Goal: Task Accomplishment & Management: Manage account settings

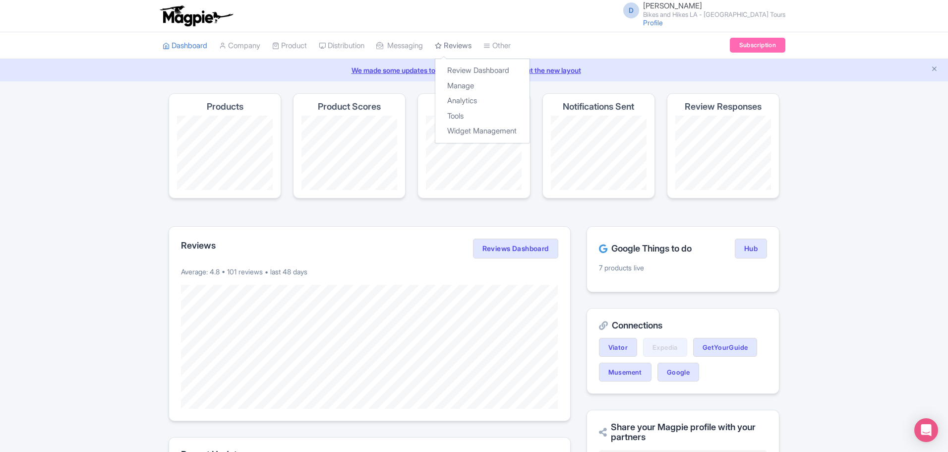
click at [470, 43] on link "Reviews" at bounding box center [453, 45] width 37 height 27
click at [475, 70] on link "Review Dashboard" at bounding box center [482, 70] width 94 height 15
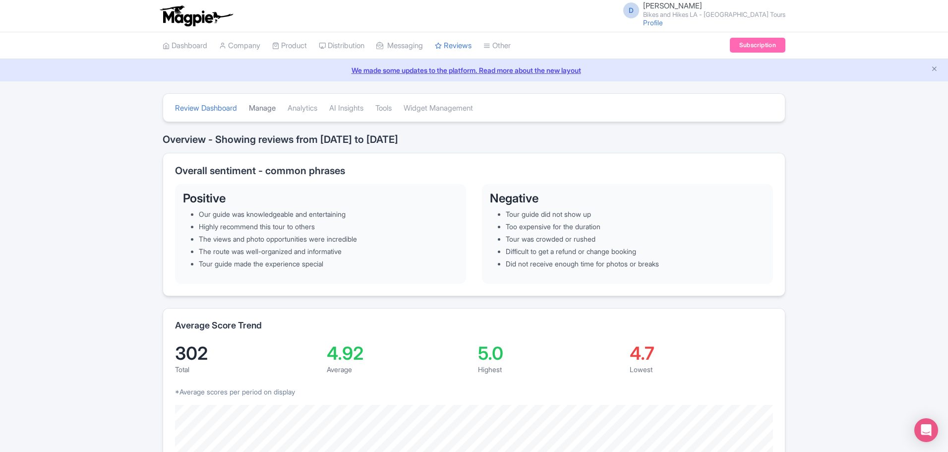
click at [261, 111] on link "Manage" at bounding box center [262, 108] width 27 height 27
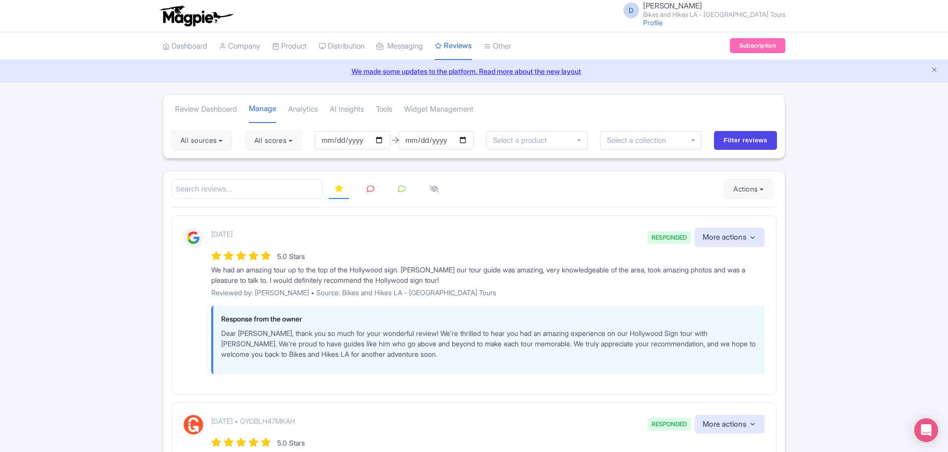
click at [372, 190] on icon at bounding box center [370, 188] width 7 height 7
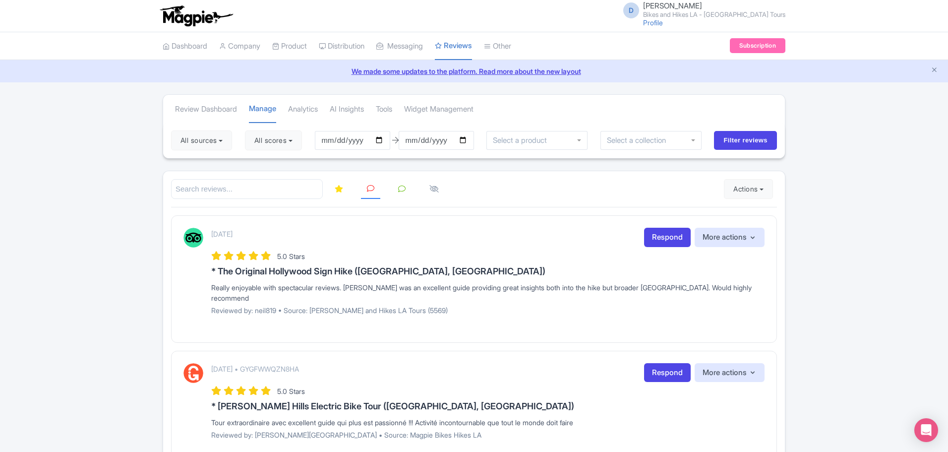
click at [404, 188] on icon at bounding box center [401, 188] width 7 height 7
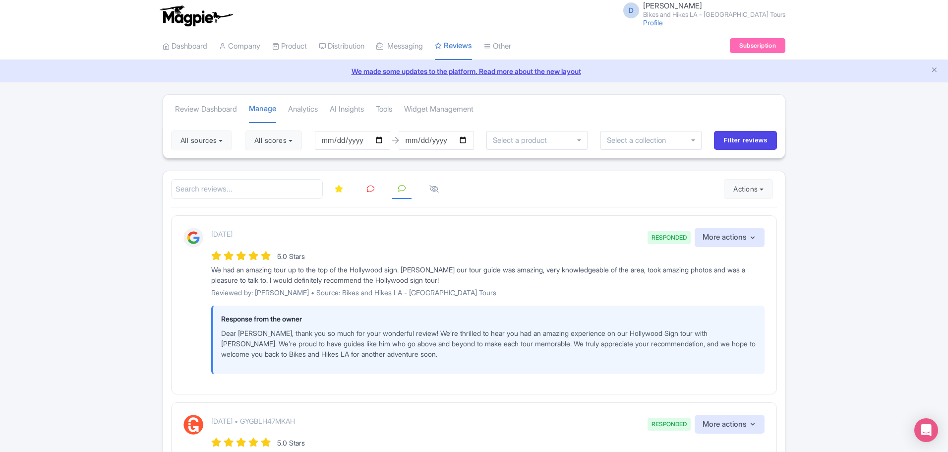
click at [340, 189] on icon at bounding box center [339, 188] width 8 height 7
click at [737, 191] on button "Actions" at bounding box center [748, 189] width 49 height 20
click at [750, 212] on link "Import new reviews" at bounding box center [782, 213] width 116 height 19
click at [318, 110] on link "Analytics" at bounding box center [303, 109] width 30 height 27
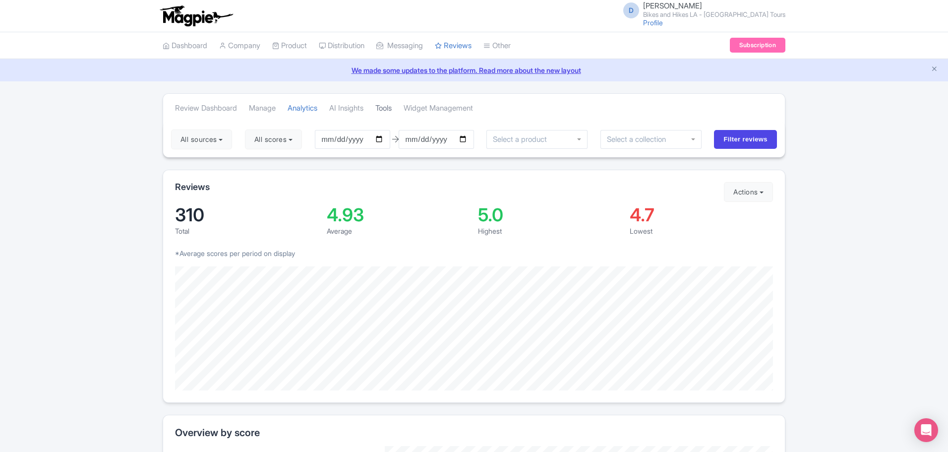
click at [391, 108] on link "Tools" at bounding box center [383, 108] width 16 height 27
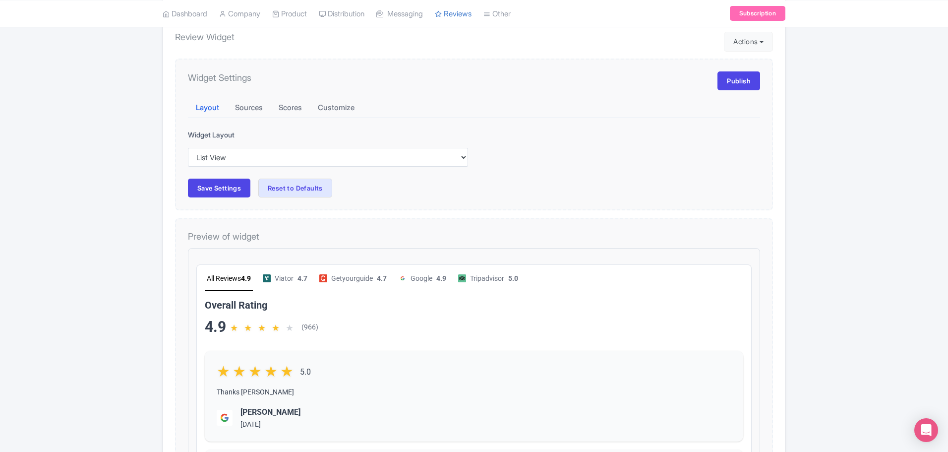
scroll to position [99, 0]
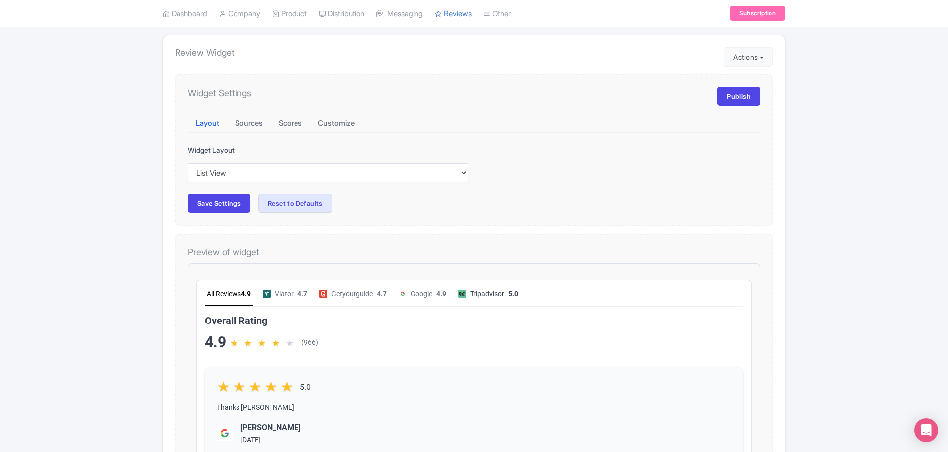
click at [494, 287] on span "Tripadvisor" at bounding box center [478, 284] width 34 height 11
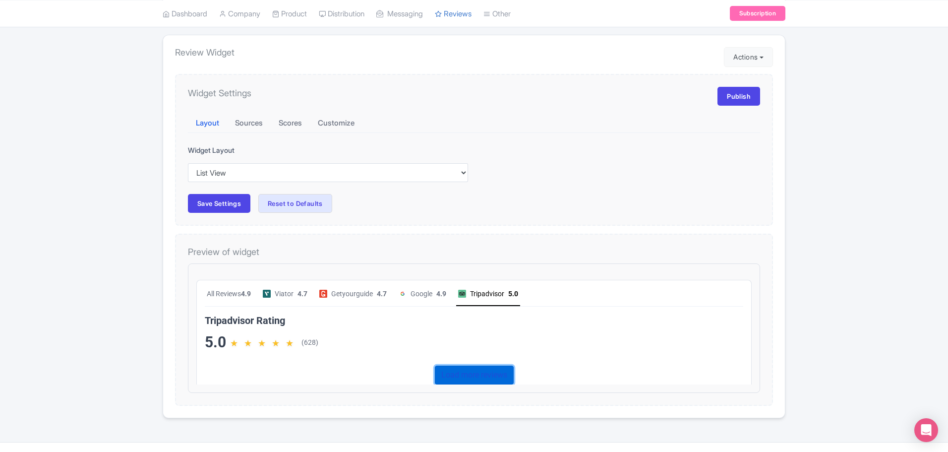
click at [471, 362] on link "Load more reviews" at bounding box center [465, 365] width 79 height 19
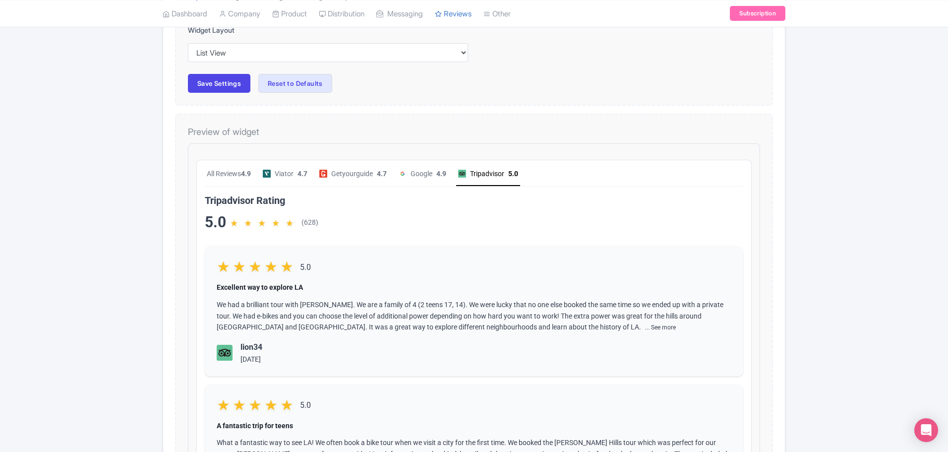
scroll to position [0, 0]
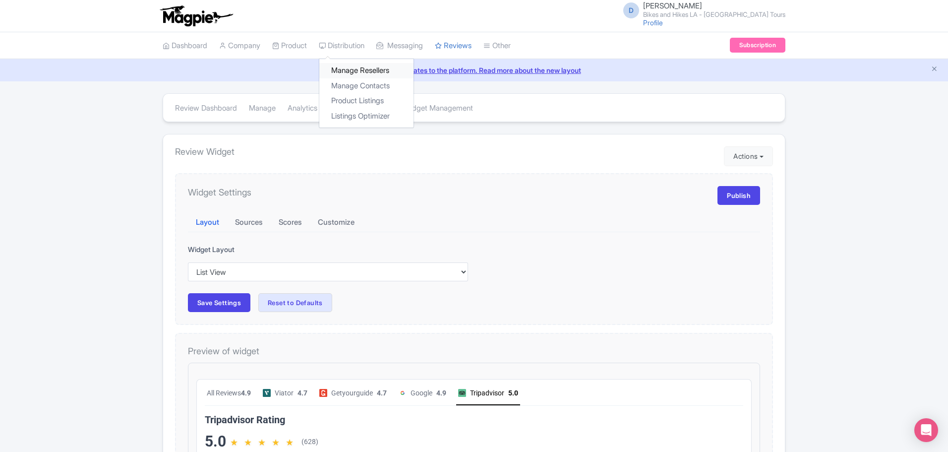
click at [344, 70] on link "Manage Resellers" at bounding box center [366, 70] width 94 height 15
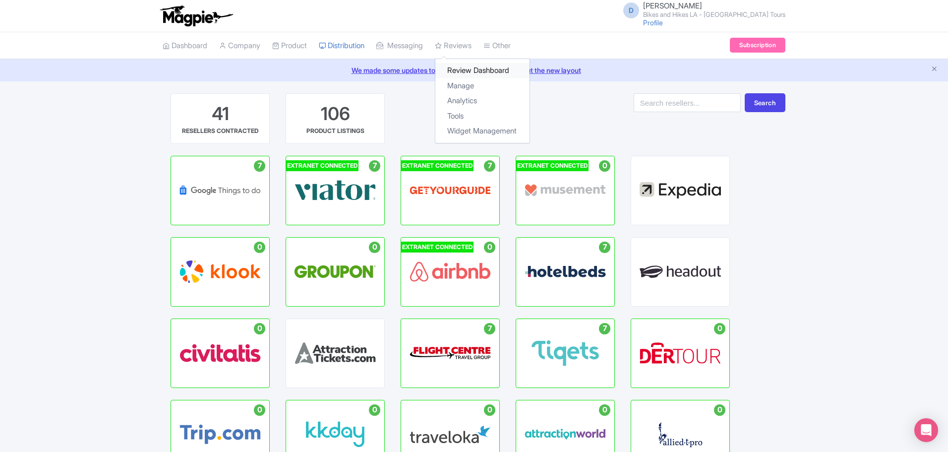
click at [462, 70] on link "Review Dashboard" at bounding box center [482, 70] width 94 height 15
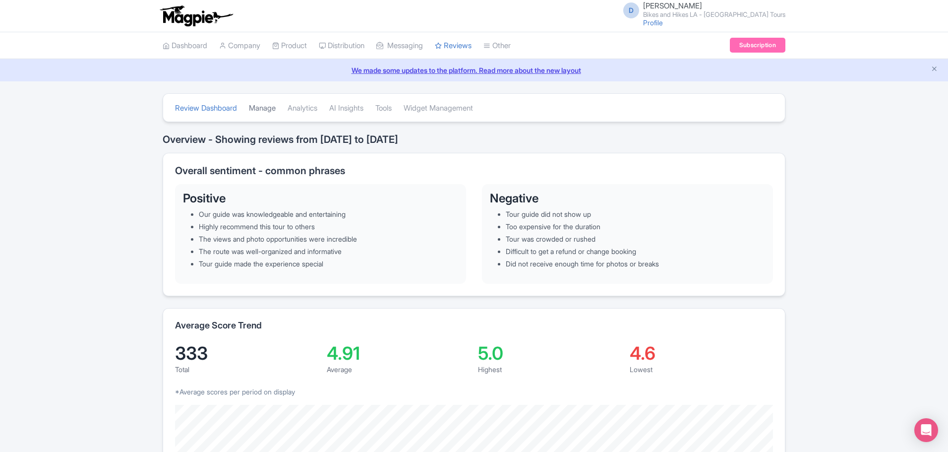
click at [264, 111] on link "Manage" at bounding box center [262, 108] width 27 height 27
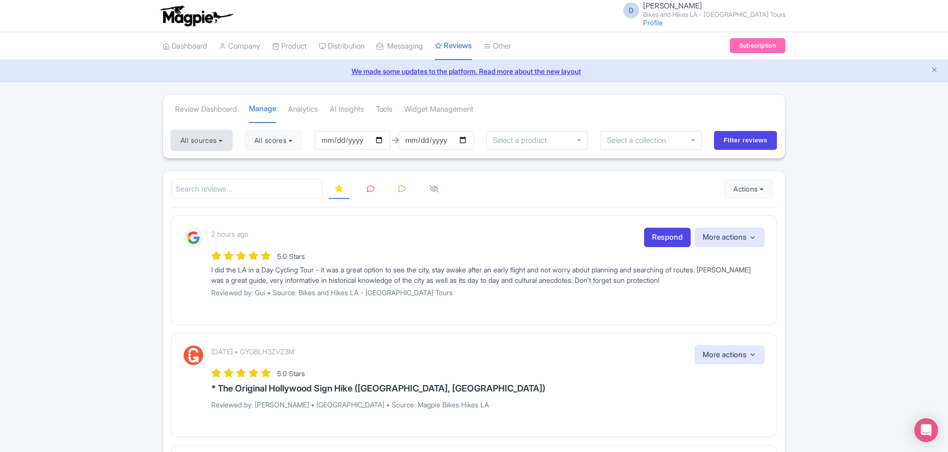
click at [219, 136] on button "All sources" at bounding box center [201, 140] width 61 height 20
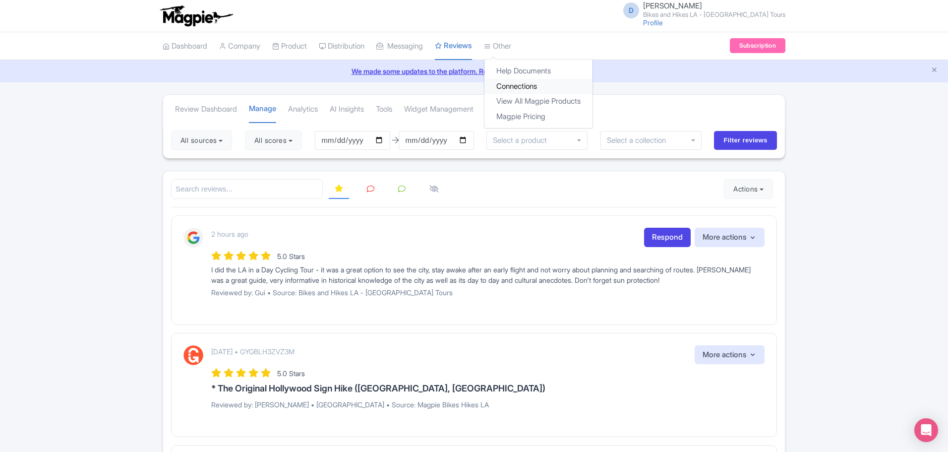
click at [513, 85] on link "Connections" at bounding box center [538, 86] width 108 height 15
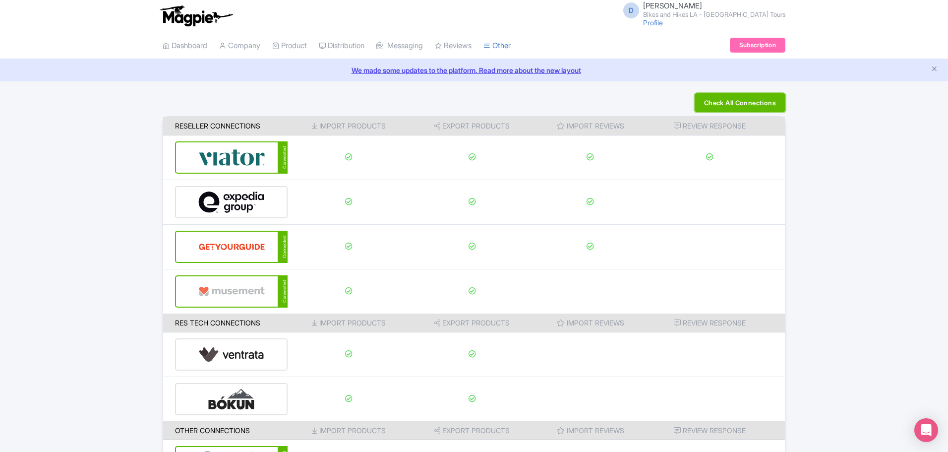
click at [718, 112] on button "Check All Connections" at bounding box center [739, 102] width 91 height 19
click at [231, 52] on link "Company" at bounding box center [239, 45] width 41 height 27
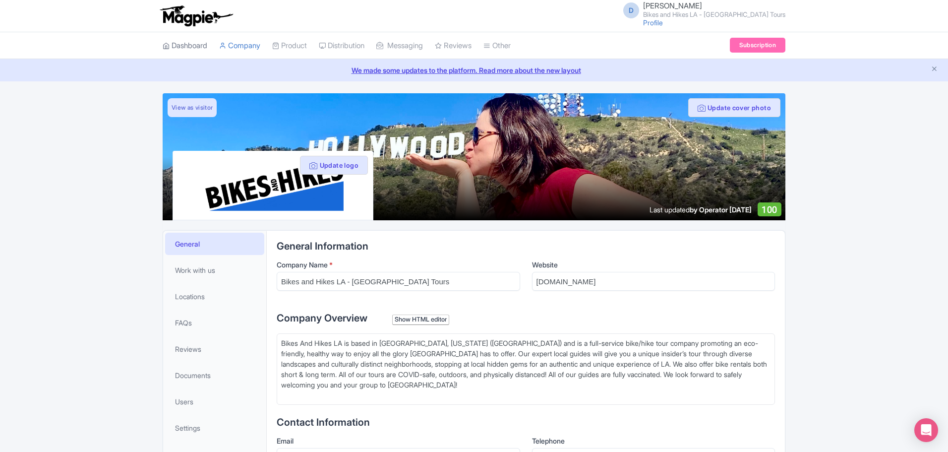
click at [188, 38] on link "Dashboard" at bounding box center [185, 45] width 45 height 27
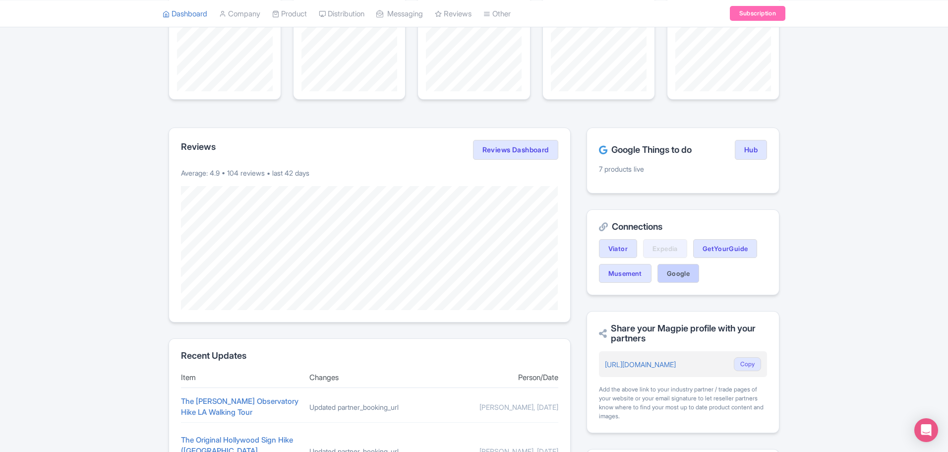
scroll to position [99, 0]
click at [618, 248] on link "Viator" at bounding box center [618, 247] width 38 height 19
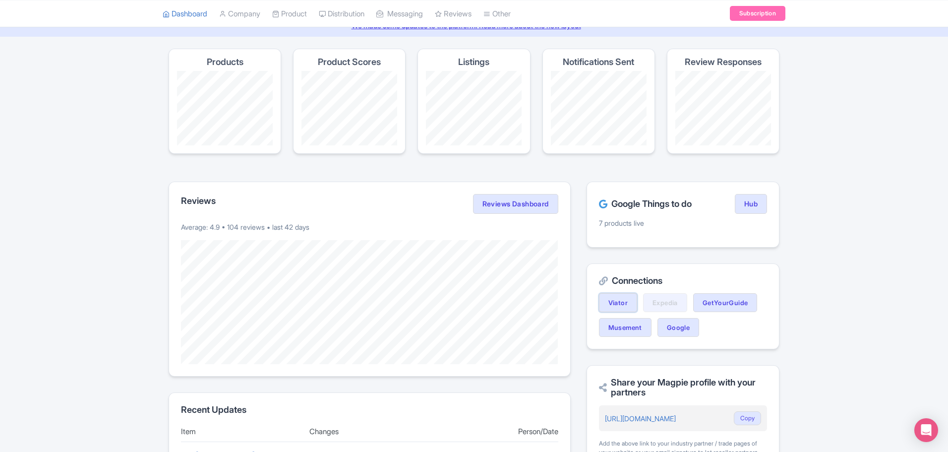
scroll to position [0, 0]
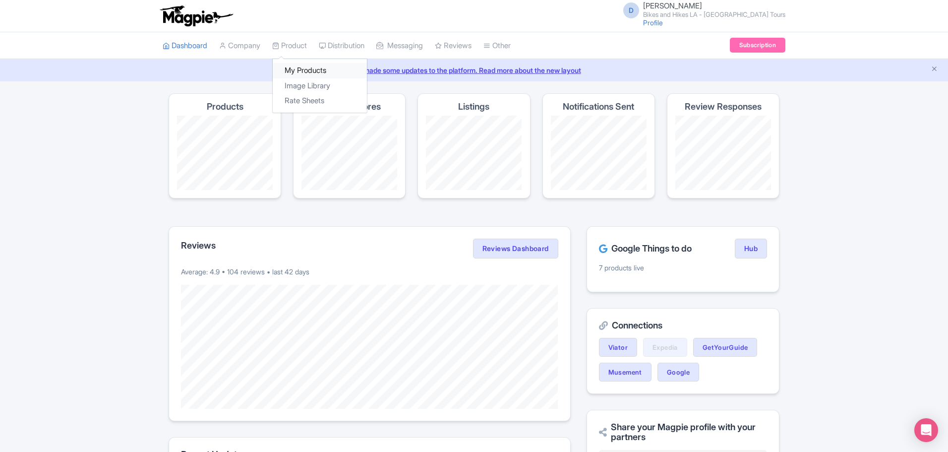
click at [292, 71] on link "My Products" at bounding box center [320, 70] width 94 height 15
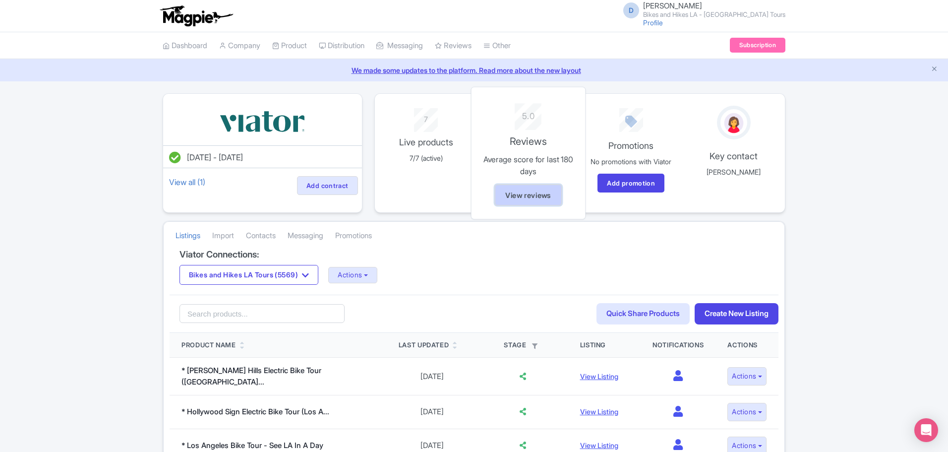
click at [535, 191] on link "View reviews" at bounding box center [528, 194] width 67 height 21
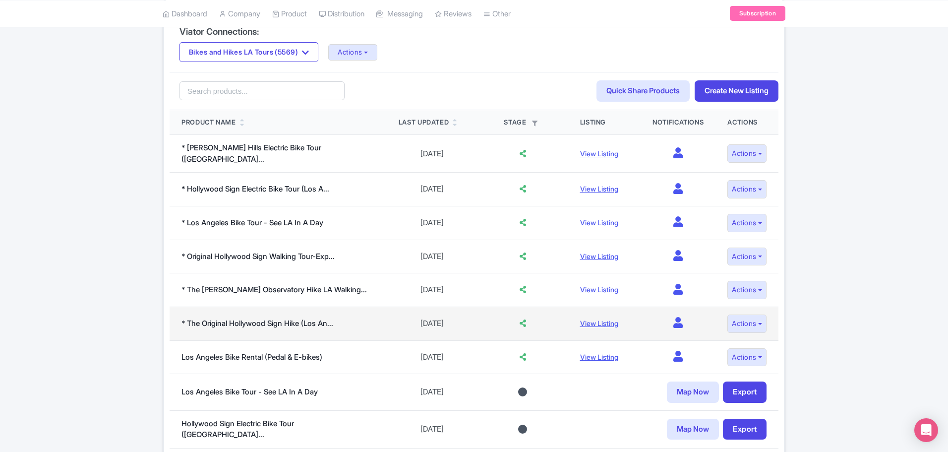
scroll to position [204, 0]
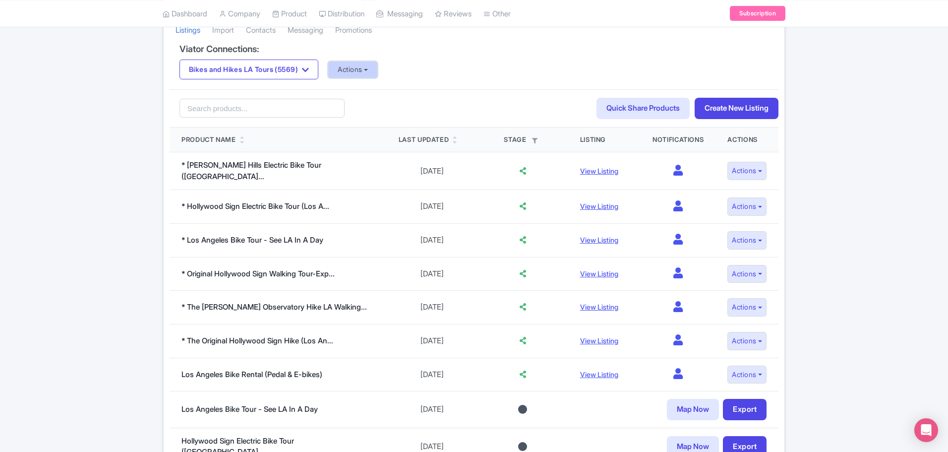
click at [375, 72] on button "Actions" at bounding box center [352, 69] width 49 height 16
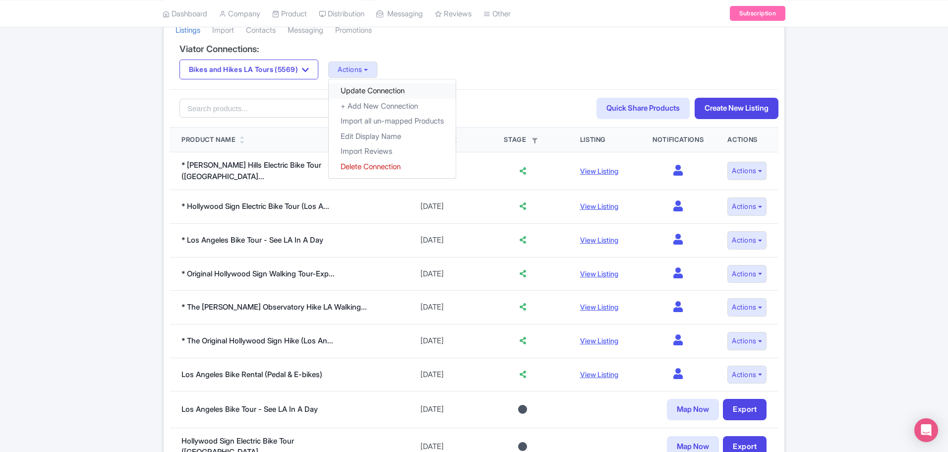
click at [412, 91] on link "Update Connection" at bounding box center [392, 90] width 127 height 15
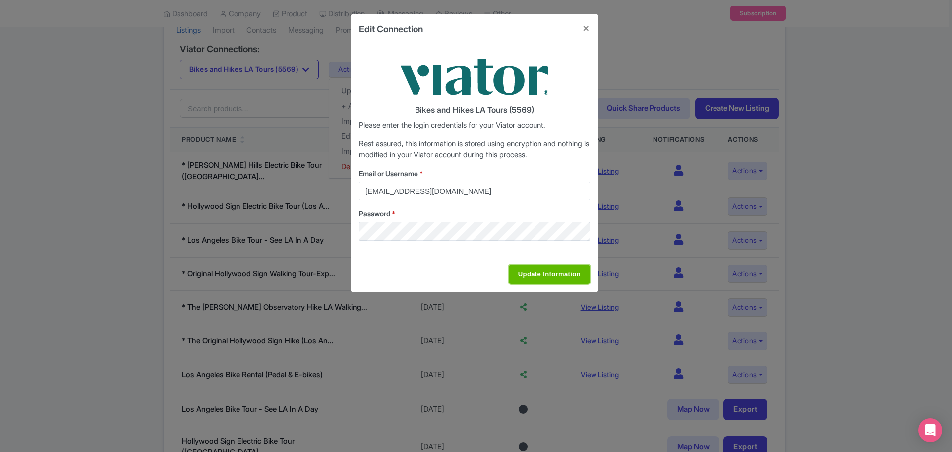
click at [545, 273] on input "Update Information" at bounding box center [549, 274] width 81 height 19
type input "Saving..."
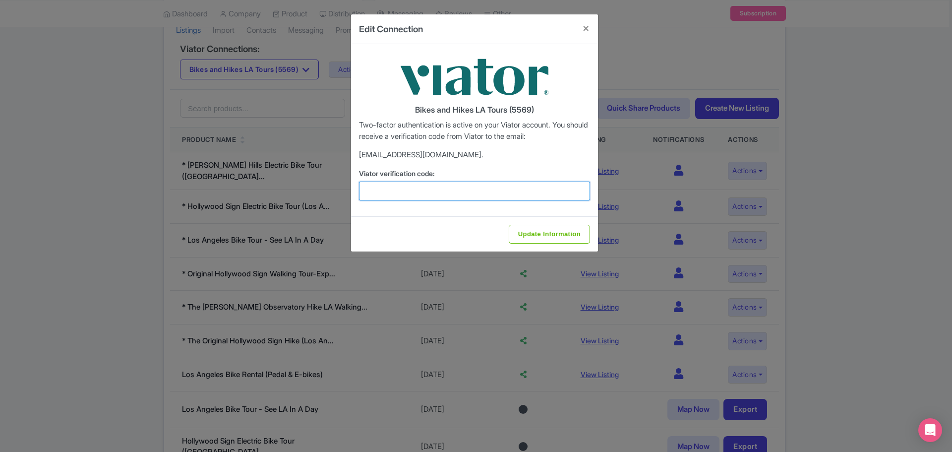
click at [433, 194] on input "Viator verification code:" at bounding box center [474, 190] width 231 height 19
click at [464, 188] on input "Viator verification code:" at bounding box center [474, 190] width 231 height 19
type input "898500"
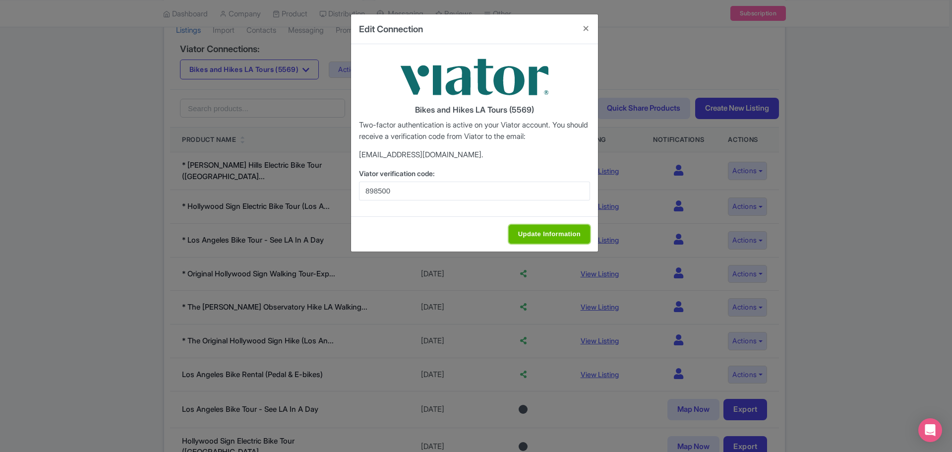
click at [546, 236] on input "Update Information" at bounding box center [549, 234] width 81 height 19
type input "Update Information"
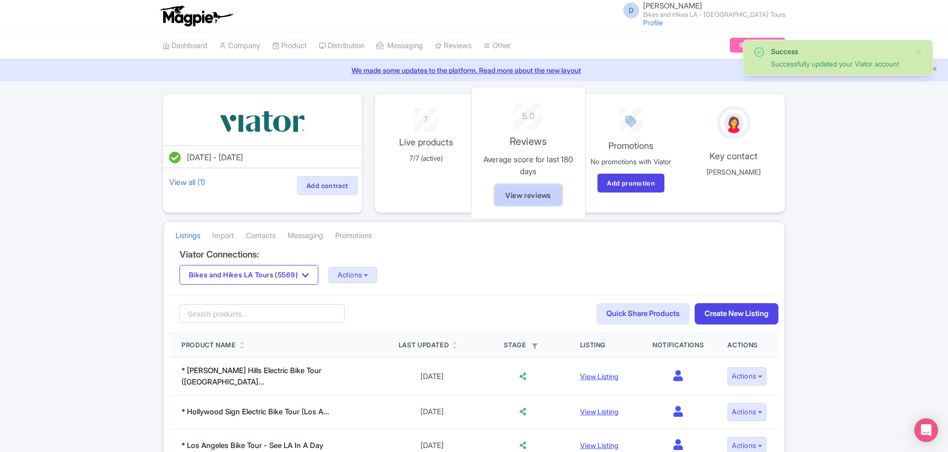
click at [530, 192] on link "View reviews" at bounding box center [528, 194] width 67 height 21
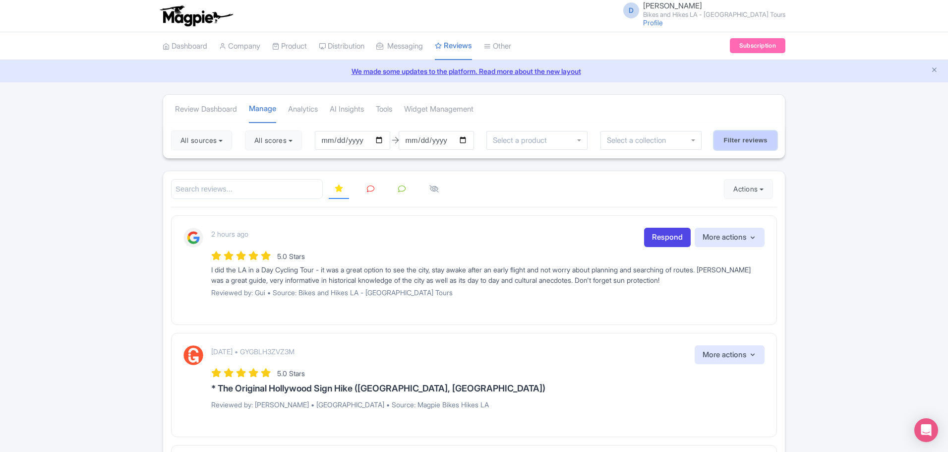
click at [748, 139] on input "Filter reviews" at bounding box center [745, 140] width 63 height 19
click at [743, 191] on button "Actions" at bounding box center [748, 189] width 49 height 20
click at [743, 210] on link "Import new reviews" at bounding box center [782, 213] width 116 height 19
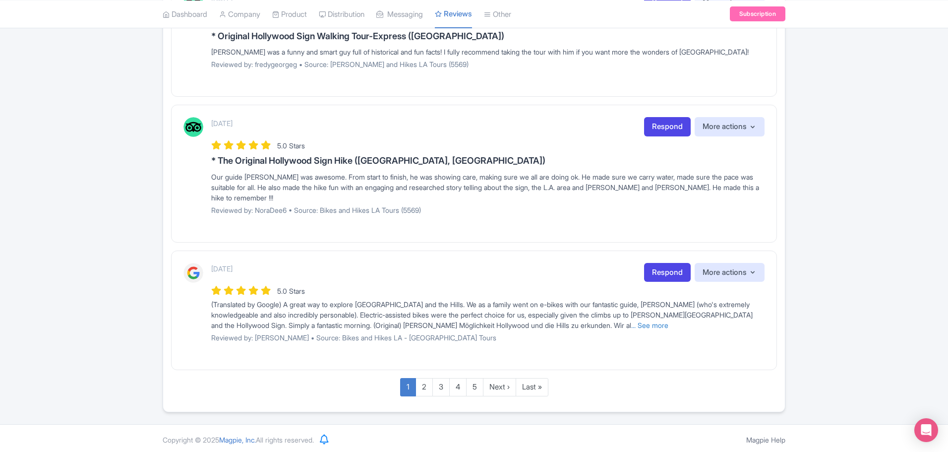
scroll to position [1103, 0]
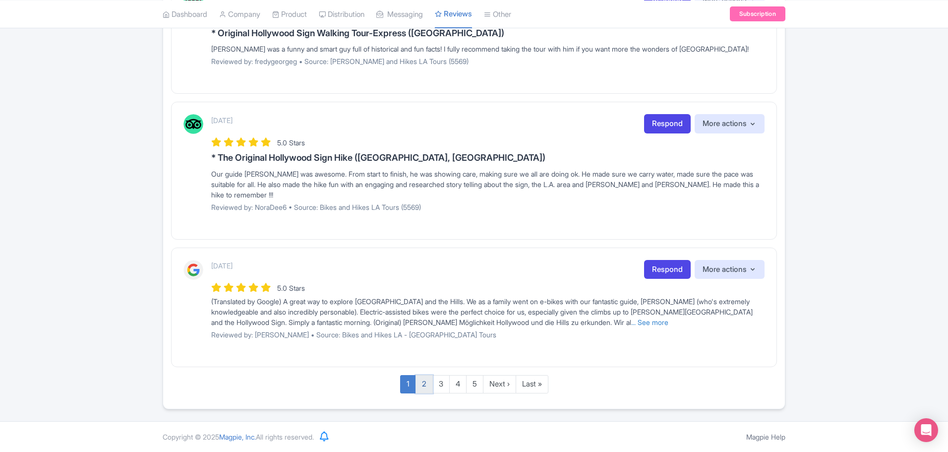
click at [425, 382] on link "2" at bounding box center [423, 384] width 17 height 18
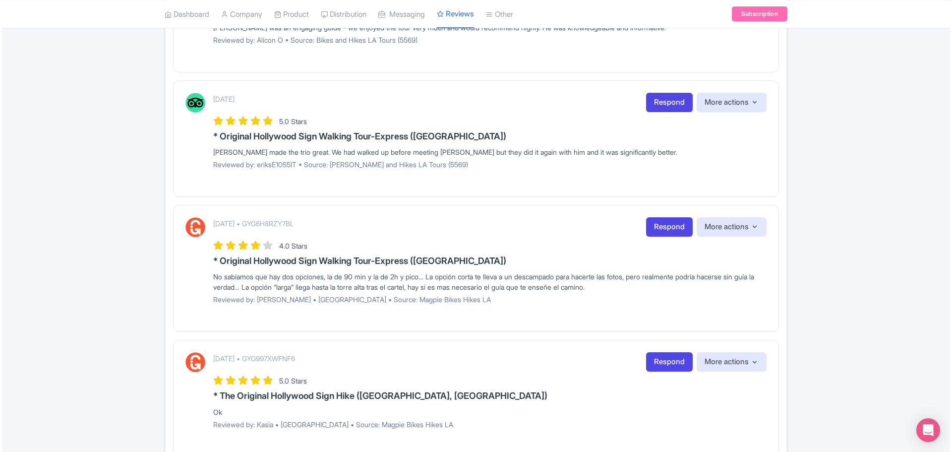
scroll to position [644, 0]
drag, startPoint x: 634, startPoint y: 286, endPoint x: 209, endPoint y: 281, distance: 424.3
click at [209, 281] on div "September 13, 2025 • GYG6H8RZY7BL Respond More actions Hide from this page Hide…" at bounding box center [473, 263] width 581 height 94
copy div "guía la verdad… La opción “larga” llega hasta la torre alta tras el cartel, hay…"
click at [621, 280] on div "No sabíamos que hay dos opciones, la de 90 min y la de 2h y pico… La opción cor…" at bounding box center [487, 280] width 553 height 21
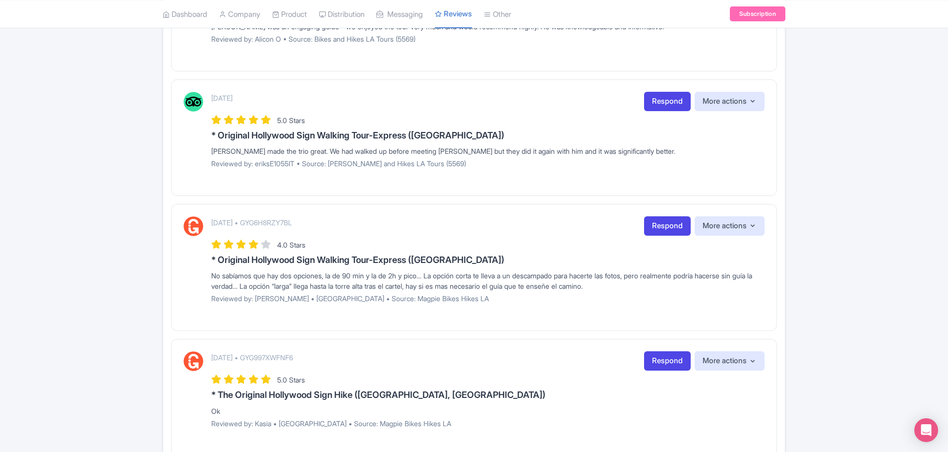
drag, startPoint x: 630, startPoint y: 285, endPoint x: 209, endPoint y: 278, distance: 420.9
click at [209, 278] on div "September 13, 2025 • GYG6H8RZY7BL Respond More actions Hide from this page Hide…" at bounding box center [473, 263] width 581 height 94
copy div "No sabíamos que hay dos opciones, la de 90 min y la de 2h y pico… La opción cor…"
click at [657, 226] on link "Respond" at bounding box center [667, 225] width 47 height 19
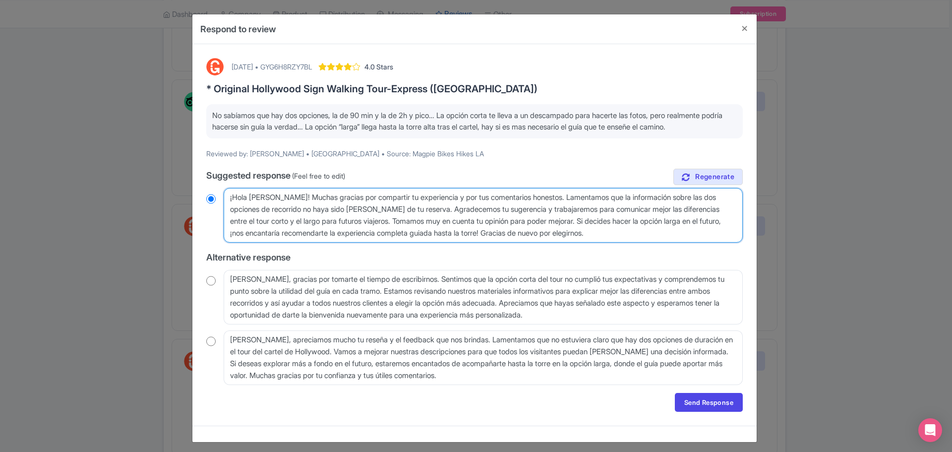
drag, startPoint x: 653, startPoint y: 233, endPoint x: 222, endPoint y: 192, distance: 433.2
click at [224, 192] on textarea "¡Hola Daniel! Muchas gracias por compartir tu experiencia y por tus comentarios…" at bounding box center [483, 215] width 519 height 55
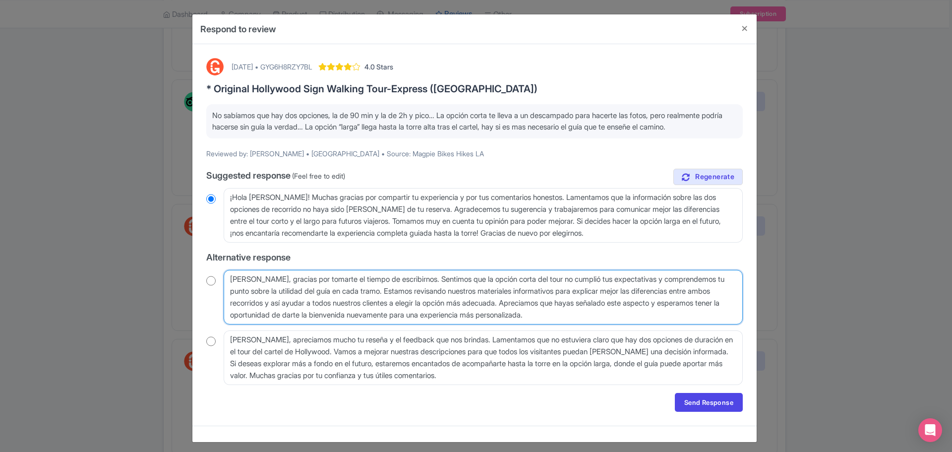
drag, startPoint x: 661, startPoint y: 315, endPoint x: 183, endPoint y: 269, distance: 479.5
click at [183, 269] on div "Respond to review September 13, 2025 • GYG6H8RZY7BL 4.0 Stars * Original Hollyw…" at bounding box center [476, 226] width 952 height 452
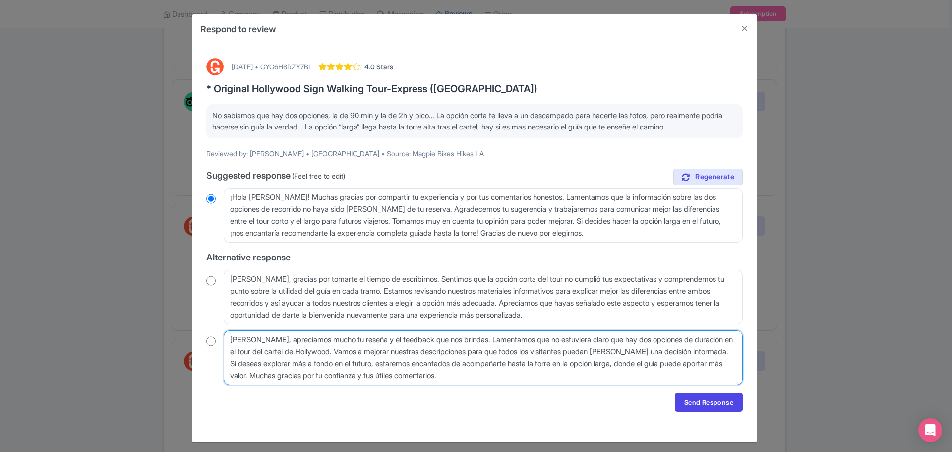
drag, startPoint x: 507, startPoint y: 378, endPoint x: 182, endPoint y: 330, distance: 328.7
click at [182, 330] on div "Respond to review September 13, 2025 • GYG6H8RZY7BL 4.0 Stars * Original Hollyw…" at bounding box center [476, 226] width 952 height 452
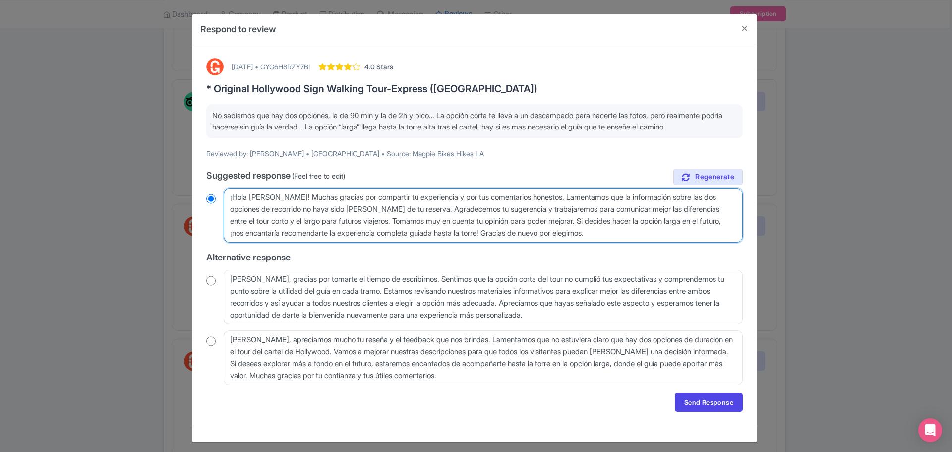
drag, startPoint x: 637, startPoint y: 232, endPoint x: 227, endPoint y: 197, distance: 412.4
click at [227, 197] on textarea "¡Hola Daniel! Muchas gracias por compartir tu experiencia y por tus comentarios…" at bounding box center [483, 215] width 519 height 55
radio input "true"
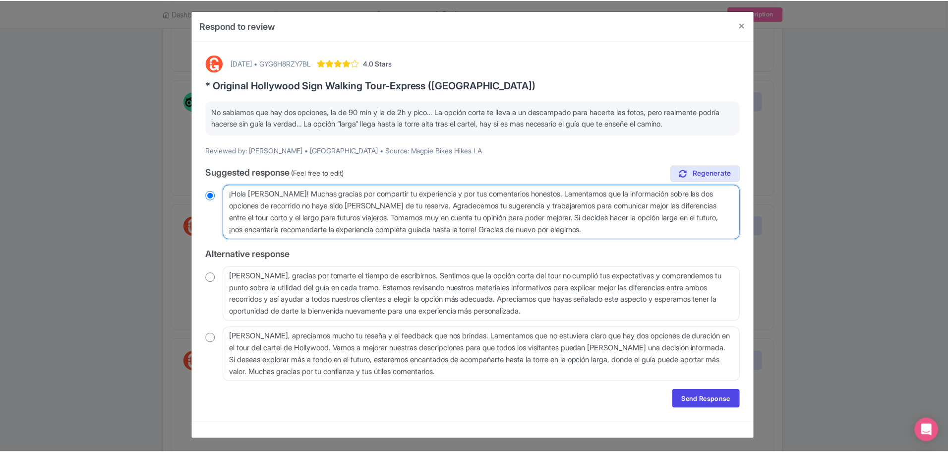
scroll to position [4, 0]
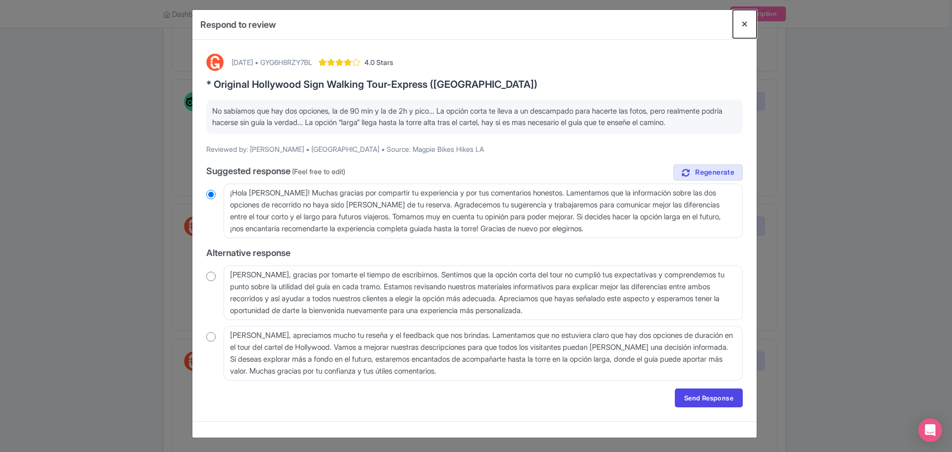
click at [736, 21] on button "Close" at bounding box center [745, 24] width 24 height 28
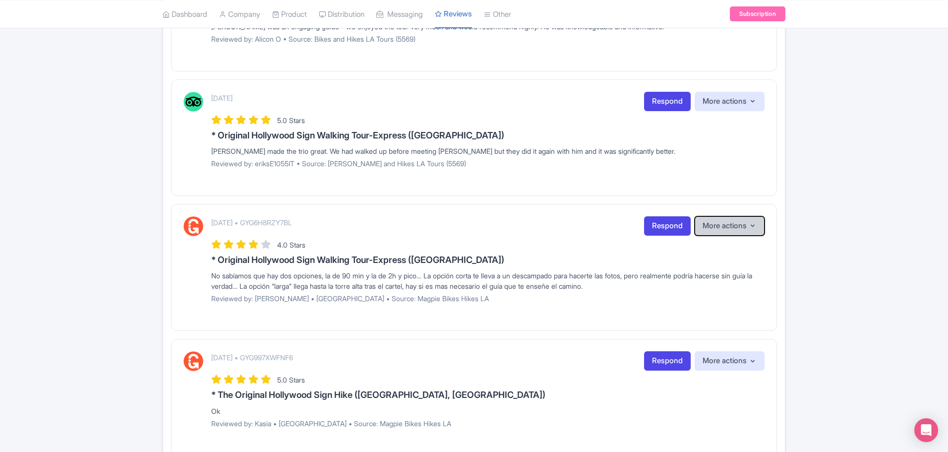
click at [735, 226] on button "More actions" at bounding box center [729, 225] width 70 height 19
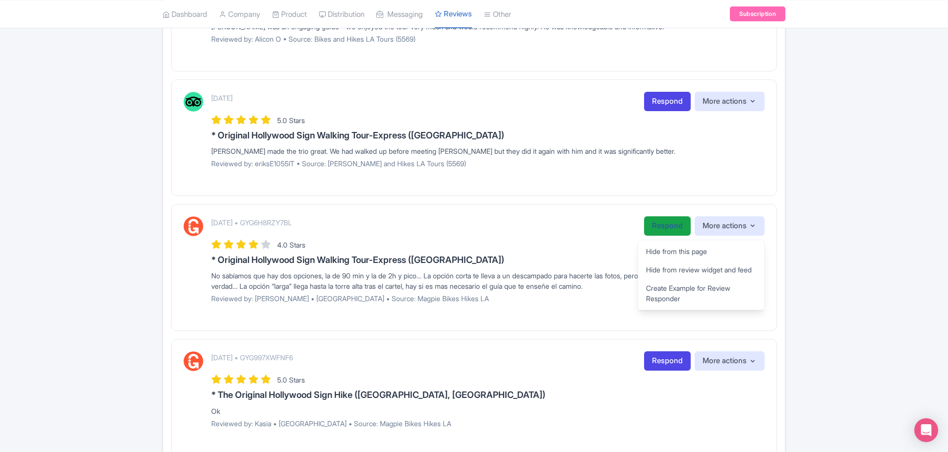
click at [668, 230] on link "Respond" at bounding box center [667, 225] width 47 height 19
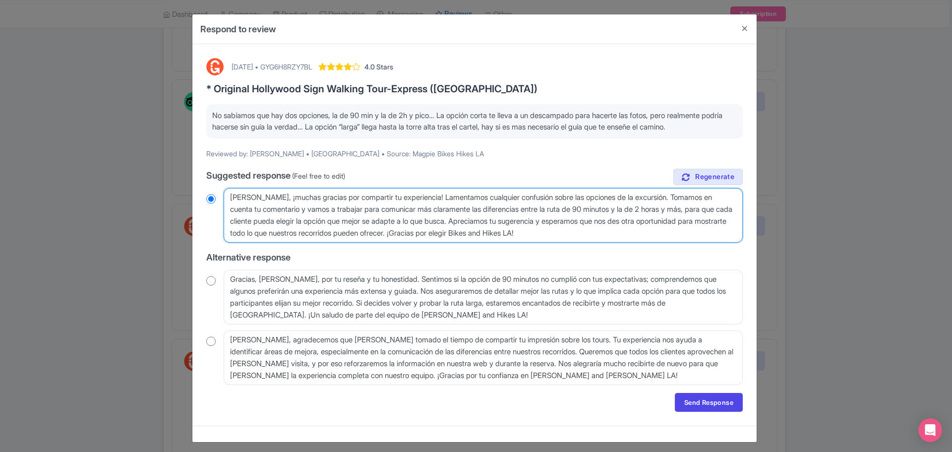
drag, startPoint x: 637, startPoint y: 232, endPoint x: 220, endPoint y: 200, distance: 419.1
click at [220, 200] on div "Hola Daniel, ¡muchas gracias por compartir tu experiencia! Lamentamos cualquier…" at bounding box center [474, 215] width 536 height 55
paste textarea "¡Hola Daniel! Muchas gracias por compartir tu experiencia y por tus sinceros co…"
type textarea "¡Hola Daniel! Muchas gracias por compartir tu experiencia y por tus sinceros co…"
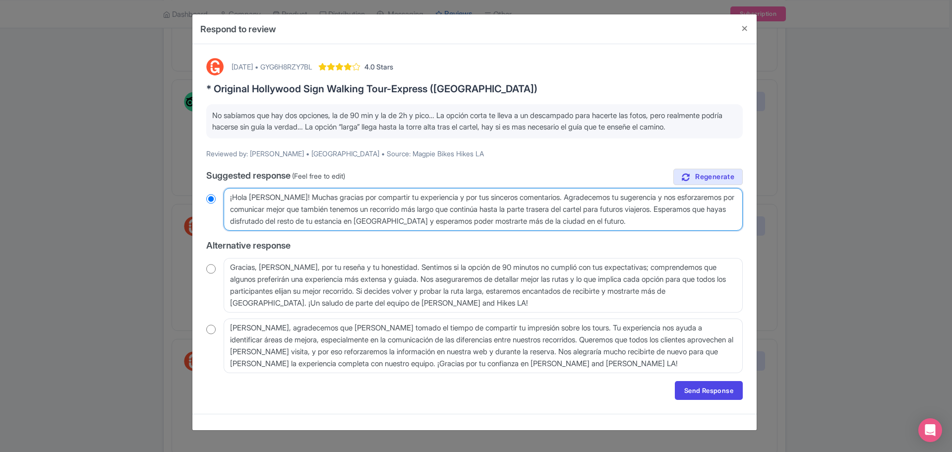
radio input "true"
type textarea "¡Hola Daniel! Muchas gracias por compartir tu experiencia y por tus sinceros co…"
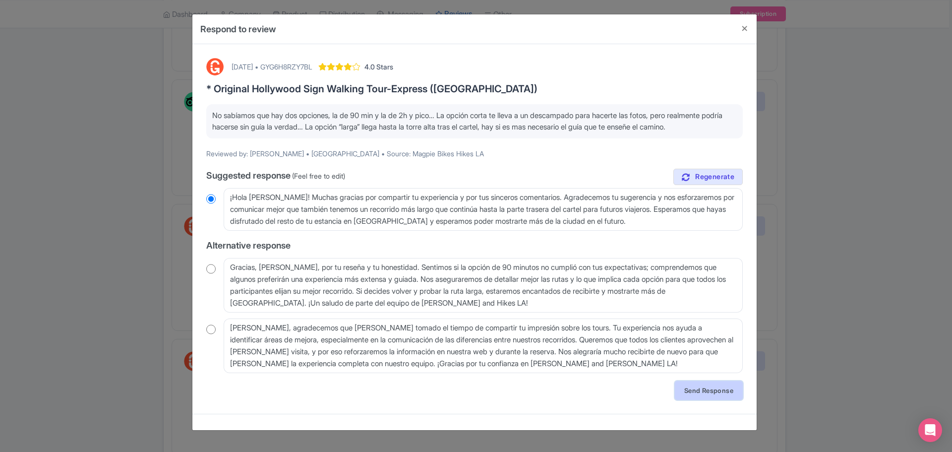
click at [699, 386] on link "Send Response" at bounding box center [709, 390] width 68 height 19
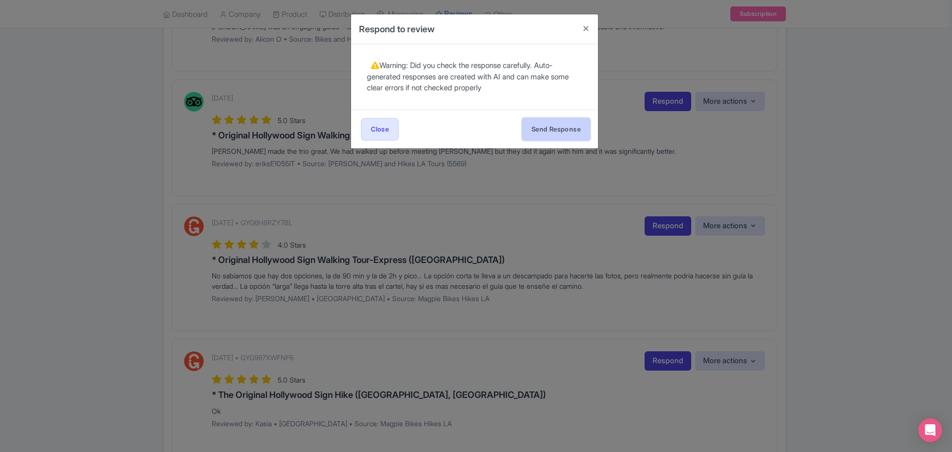
click at [550, 133] on button "Send Response" at bounding box center [556, 129] width 68 height 22
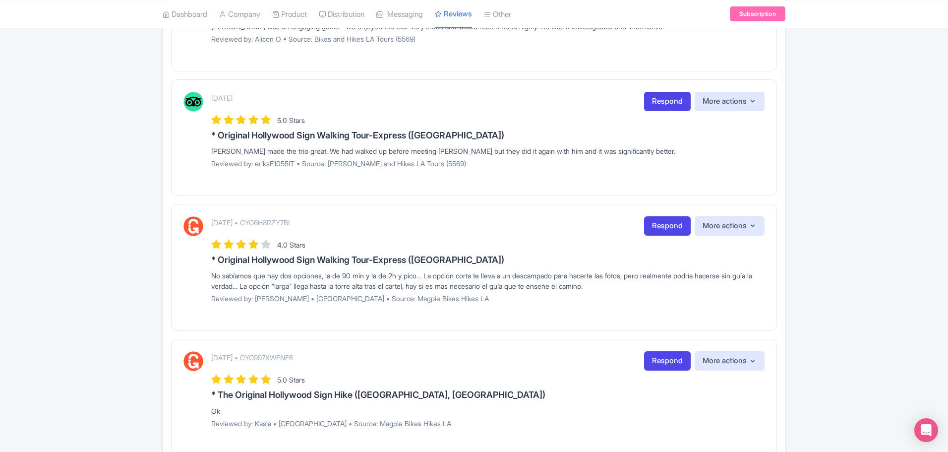
scroll to position [397, 0]
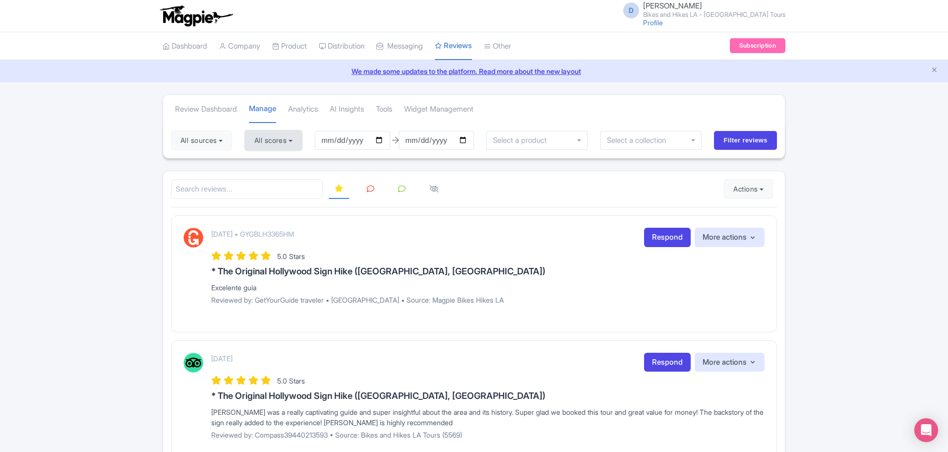
click at [276, 147] on button "All scores" at bounding box center [273, 140] width 57 height 20
click at [263, 160] on label "5 stars" at bounding box center [274, 163] width 22 height 11
click at [263, 160] on input "5 stars" at bounding box center [266, 161] width 6 height 6
checkbox input "false"
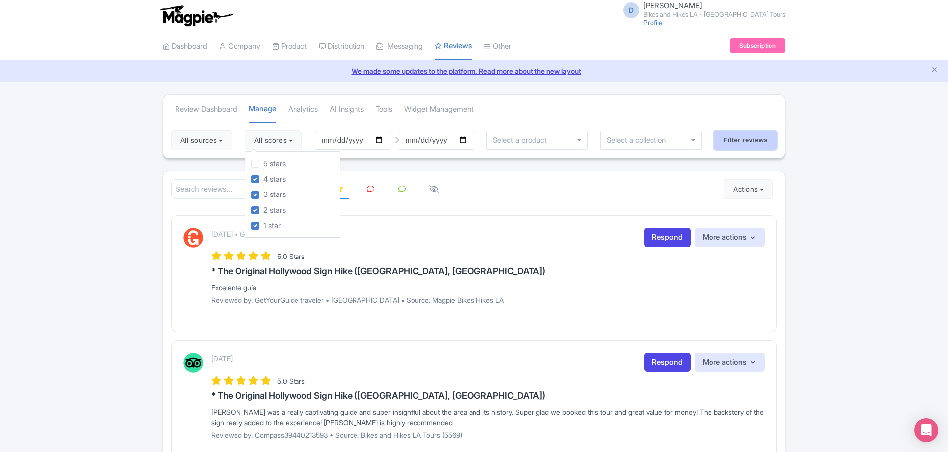
click at [751, 141] on input "Filter reviews" at bounding box center [745, 140] width 63 height 19
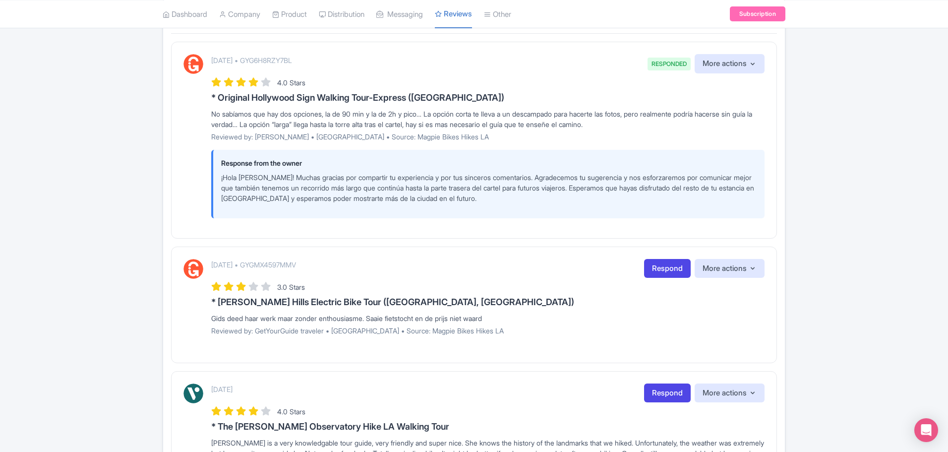
scroll to position [248, 0]
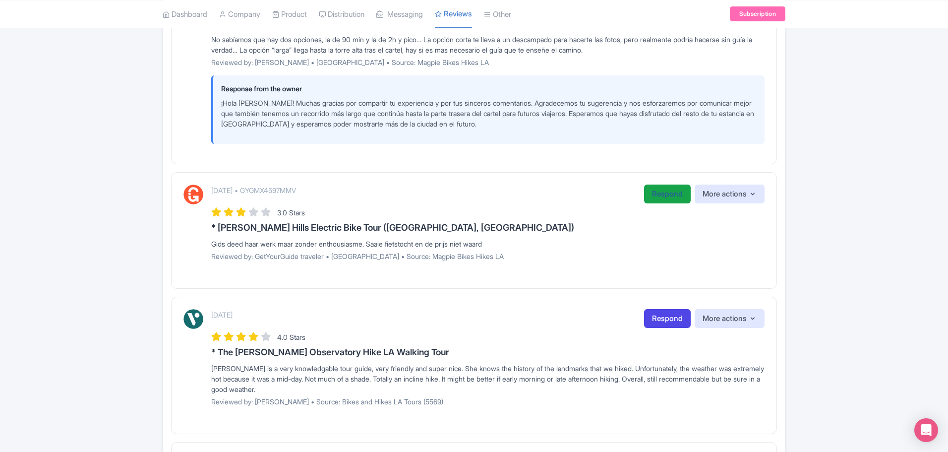
click at [660, 193] on link "Respond" at bounding box center [667, 193] width 47 height 19
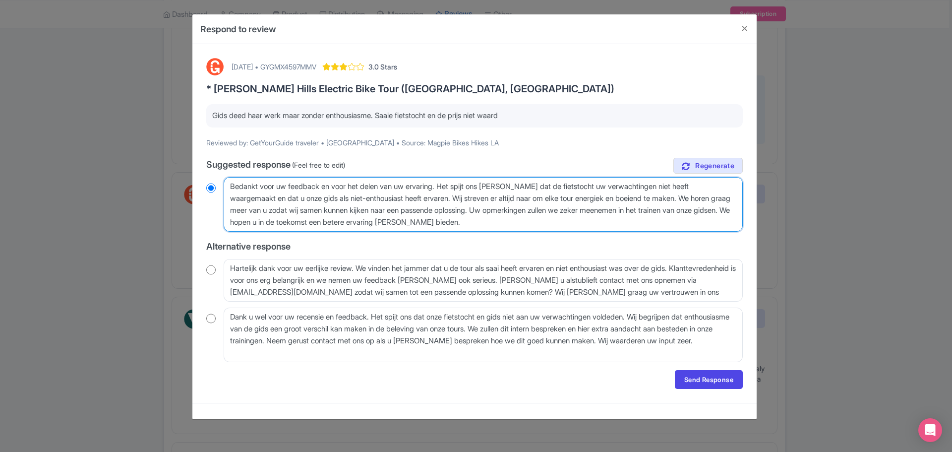
drag, startPoint x: 497, startPoint y: 220, endPoint x: 183, endPoint y: 184, distance: 315.9
click at [183, 184] on div "Respond to review September 10, 2025 • GYGMX4597MMV 3.0 Stars * Beverly Hills E…" at bounding box center [476, 226] width 952 height 452
drag, startPoint x: 555, startPoint y: 112, endPoint x: 211, endPoint y: 114, distance: 343.5
click at [211, 114] on div "Gids deed haar werk maar zonder enthousiasme. Saaie fietstocht en de prijs niet…" at bounding box center [474, 115] width 536 height 23
copy p "Gids deed haar werk maar zonder enthousiasme. Saaie fietstocht en de prijs niet…"
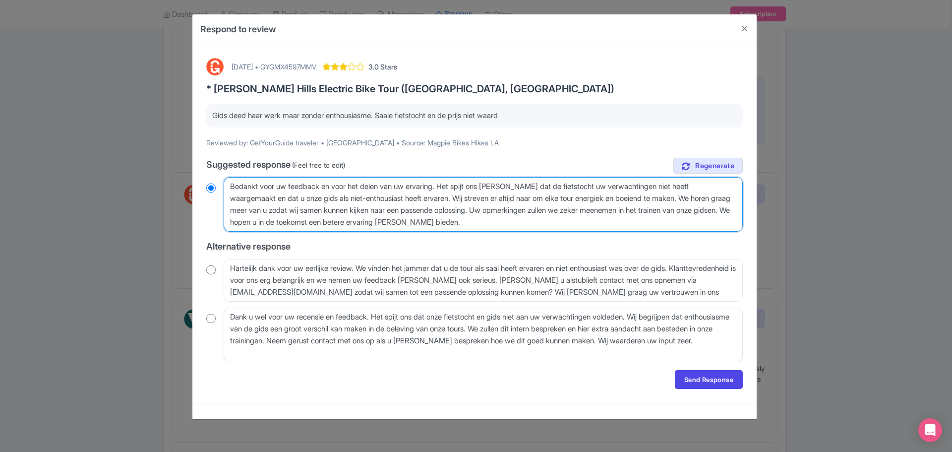
drag, startPoint x: 468, startPoint y: 224, endPoint x: 220, endPoint y: 189, distance: 250.8
click at [220, 189] on div "Bedankt voor uw feedback en voor het delen van uw ervaring. Het spijt ons te ho…" at bounding box center [474, 204] width 536 height 55
radio input "true"
paste textarea "je feedback en het delen van je ervaring. Het spijt ons te horen dat de fietsto…"
type textarea "Bedankt voor je feedback en het delen van je ervaring. Het spijt ons [PERSON_NA…"
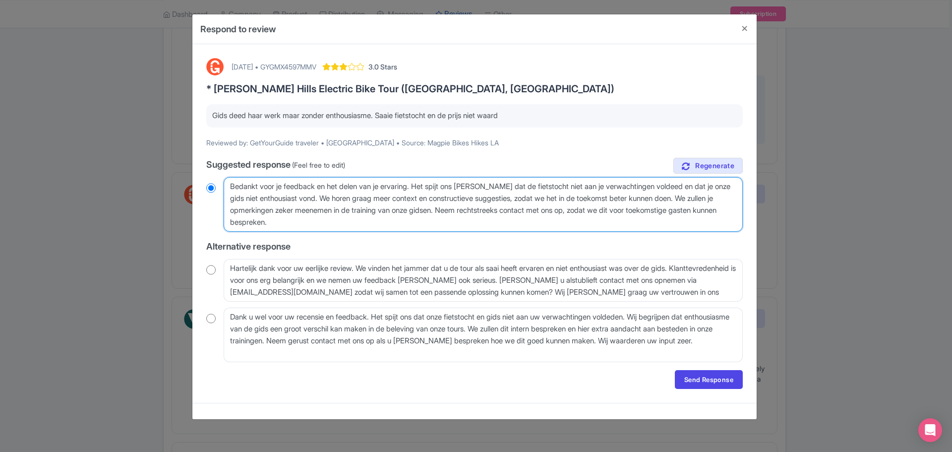
radio input "true"
type textarea "Bedankt voor je feedback en het delen van je ervaring. Het spijt ons [PERSON_NA…"
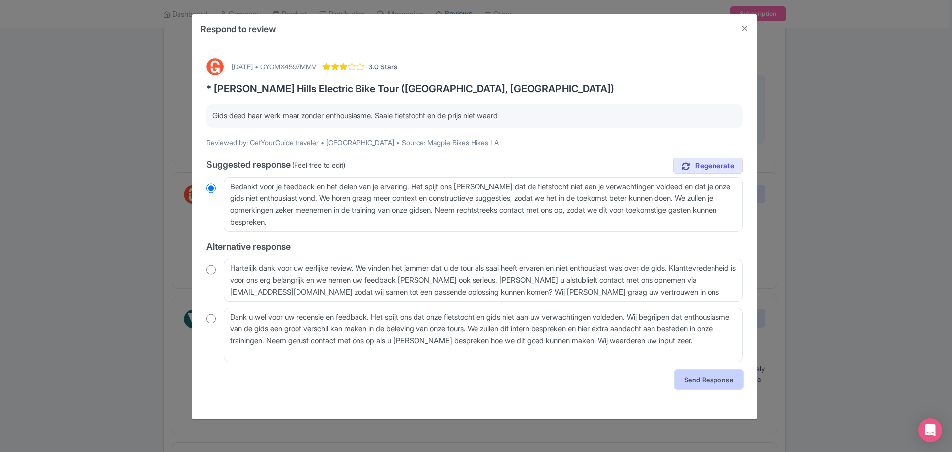
click at [721, 377] on link "Send Response" at bounding box center [709, 379] width 68 height 19
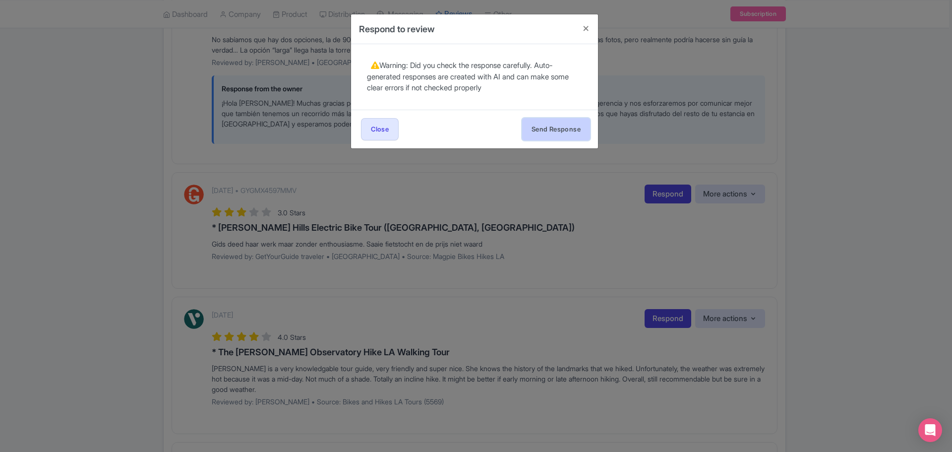
click at [571, 125] on button "Send Response" at bounding box center [556, 129] width 68 height 22
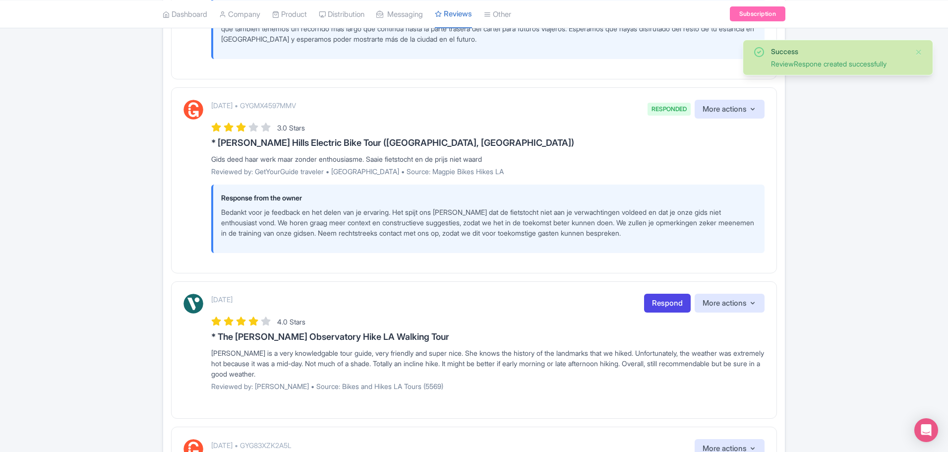
scroll to position [347, 0]
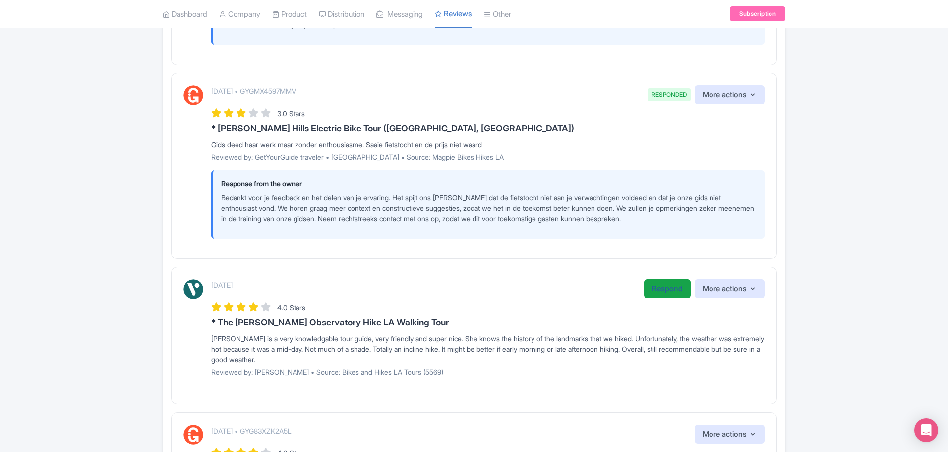
click at [678, 292] on link "Respond" at bounding box center [667, 288] width 47 height 19
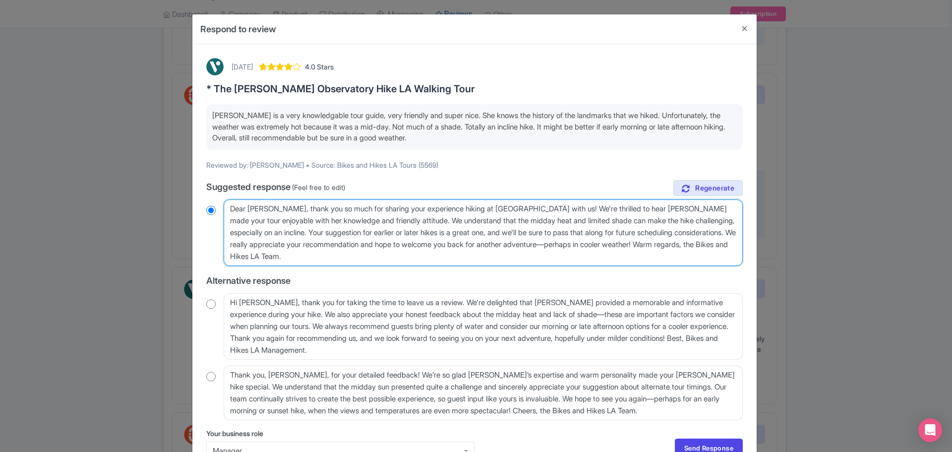
click at [456, 221] on textarea "Dear [PERSON_NAME], thank you so much for sharing your experience hiking at [GE…" at bounding box center [483, 232] width 519 height 66
click at [461, 221] on textarea "Dear [PERSON_NAME], thank you so much for sharing your experience hiking at [GE…" at bounding box center [483, 232] width 519 height 66
type textarea "Dear [PERSON_NAME], thank you so much for sharing your experience hiking at [GE…"
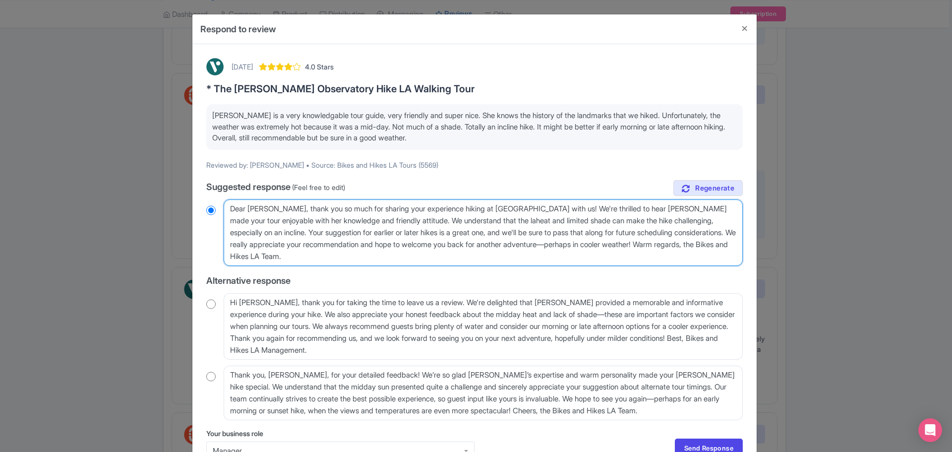
radio input "true"
type textarea "Dear [PERSON_NAME], thank you so much for sharing your experience hiking at [GE…"
radio input "true"
type textarea "Dear [PERSON_NAME], thank you so much for sharing your experience hiking at [GE…"
radio input "true"
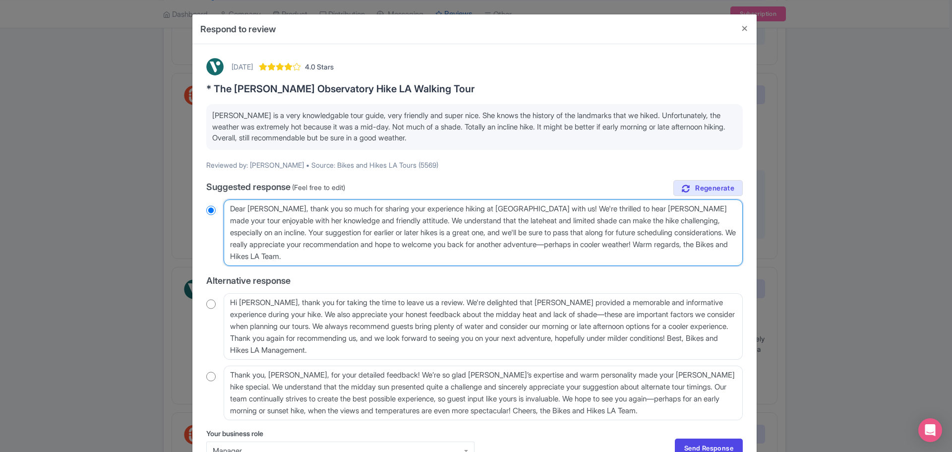
type textarea "Dear [PERSON_NAME], thank you so much for sharing your experience hiking at [GE…"
radio input "true"
type textarea "Dear [PERSON_NAME], thank you so much for sharing your experience hiking at [GE…"
radio input "true"
type textarea "Dear [PERSON_NAME], thank you so much for sharing your experience hiking at [GE…"
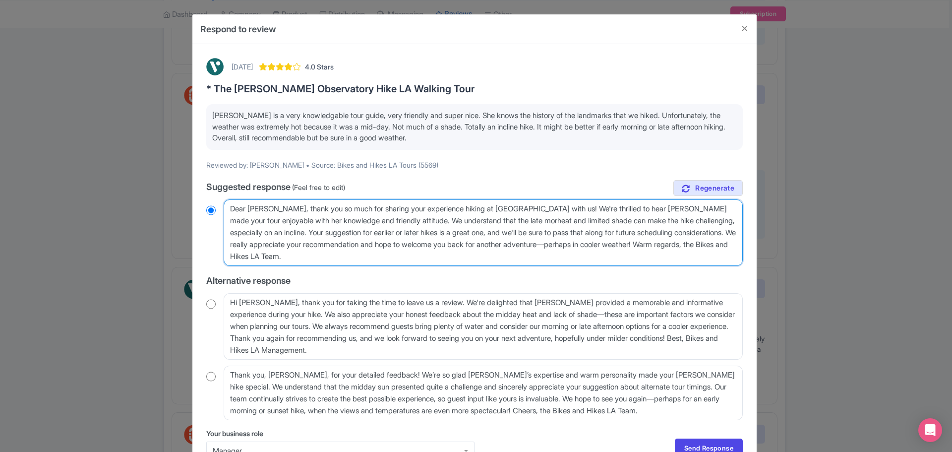
radio input "true"
type textarea "Dear [PERSON_NAME], thank you so much for sharing your experience hiking at [GE…"
radio input "true"
type textarea "Dear [PERSON_NAME], thank you so much for sharing your experience hiking at [GE…"
radio input "true"
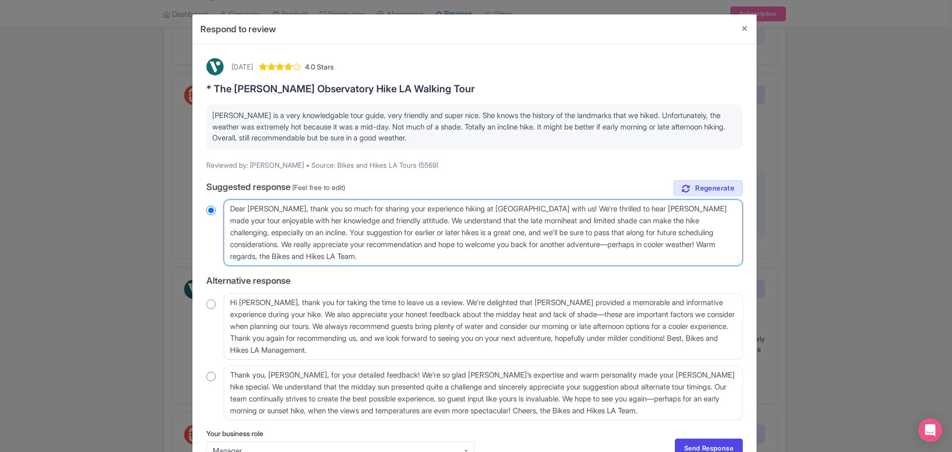
type textarea "Dear [PERSON_NAME], thank you so much for sharing your experience hiking at [GE…"
radio input "true"
type textarea "Dear [PERSON_NAME], thank you so much for sharing your experience hiking at [GE…"
radio input "true"
type textarea "Dear [PERSON_NAME], thank you so much for sharing your experience hiking at [GE…"
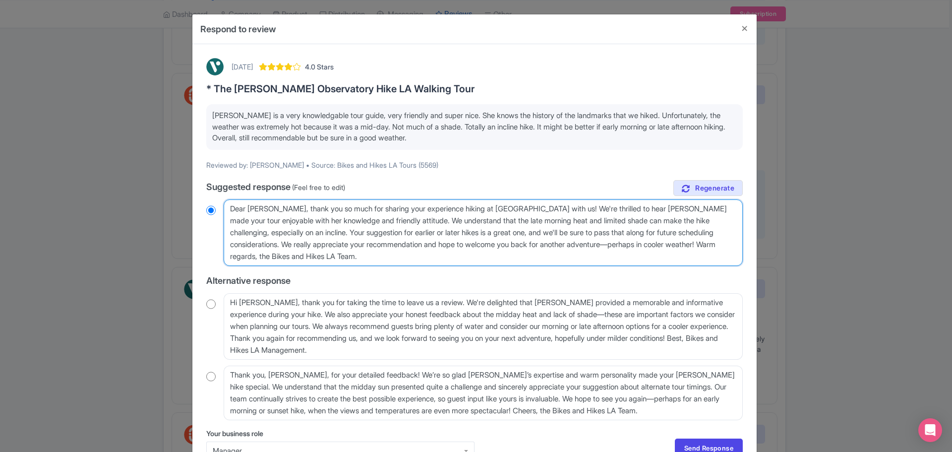
radio input "true"
click at [626, 220] on textarea "Dear Monica_T, thank you so much for sharing your experience hiking at Griffith…" at bounding box center [483, 232] width 519 height 66
type textarea "Dear Monica_T, thank you so much for sharing your experience hiking at Griffith…"
radio input "true"
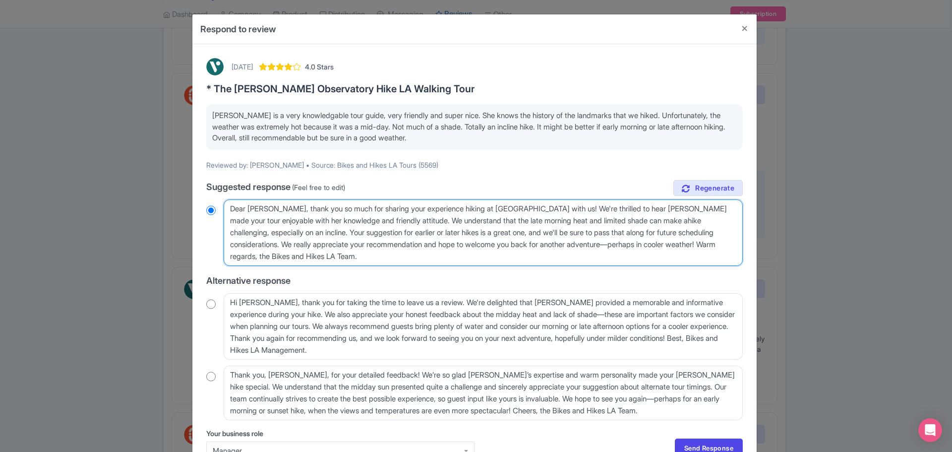
type textarea "Dear Monica_T, thank you so much for sharing your experience hiking at Griffith…"
radio input "true"
click at [644, 220] on textarea "Dear Monica_T, thank you so much for sharing your experience hiking at Griffith…" at bounding box center [483, 232] width 519 height 66
type textarea "Dear Monica_T, thank you so much for sharing your experience hiking at Griffith…"
radio input "true"
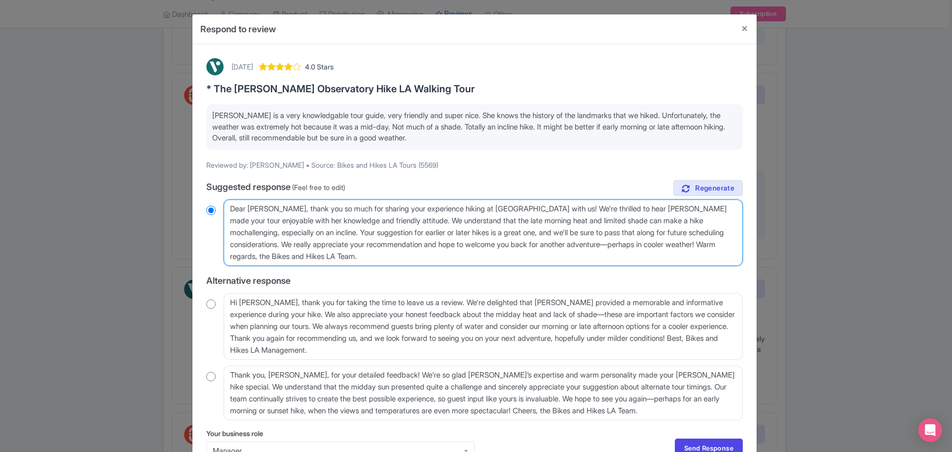
type textarea "Dear Monica_T, thank you so much for sharing your experience hiking at Griffith…"
radio input "true"
type textarea "Dear Monica_T, thank you so much for sharing your experience hiking at Griffith…"
radio input "true"
type textarea "Dear Monica_T, thank you so much for sharing your experience hiking at Griffith…"
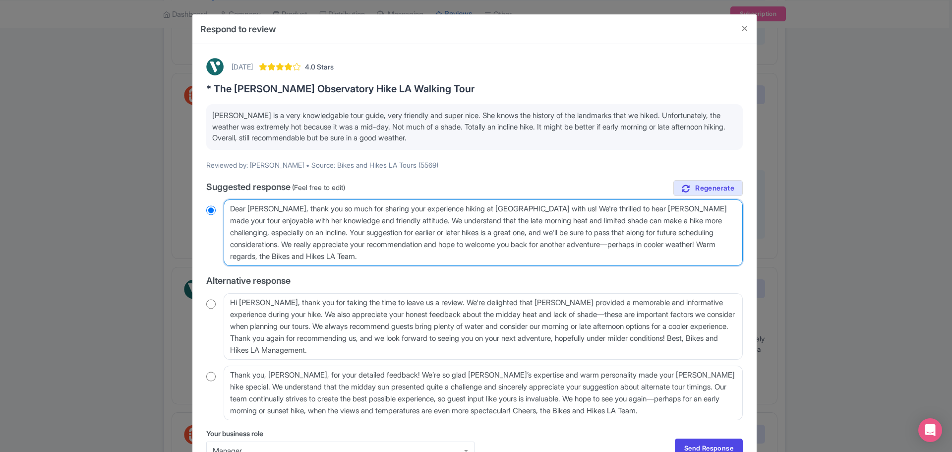
radio input "true"
drag, startPoint x: 316, startPoint y: 232, endPoint x: 284, endPoint y: 244, distance: 34.3
click at [284, 244] on textarea "Dear Monica_T, thank you so much for sharing your experience hiking at Griffith…" at bounding box center [483, 232] width 519 height 66
type textarea "Dear Monica_T, thank you so much for sharing your experience hiking at Griffith…"
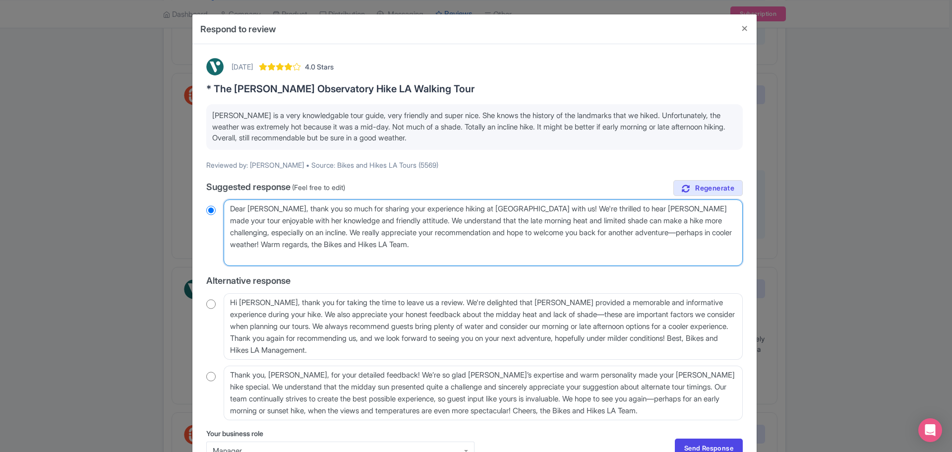
radio input "true"
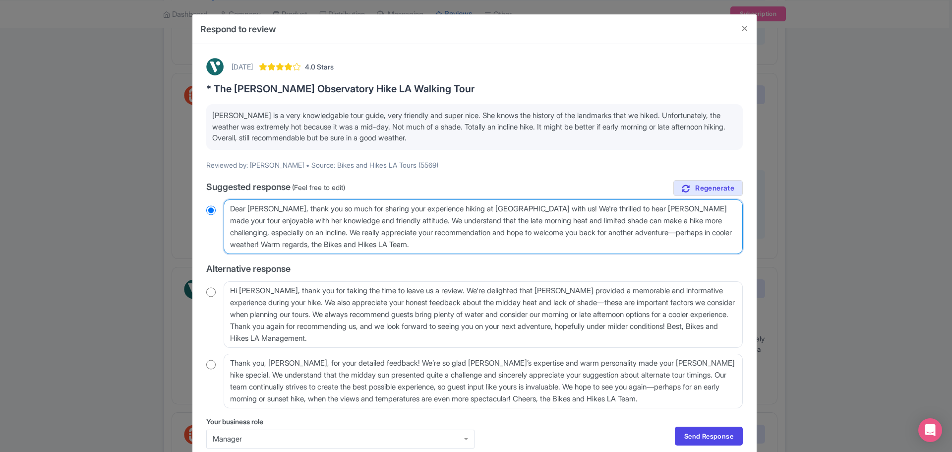
click at [426, 235] on textarea "Dear Monica_T, thank you so much for sharing your experience hiking at Griffith…" at bounding box center [483, 226] width 519 height 55
type textarea "Dear Monica_T, thank you so much for sharing your experience hiking at Griffith…"
radio input "true"
type textarea "Dear Monica_T, thank you so much for sharing your experience hiking at Griffith…"
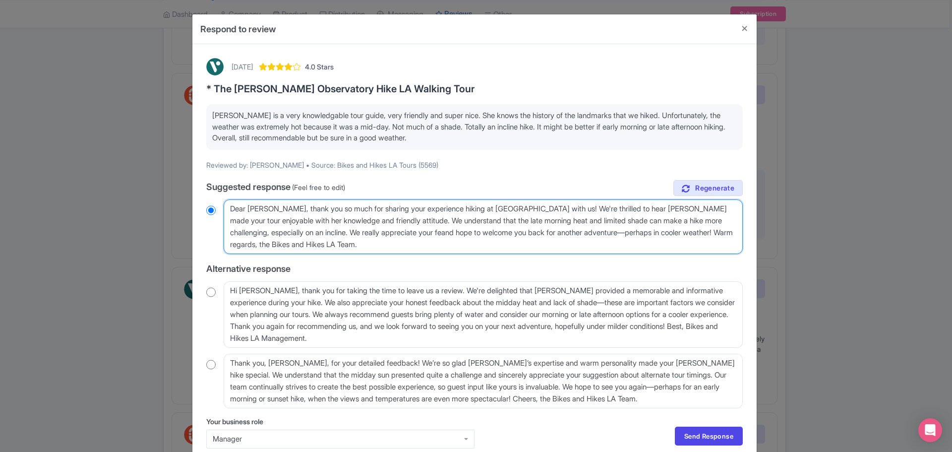
radio input "true"
type textarea "Dear Monica_T, thank you so much for sharing your experience hiking at Griffith…"
radio input "true"
type textarea "Dear Monica_T, thank you so much for sharing your experience hiking at Griffith…"
radio input "true"
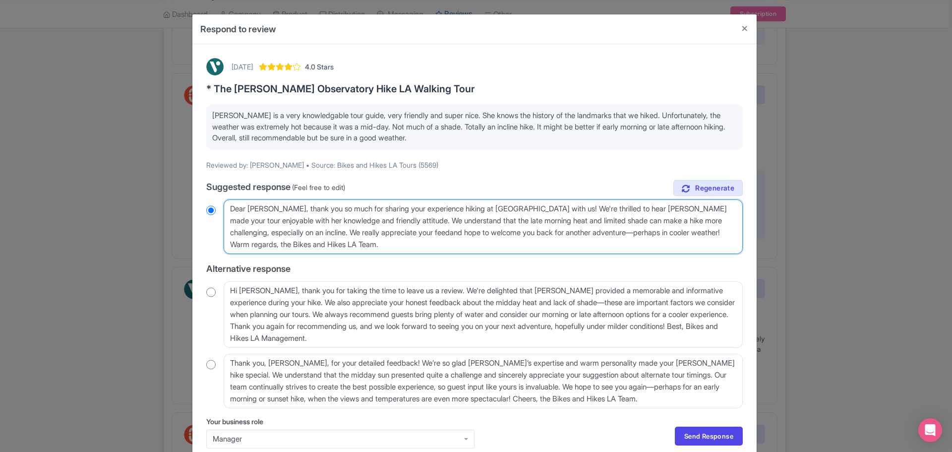
type textarea "Dear Monica_T, thank you so much for sharing your experience hiking at Griffith…"
radio input "true"
type textarea "Dear Monica_T, thank you so much for sharing your experience hiking at Griffith…"
radio input "true"
type textarea "Dear Monica_T, thank you so much for sharing your experience hiking at Griffith…"
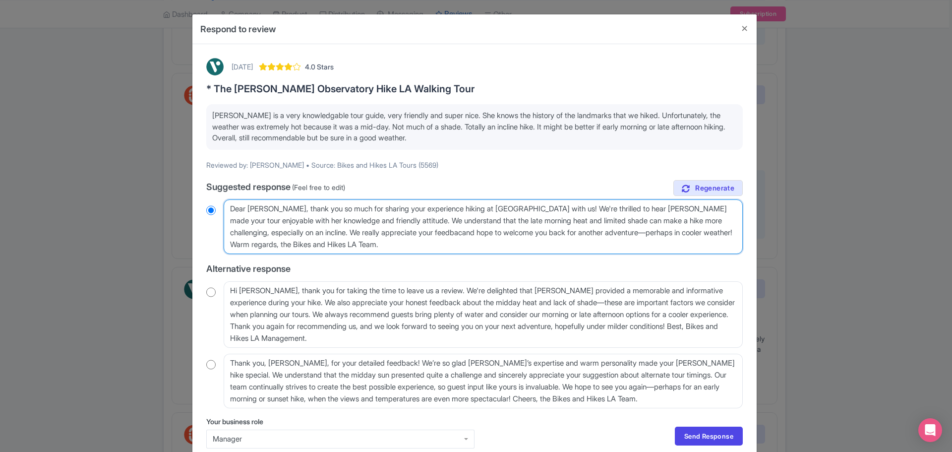
radio input "true"
type textarea "Dear Monica_T, thank you so much for sharing your experience hiking at Griffith…"
radio input "true"
type textarea "Dear Monica_T, thank you so much for sharing your experience hiking at Griffith…"
radio input "true"
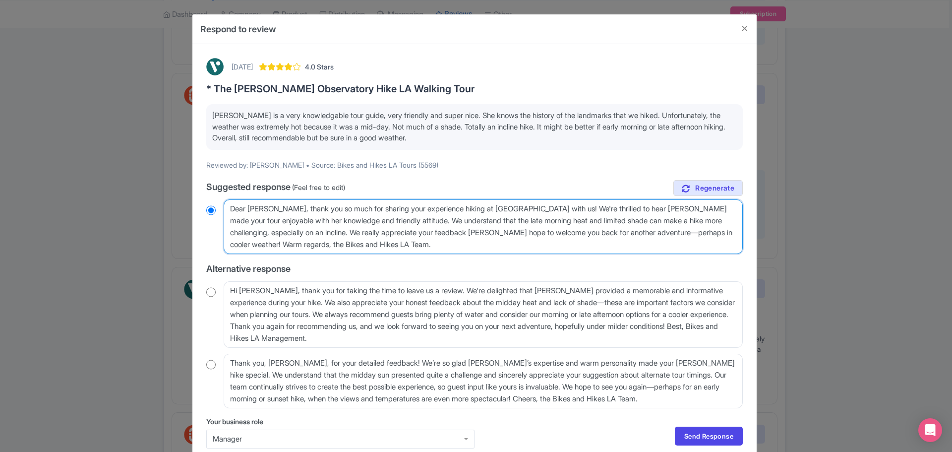
type textarea "Dear Monica_T, thank you so much for sharing your experience hiking at Griffith…"
radio input "true"
type textarea "Dear Monica_T, thank you so much for sharing your experience hiking at Griffith…"
radio input "true"
type textarea "Dear Monica_T, thank you so much for sharing your experience hiking at Griffith…"
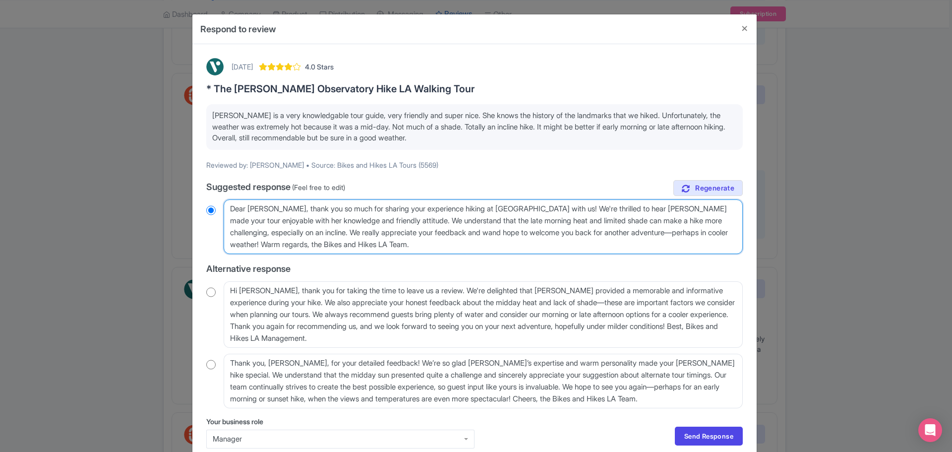
radio input "true"
type textarea "Dear Monica_T, thank you so much for sharing your experience hiking at Griffith…"
radio input "true"
type textarea "Dear Monica_T, thank you so much for sharing your experience hiking at Griffith…"
radio input "true"
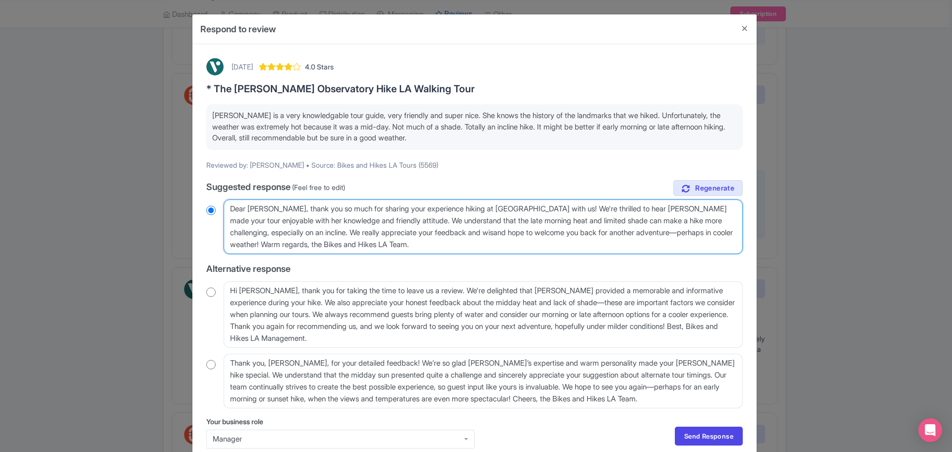
type textarea "Dear Monica_T, thank you so much for sharing your experience hiking at Griffith…"
radio input "true"
type textarea "Dear Monica_T, thank you so much for sharing your experience hiking at Griffith…"
radio input "true"
type textarea "Dear Monica_T, thank you so much for sharing your experience hiking at Griffith…"
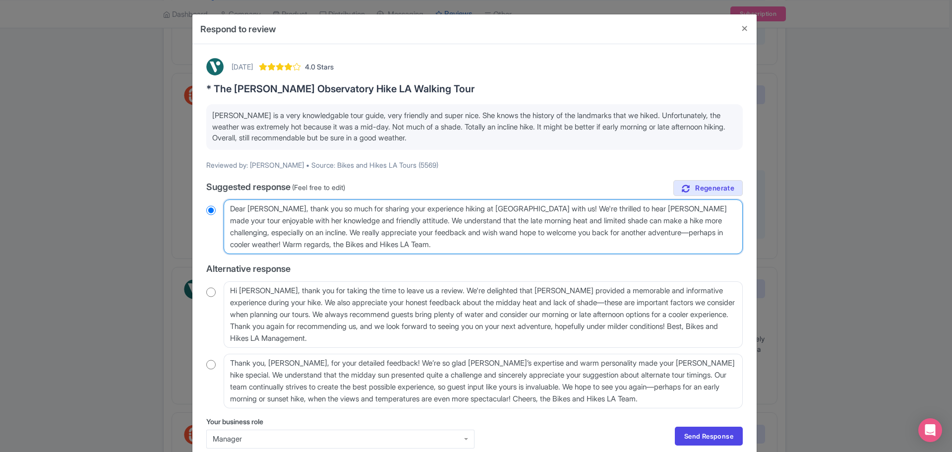
radio input "true"
type textarea "Dear Monica_T, thank you so much for sharing your experience hiking at Griffith…"
radio input "true"
type textarea "Dear Monica_T, thank you so much for sharing your experience hiking at Griffith…"
radio input "true"
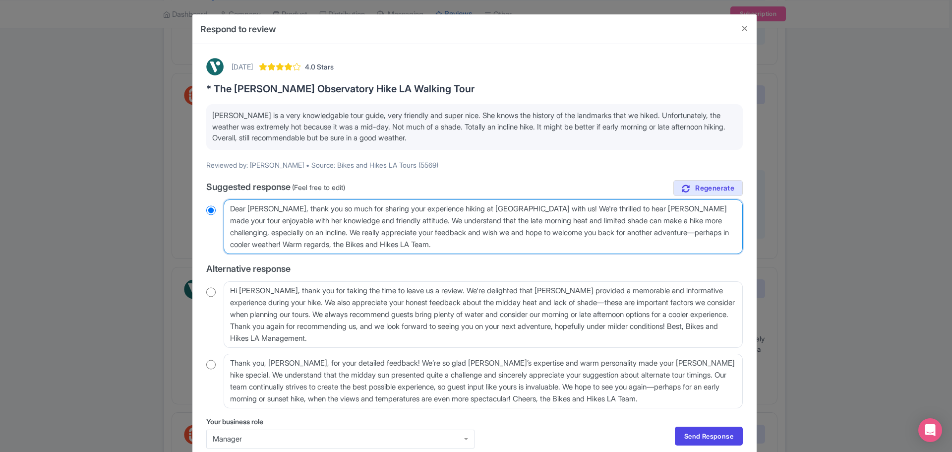
type textarea "Dear Monica_T, thank you so much for sharing your experience hiking at Griffith…"
radio input "true"
type textarea "Dear Monica_T, thank you so much for sharing your experience hiking at Griffith…"
radio input "true"
type textarea "Dear Monica_T, thank you so much for sharing your experience hiking at Griffith…"
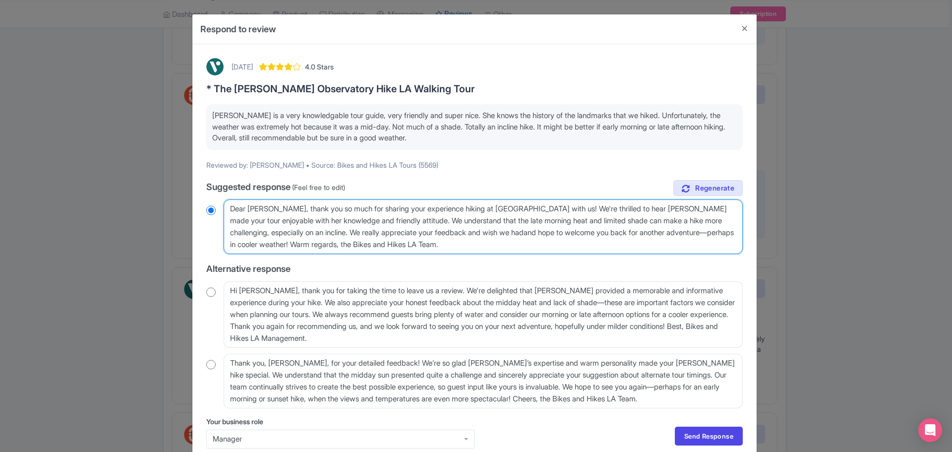
radio input "true"
type textarea "Dear Monica_T, thank you so much for sharing your experience hiking at Griffith…"
radio input "true"
type textarea "Dear Monica_T, thank you so much for sharing your experience hiking at Griffith…"
radio input "true"
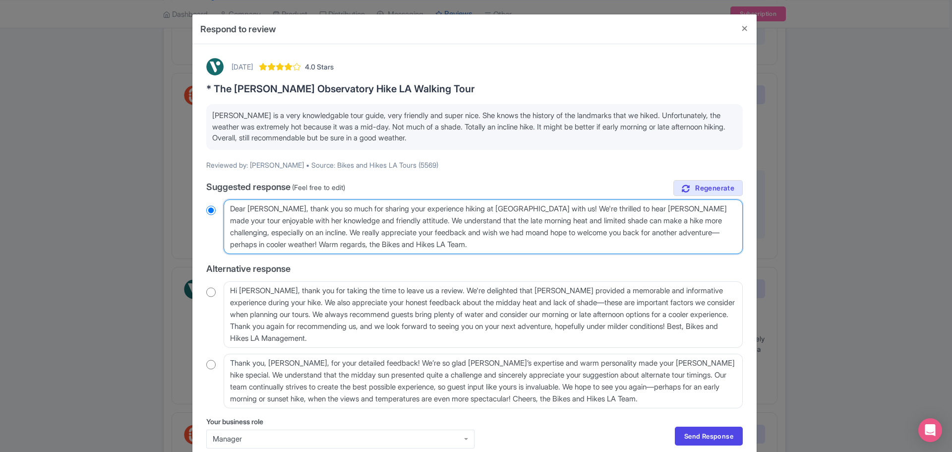
type textarea "Dear Monica_T, thank you so much for sharing your experience hiking at Griffith…"
radio input "true"
type textarea "Dear Monica_T, thank you so much for sharing your experience hiking at Griffith…"
radio input "true"
type textarea "Dear Monica_T, thank you so much for sharing your experience hiking at Griffith…"
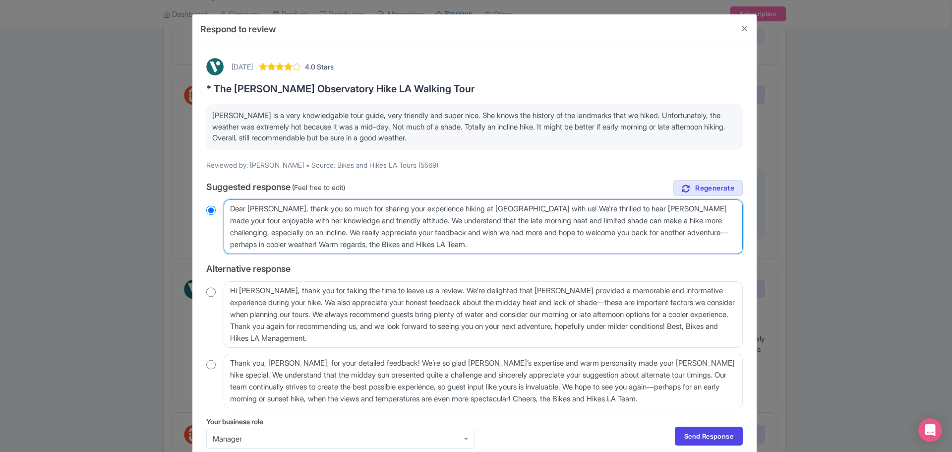
radio input "true"
type textarea "Dear Monica_T, thank you so much for sharing your experience hiking at Griffith…"
radio input "true"
type textarea "Dear Monica_T, thank you so much for sharing your experience hiking at Griffith…"
radio input "true"
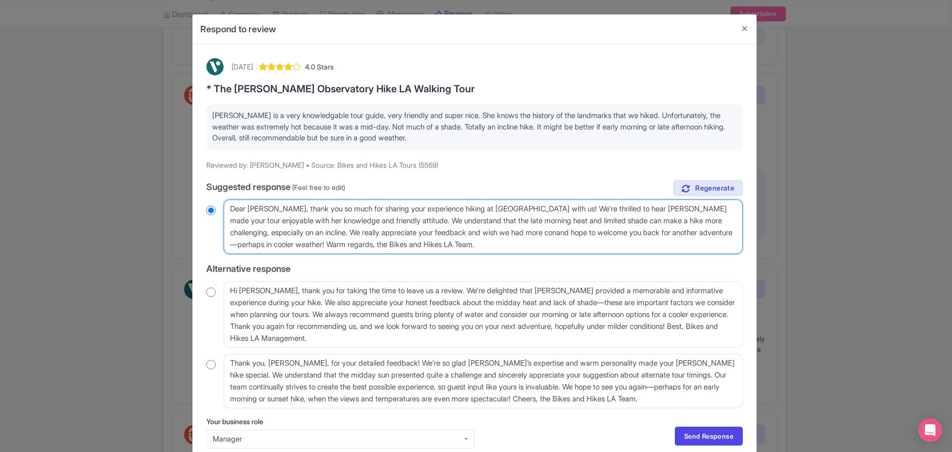
type textarea "Dear Monica_T, thank you so much for sharing your experience hiking at Griffith…"
radio input "true"
type textarea "Dear Monica_T, thank you so much for sharing your experience hiking at Griffith…"
radio input "true"
type textarea "Dear Monica_T, thank you so much for sharing your experience hiking at Griffith…"
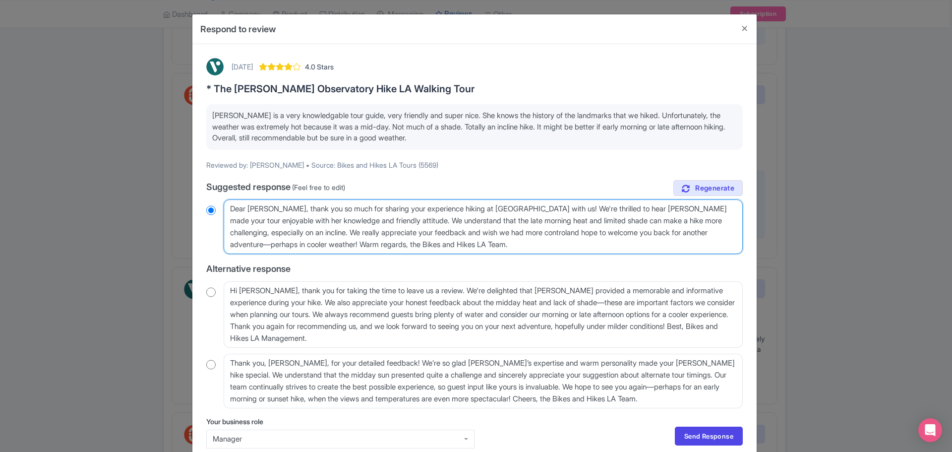
radio input "true"
type textarea "Dear Monica_T, thank you so much for sharing your experience hiking at Griffith…"
radio input "true"
type textarea "Dear Monica_T, thank you so much for sharing your experience hiking at Griffith…"
radio input "true"
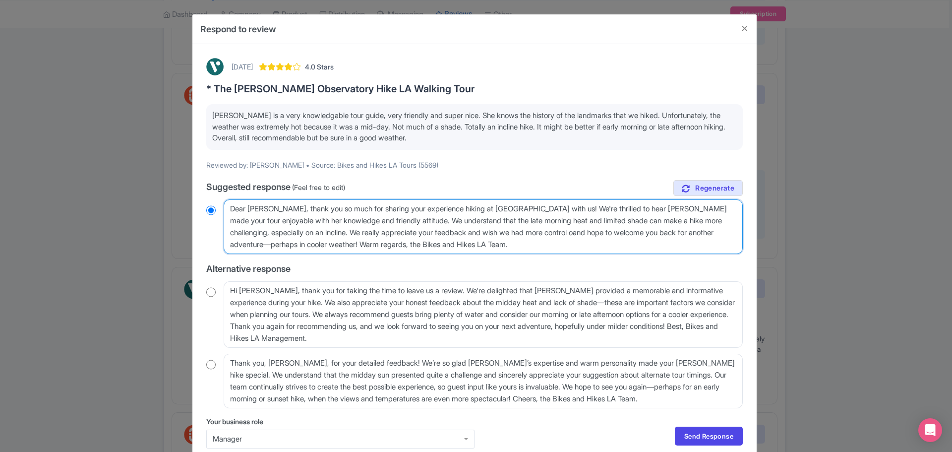
type textarea "Dear Monica_T, thank you so much for sharing your experience hiking at Griffith…"
radio input "true"
type textarea "Dear Monica_T, thank you so much for sharing your experience hiking at Griffith…"
radio input "true"
type textarea "Dear Monica_T, thank you so much for sharing your experience hiking at Griffith…"
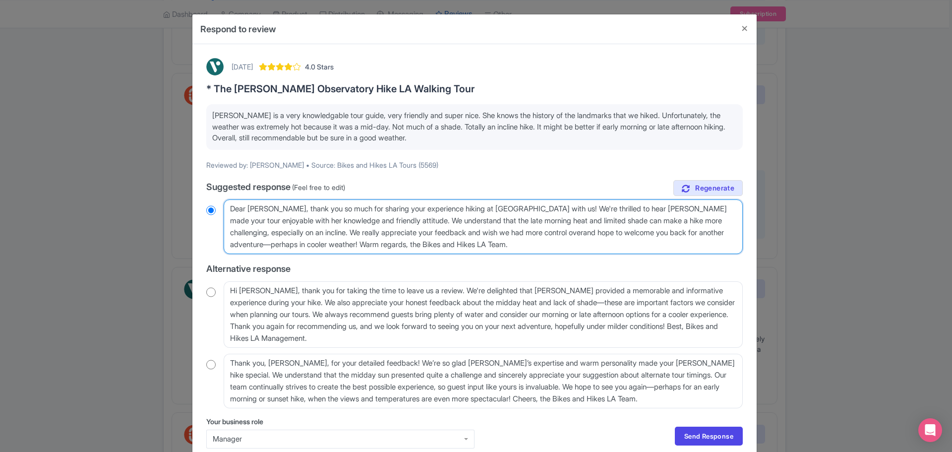
radio input "true"
type textarea "Dear Monica_T, thank you so much for sharing your experience hiking at Griffith…"
radio input "true"
type textarea "Dear Monica_T, thank you so much for sharing your experience hiking at Griffith…"
radio input "true"
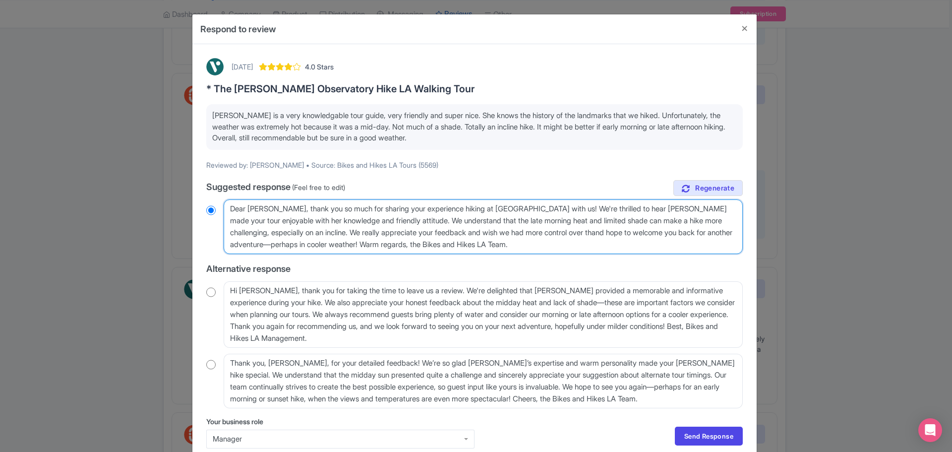
type textarea "Dear Monica_T, thank you so much for sharing your experience hiking at Griffith…"
radio input "true"
type textarea "Dear Monica_T, thank you so much for sharing your experience hiking at Griffith…"
radio input "true"
type textarea "Dear Monica_T, thank you so much for sharing your experience hiking at Griffith…"
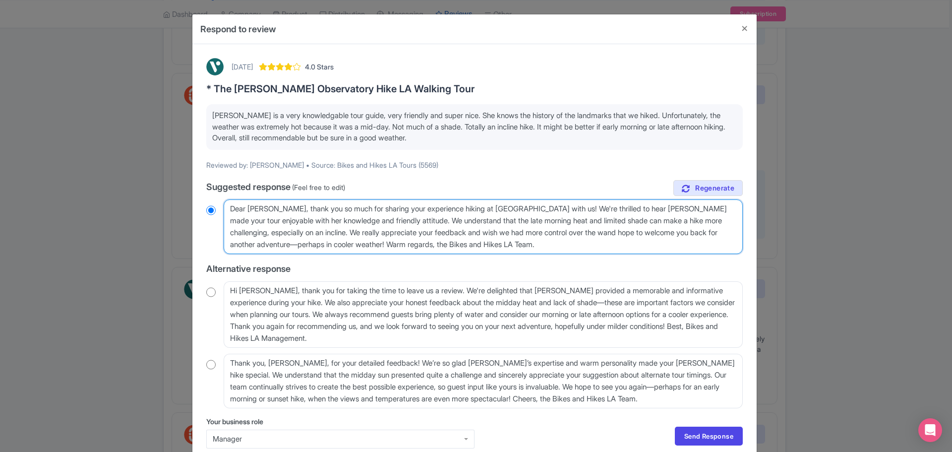
radio input "true"
type textarea "Dear Monica_T, thank you so much for sharing your experience hiking at Griffith…"
radio input "true"
type textarea "Dear Monica_T, thank you so much for sharing your experience hiking at Griffith…"
radio input "true"
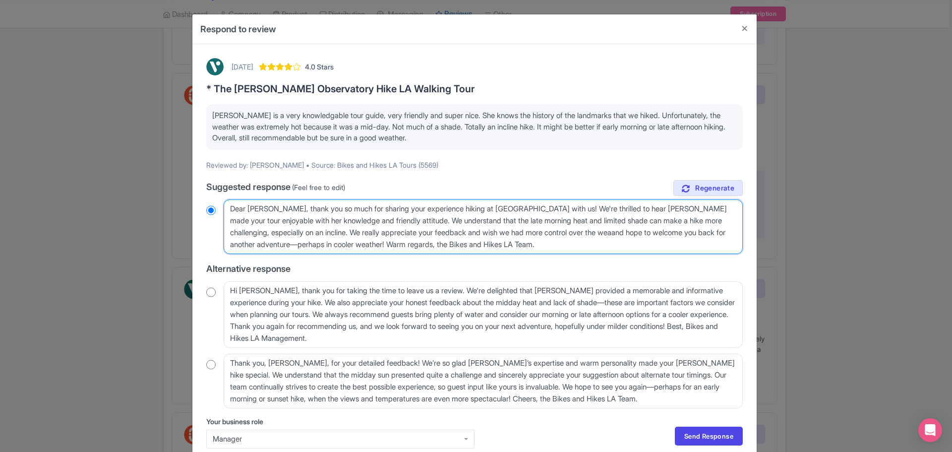
type textarea "Dear Monica_T, thank you so much for sharing your experience hiking at Griffith…"
radio input "true"
type textarea "Dear Monica_T, thank you so much for sharing your experience hiking at Griffith…"
radio input "true"
type textarea "Dear Monica_T, thank you so much for sharing your experience hiking at Griffith…"
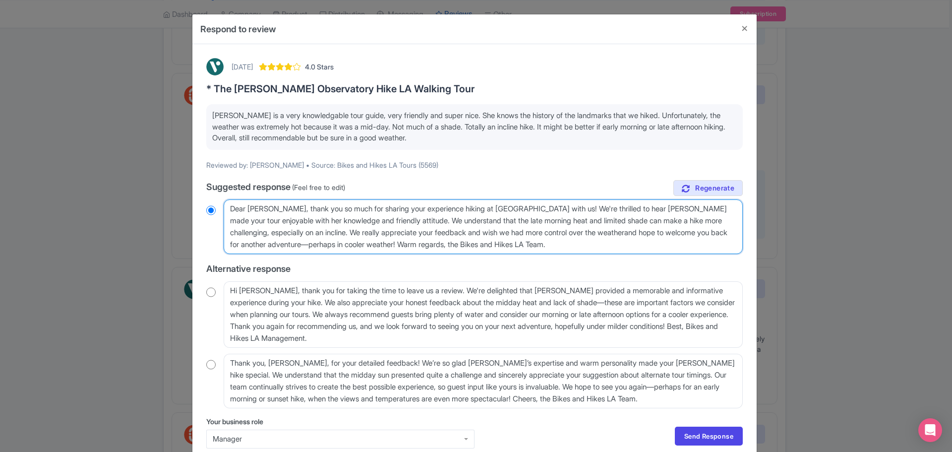
radio input "true"
type textarea "Dear Monica_T, thank you so much for sharing your experience hiking at Griffith…"
radio input "true"
type textarea "Dear Monica_T, thank you so much for sharing your experience hiking at Griffith…"
radio input "true"
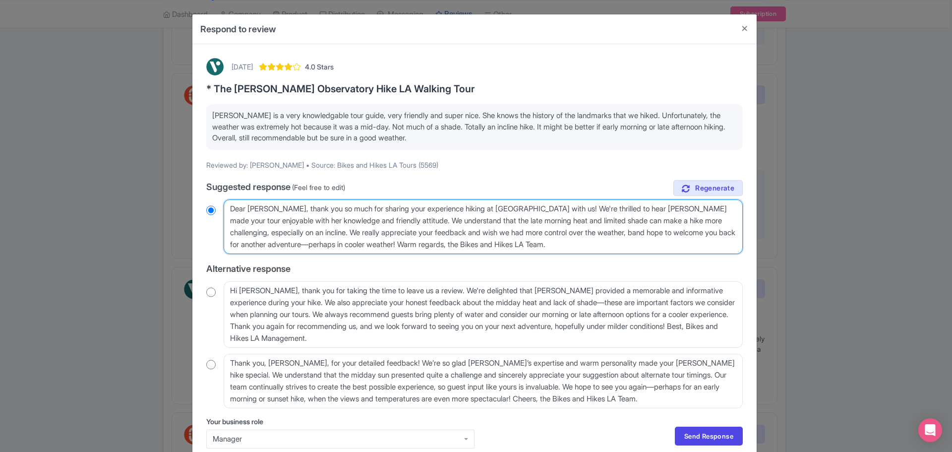
type textarea "Dear Monica_T, thank you so much for sharing your experience hiking at Griffith…"
radio input "true"
type textarea "Dear Monica_T, thank you so much for sharing your experience hiking at Griffith…"
radio input "true"
type textarea "Dear Monica_T, thank you so much for sharing your experience hiking at Griffith…"
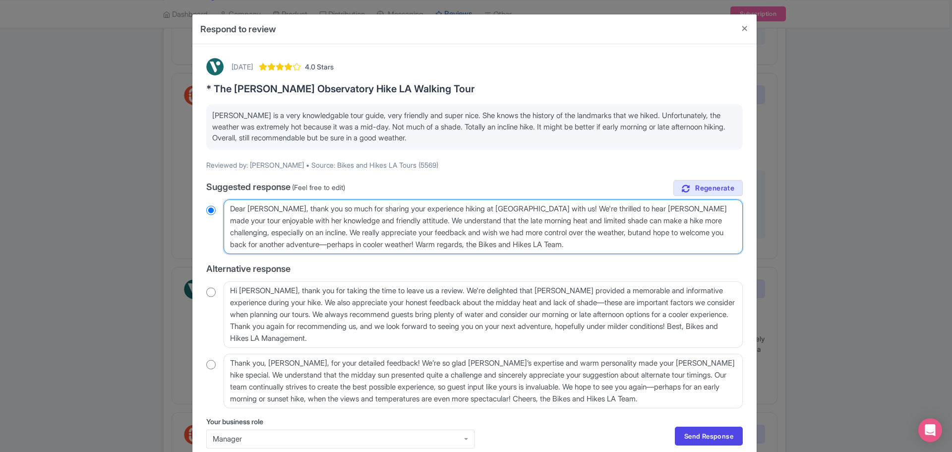
radio input "true"
type textarea "Dear Monica_T, thank you so much for sharing your experience hiking at Griffith…"
radio input "true"
type textarea "Dear Monica_T, thank you so much for sharing your experience hiking at Griffith…"
radio input "true"
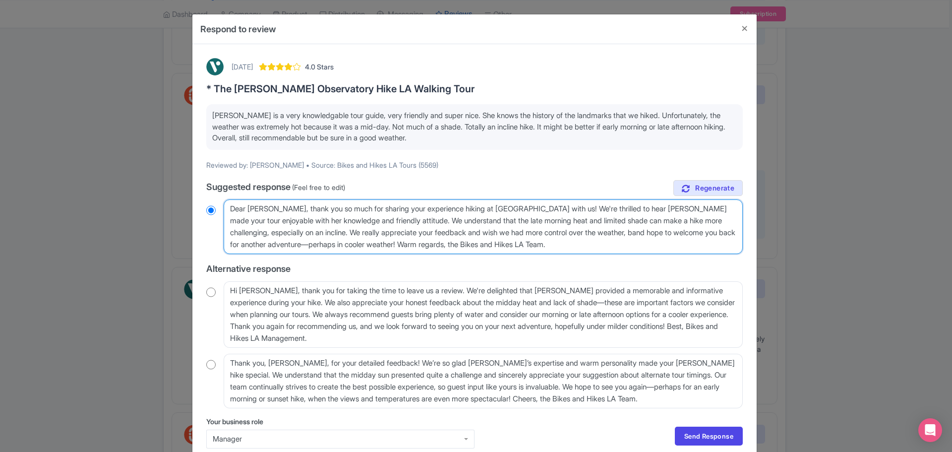
type textarea "Dear Monica_T, thank you so much for sharing your experience hiking at Griffith…"
radio input "true"
type textarea "Dear Monica_T, thank you so much for sharing your experience hiking at Griffith…"
radio input "true"
click at [337, 231] on textarea "Dear Monica_T, thank you so much for sharing your experience hiking at Griffith…" at bounding box center [483, 226] width 519 height 55
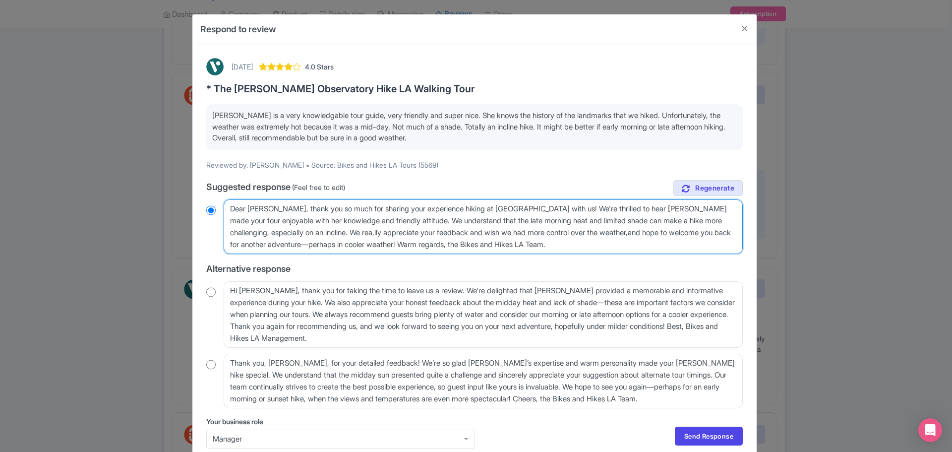
type textarea "Dear Monica_T, thank you so much for sharing your experience hiking at Griffith…"
radio input "true"
type textarea "Dear Monica_T, thank you so much for sharing your experience hiking at Griffith…"
radio input "true"
type textarea "Dear Monica_T, thank you so much for sharing your experience hiking at Griffith…"
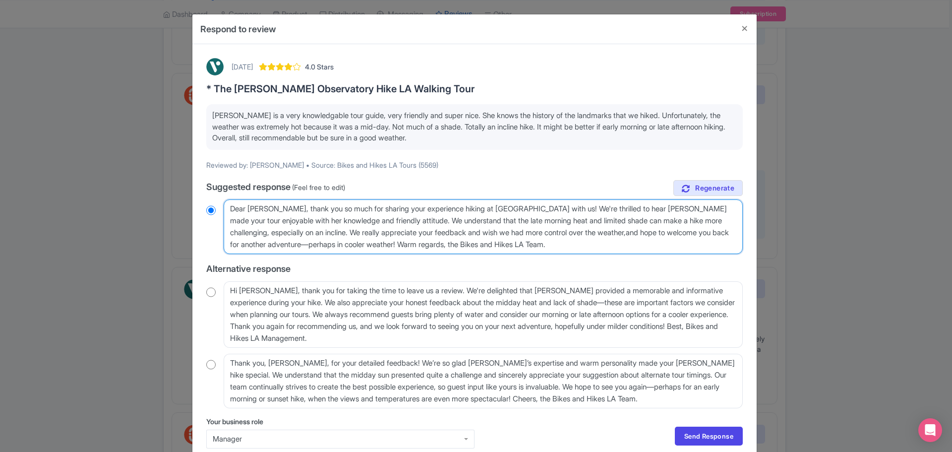
radio input "true"
click at [613, 233] on textarea "Dear Monica_T, thank you so much for sharing your experience hiking at Griffith…" at bounding box center [483, 226] width 519 height 55
type textarea "Dear Monica_T, thank you so much for sharing your experience hiking at Griffith…"
radio input "true"
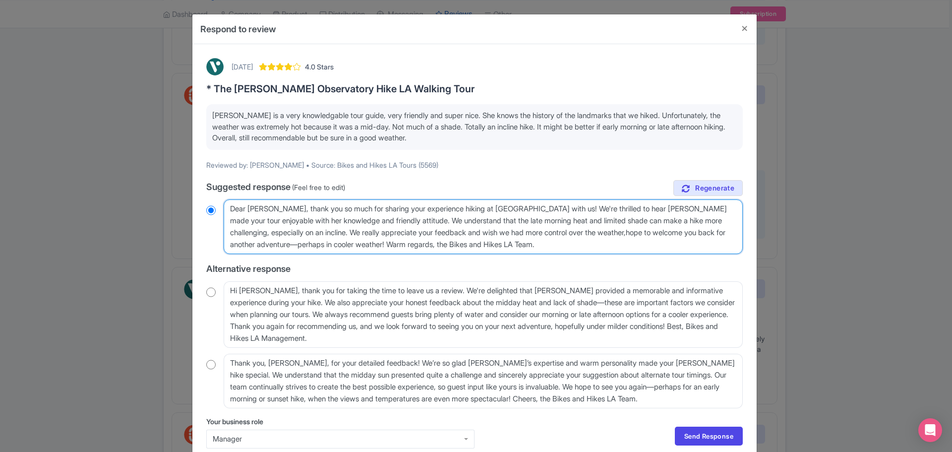
type textarea "Dear Monica_T, thank you so much for sharing your experience hiking at Griffith…"
radio input "true"
type textarea "Dear Monica_T, thank you so much for sharing your experience hiking at Griffith…"
radio input "true"
type textarea "Dear Monica_T, thank you so much for sharing your experience hiking at Griffith…"
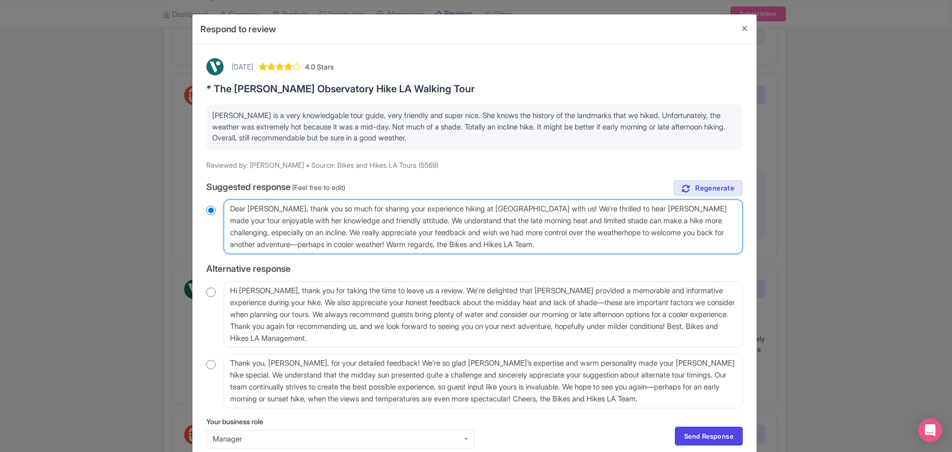
radio input "true"
type textarea "Dear Monica_T, thank you so much for sharing your experience hiking at Griffith…"
radio input "true"
type textarea "Dear Monica_T, thank you so much for sharing your experience hiking at Griffith…"
radio input "true"
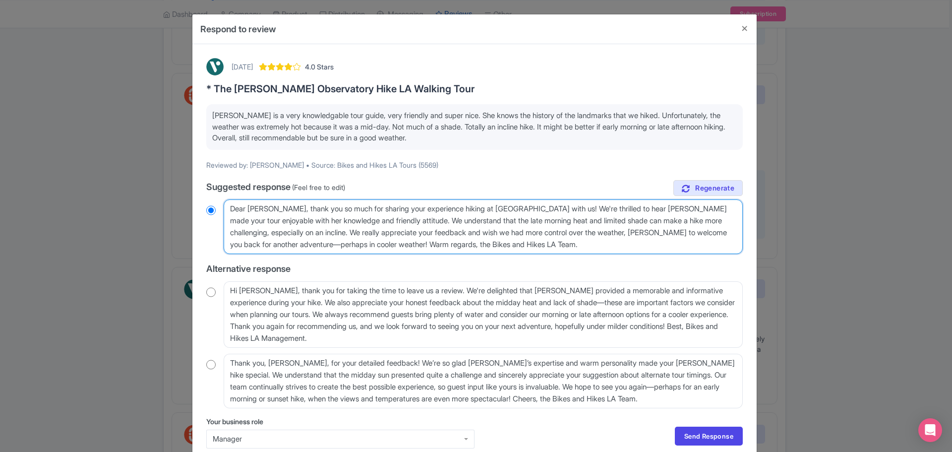
type textarea "Dear Monica_T, thank you so much for sharing your experience hiking at Griffith…"
radio input "true"
type textarea "Dear Monica_T, thank you so much for sharing your experience hiking at Griffith…"
radio input "true"
type textarea "Dear Monica_T, thank you so much for sharing your experience hiking at Griffith…"
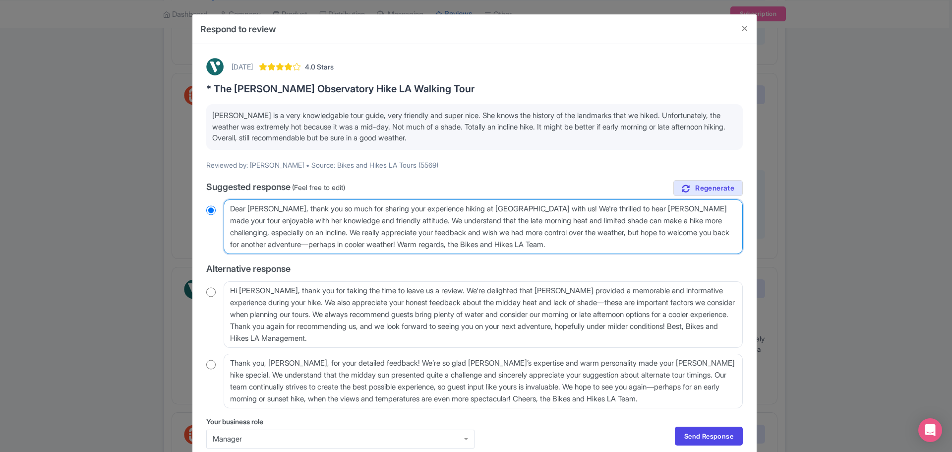
radio input "true"
type textarea "Dear Monica_T, thank you so much for sharing your experience hiking at Griffith…"
radio input "true"
type textarea "Dear Monica_T, thank you so much for sharing your experience hiking at Griffith…"
radio input "true"
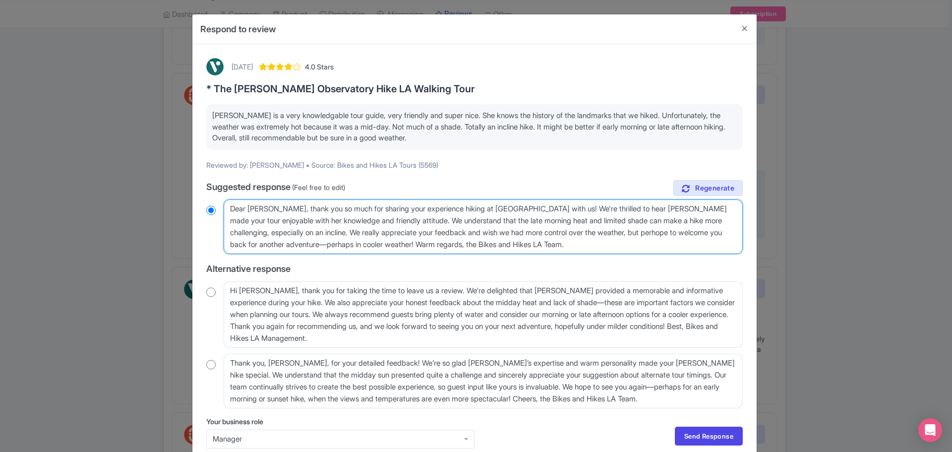
type textarea "Dear Monica_T, thank you so much for sharing your experience hiking at Griffith…"
radio input "true"
type textarea "Dear Monica_T, thank you so much for sharing your experience hiking at Griffith…"
radio input "true"
type textarea "Dear Monica_T, thank you so much for sharing your experience hiking at Griffith…"
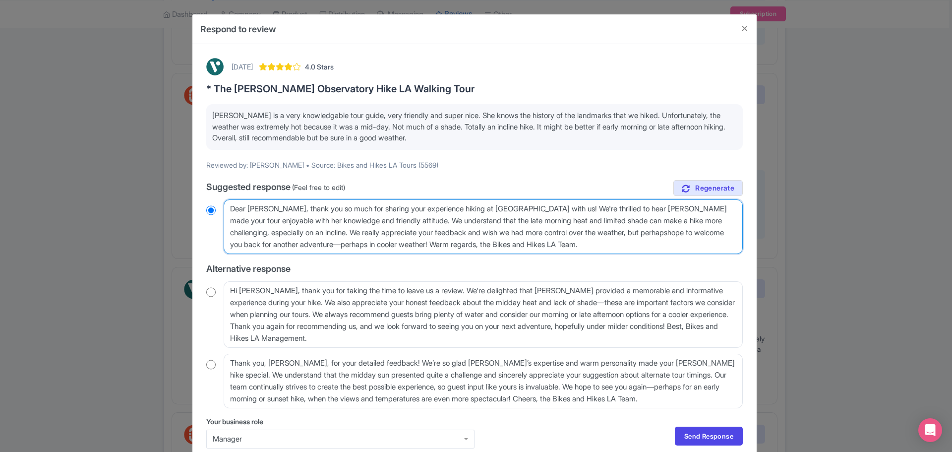
radio input "true"
type textarea "Dear Monica_T, thank you so much for sharing your experience hiking at Griffith…"
radio input "true"
type textarea "Dear Monica_T, thank you so much for sharing your experience hiking at Griffith…"
radio input "true"
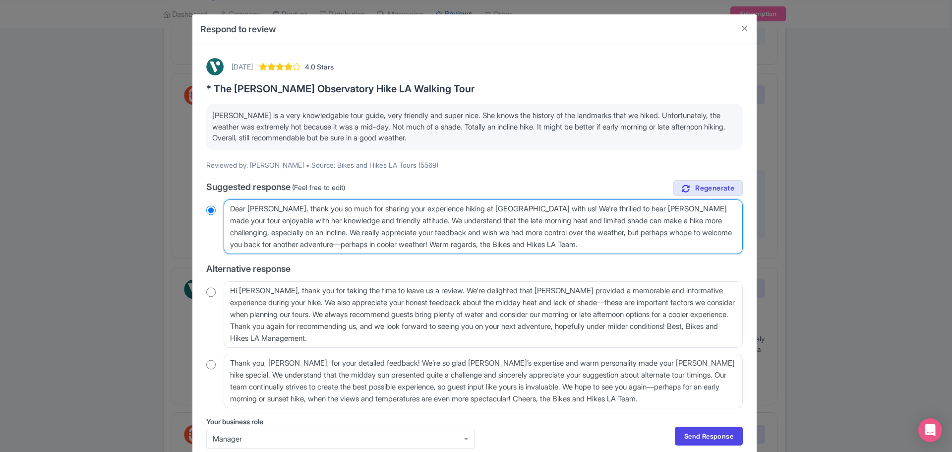
type textarea "Dear Monica_T, thank you so much for sharing your experience hiking at Griffith…"
radio input "true"
type textarea "Dear Monica_T, thank you so much for sharing your experience hiking at Griffith…"
radio input "true"
type textarea "Dear Monica_T, thank you so much for sharing your experience hiking at Griffith…"
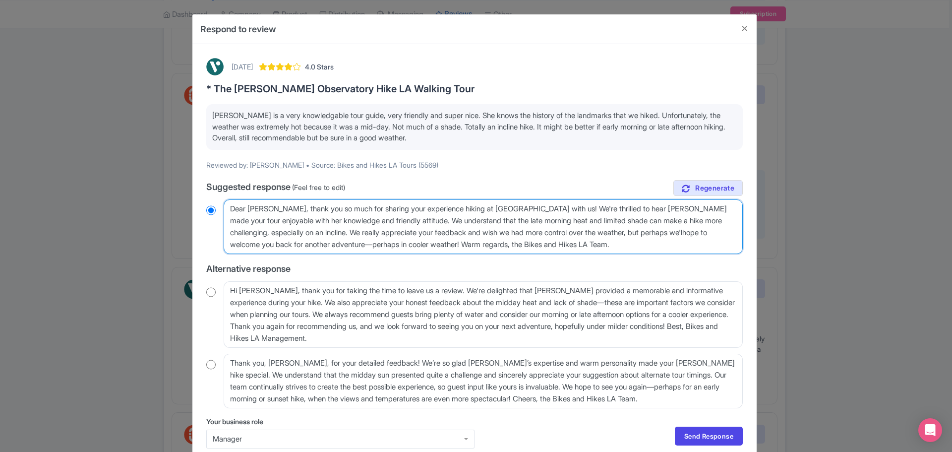
radio input "true"
type textarea "Dear Monica_T, thank you so much for sharing your experience hiking at Griffith…"
radio input "true"
type textarea "Dear Monica_T, thank you so much for sharing your experience hiking at Griffith…"
radio input "true"
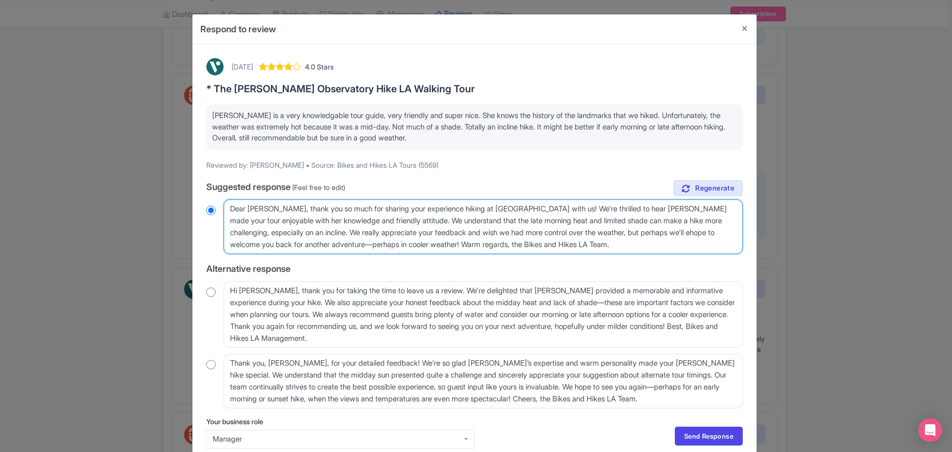
type textarea "Dear Monica_T, thank you so much for sharing your experience hiking at Griffith…"
radio input "true"
type textarea "Dear Monica_T, thank you so much for sharing your experience hiking at Griffith…"
radio input "true"
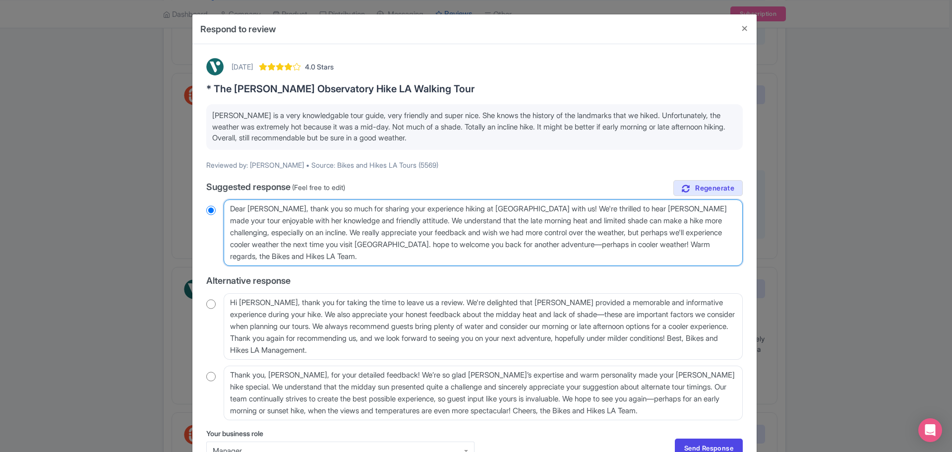
click at [448, 258] on textarea "Dear Monica_T, thank you so much for sharing your experience hiking at Griffith…" at bounding box center [483, 232] width 519 height 66
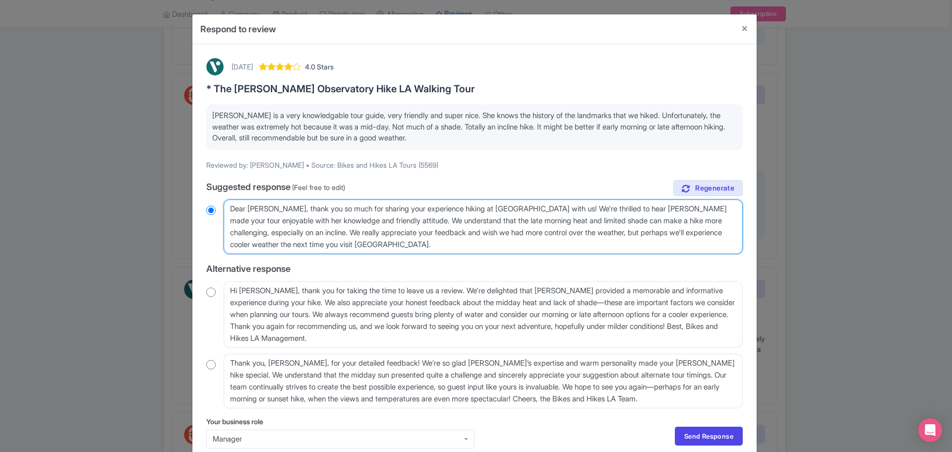
click at [703, 223] on textarea "Dear Monica_T, thank you so much for sharing your experience hiking at Griffith…" at bounding box center [483, 226] width 519 height 55
click at [311, 234] on textarea "Dear Monica_T, thank you so much for sharing your experience hiking at Griffith…" at bounding box center [483, 226] width 519 height 55
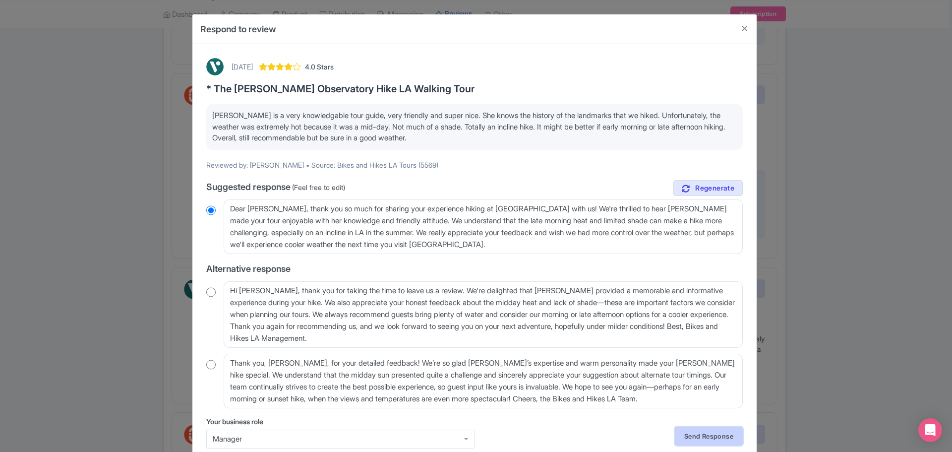
click at [719, 433] on link "Send Response" at bounding box center [709, 435] width 68 height 19
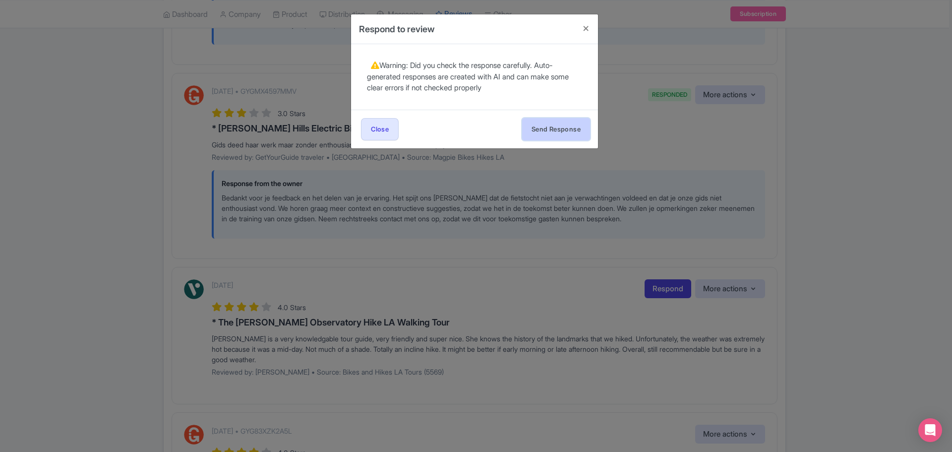
click at [567, 133] on button "Send Response" at bounding box center [556, 129] width 68 height 22
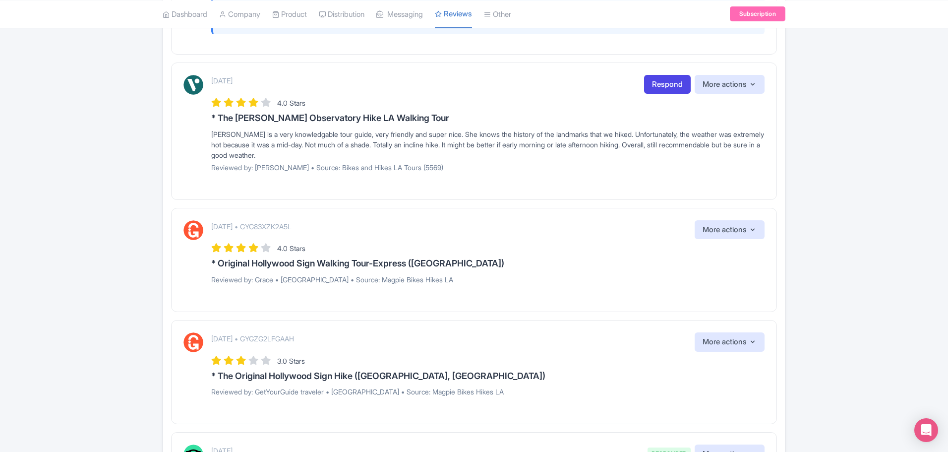
scroll to position [595, 0]
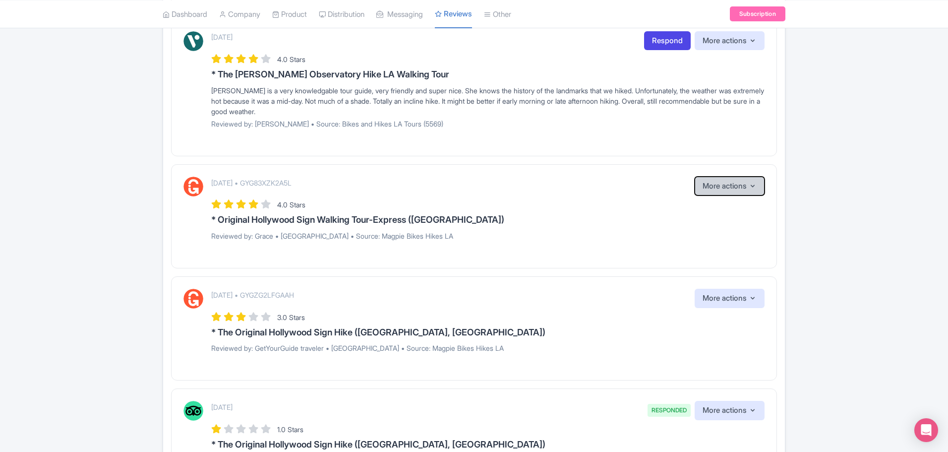
click at [698, 188] on button "More actions" at bounding box center [729, 185] width 70 height 19
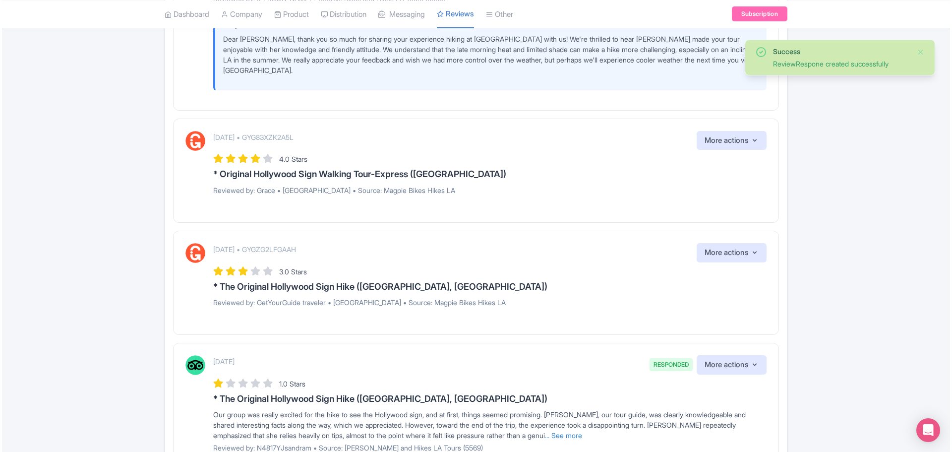
scroll to position [744, 0]
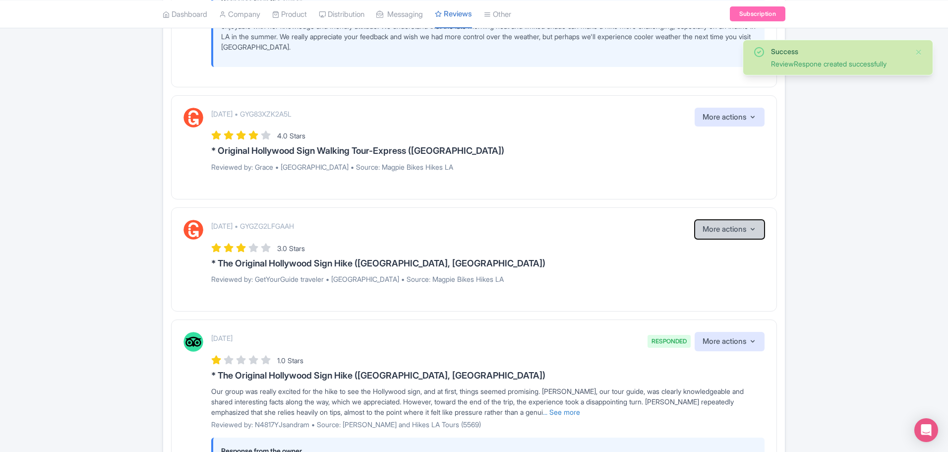
click at [712, 223] on button "More actions" at bounding box center [729, 229] width 70 height 19
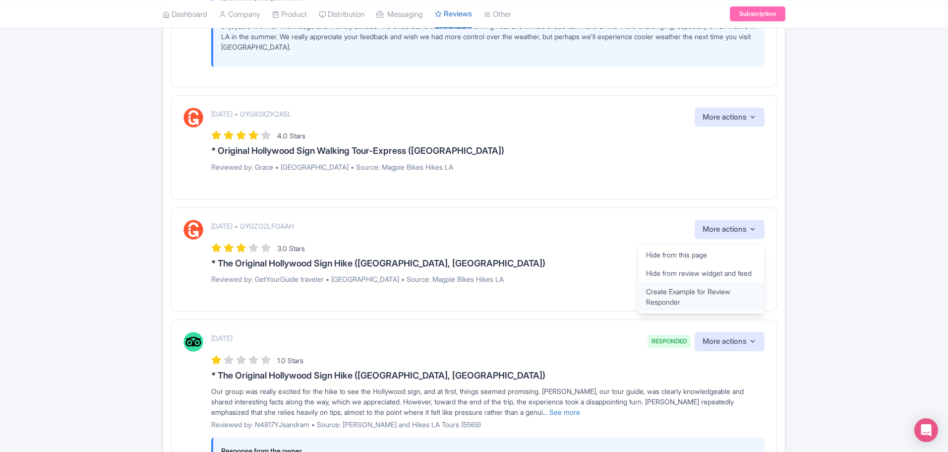
click at [692, 293] on link "Create Example for Review Responder" at bounding box center [701, 296] width 126 height 29
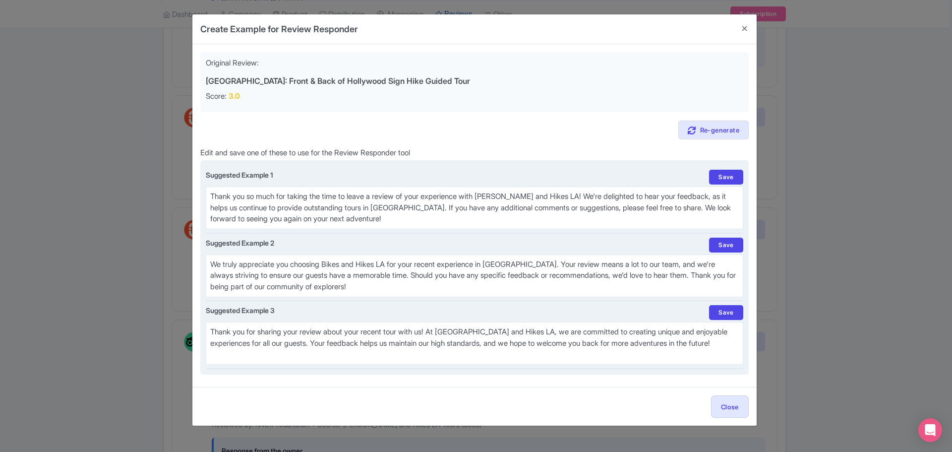
drag, startPoint x: 564, startPoint y: 196, endPoint x: 574, endPoint y: 216, distance: 22.2
click at [574, 216] on textarea "Thank you so much for taking the time to leave a review of your experience with…" at bounding box center [474, 207] width 537 height 43
type textarea "Thank you so much for taking the time to leave a review of your experience with…"
click at [728, 176] on link "Save" at bounding box center [726, 177] width 34 height 15
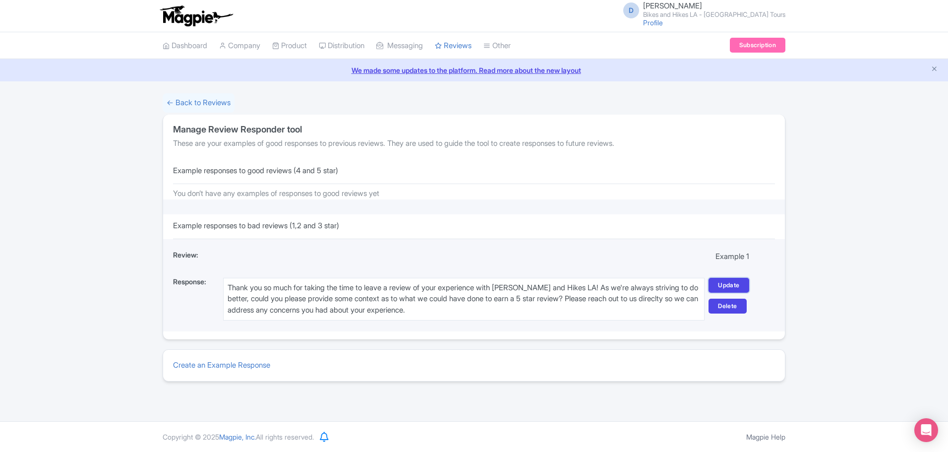
drag, startPoint x: 732, startPoint y: 288, endPoint x: 599, endPoint y: 266, distance: 134.6
click at [732, 288] on link "Update" at bounding box center [728, 285] width 40 height 15
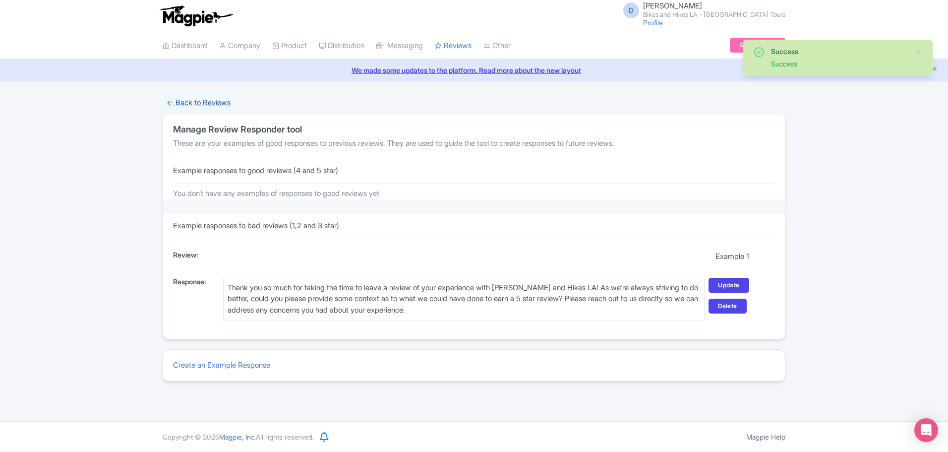
click at [223, 100] on link "← Back to Reviews" at bounding box center [199, 102] width 72 height 19
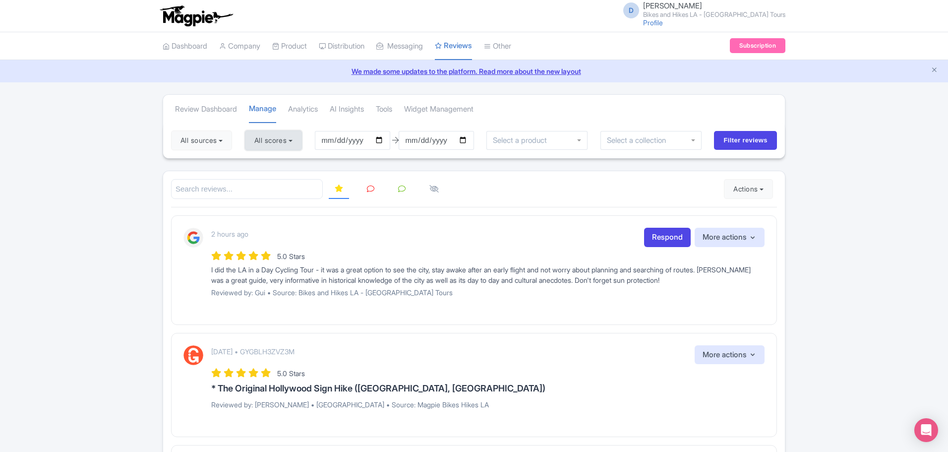
drag, startPoint x: 300, startPoint y: 144, endPoint x: 288, endPoint y: 157, distance: 17.9
click at [299, 144] on button "All scores" at bounding box center [273, 140] width 57 height 20
drag, startPoint x: 261, startPoint y: 164, endPoint x: 416, endPoint y: 166, distance: 155.2
click at [263, 164] on label "5 stars" at bounding box center [274, 163] width 22 height 11
click at [263, 164] on input "5 stars" at bounding box center [266, 161] width 6 height 6
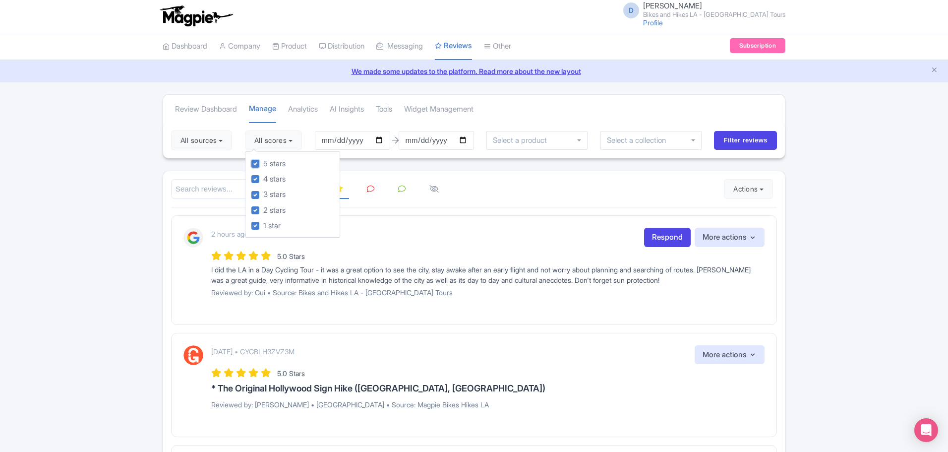
checkbox input "false"
click at [724, 140] on input "Filter reviews" at bounding box center [745, 140] width 63 height 19
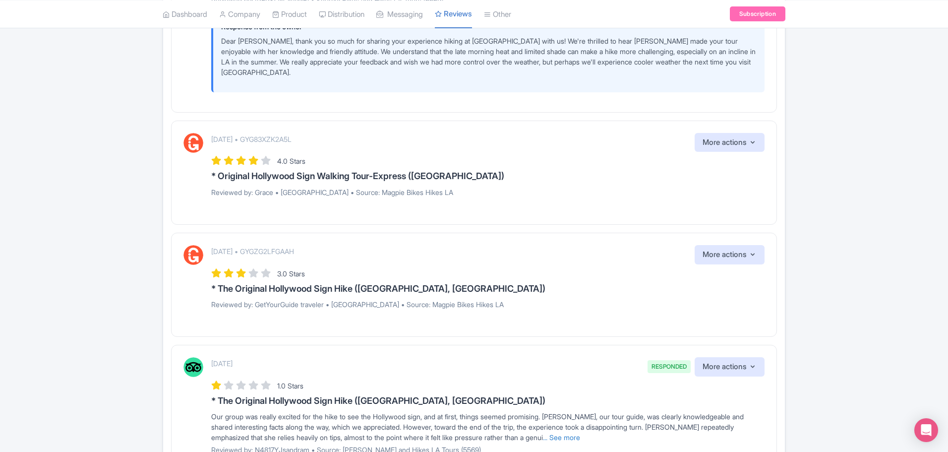
scroll to position [892, 0]
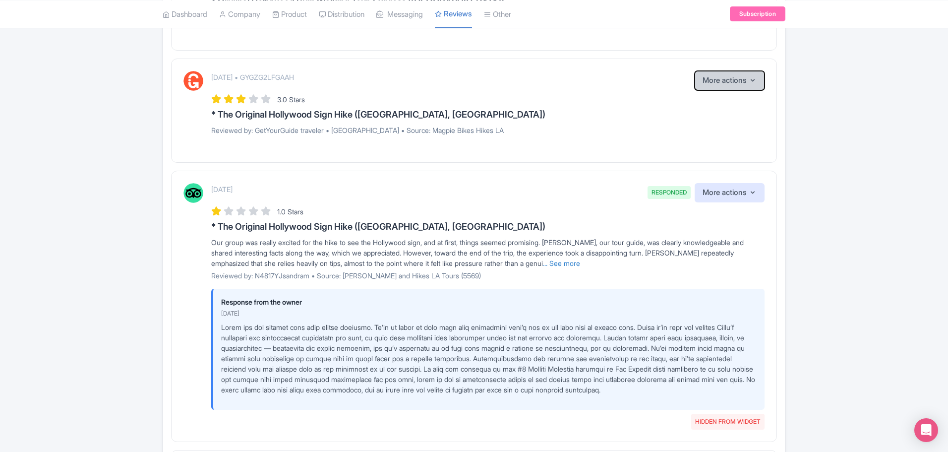
click at [714, 71] on button "More actions" at bounding box center [729, 80] width 70 height 19
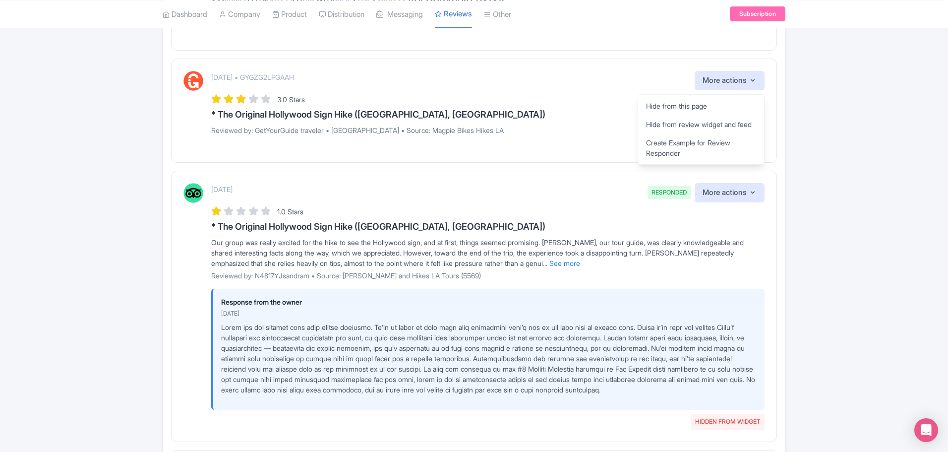
click at [535, 125] on p "Reviewed by: GetYourGuide traveler • [GEOGRAPHIC_DATA] • Source: Magpie Bikes H…" at bounding box center [487, 130] width 553 height 10
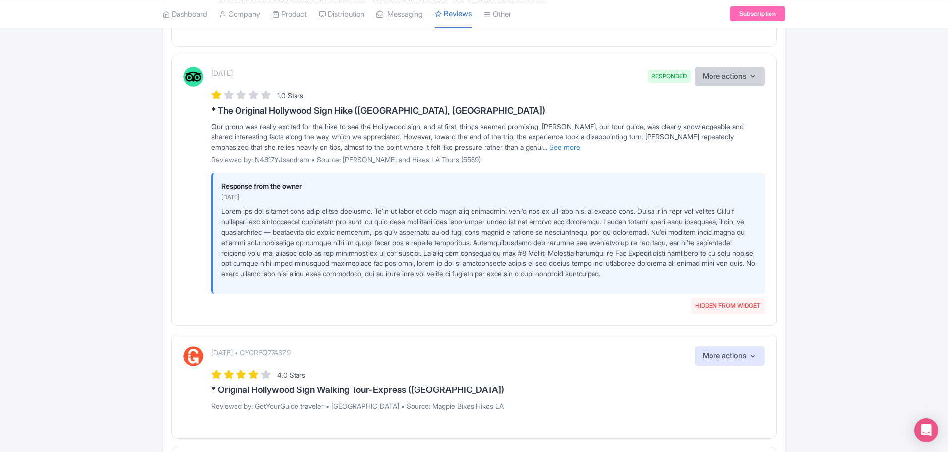
scroll to position [1032, 0]
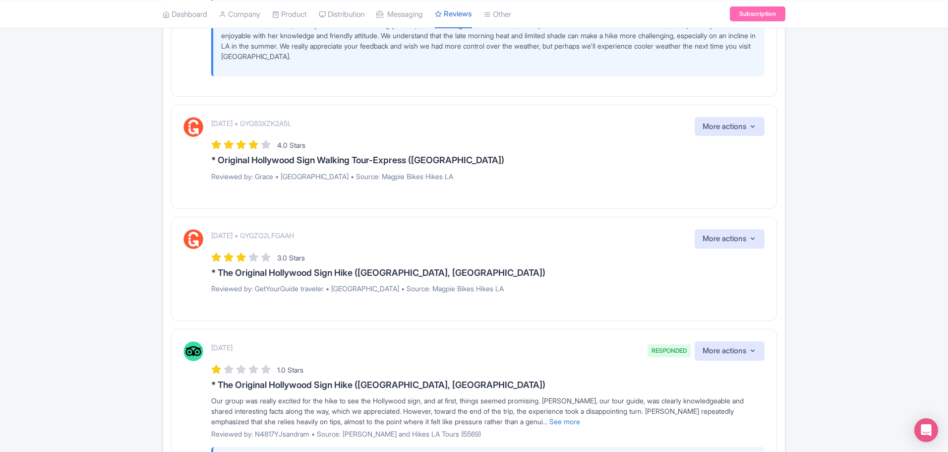
scroll to position [387, 0]
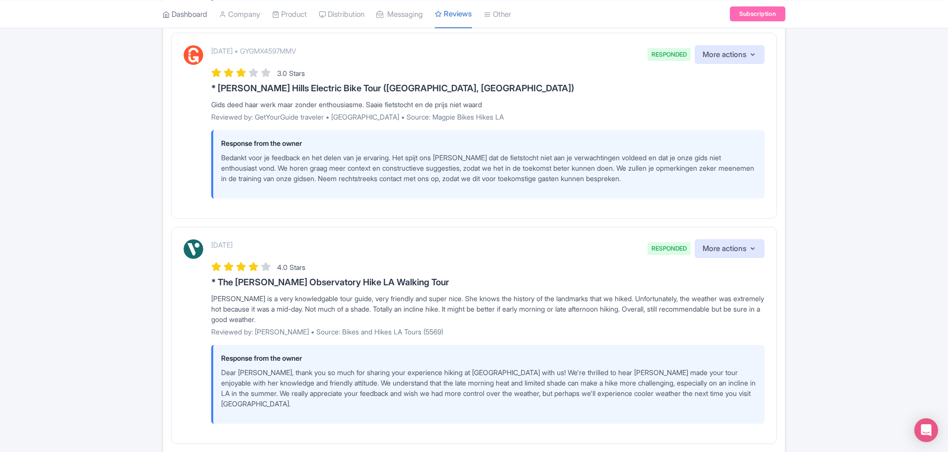
click at [196, 11] on link "Dashboard" at bounding box center [185, 13] width 45 height 27
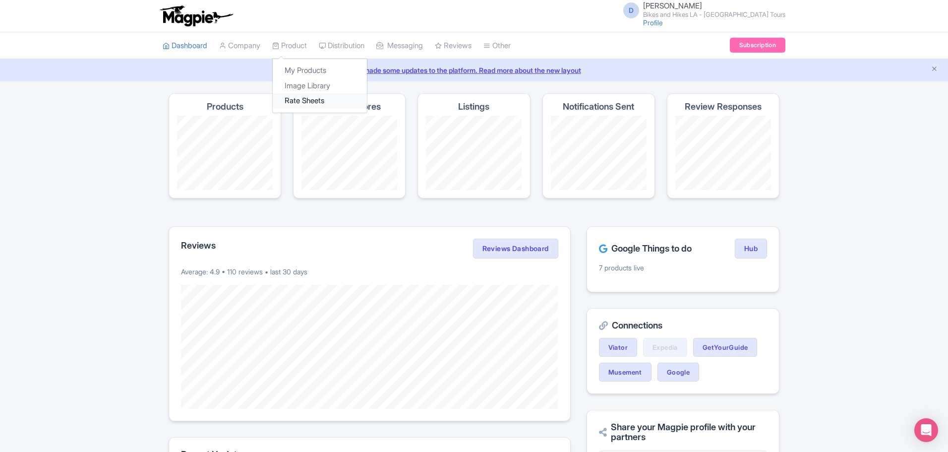
click at [298, 97] on link "Rate Sheets" at bounding box center [320, 100] width 94 height 15
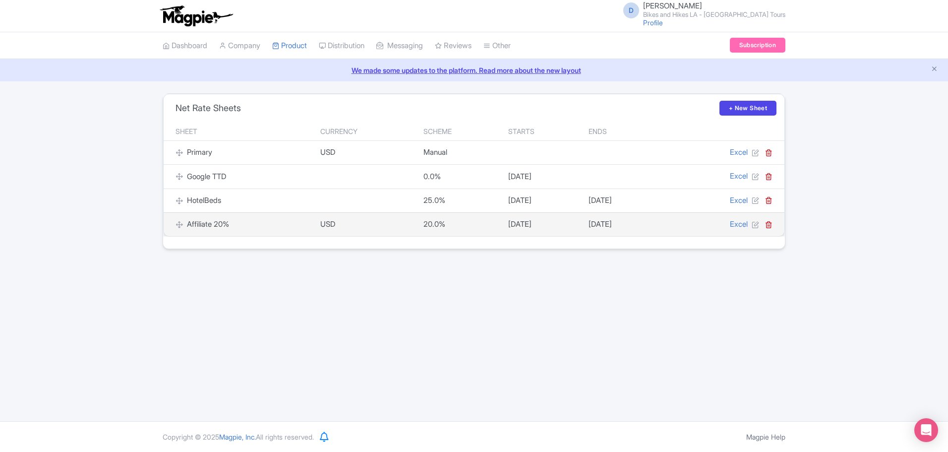
click at [216, 226] on div "Affiliate 20%" at bounding box center [241, 224] width 133 height 11
click at [754, 225] on icon at bounding box center [754, 224] width 7 height 7
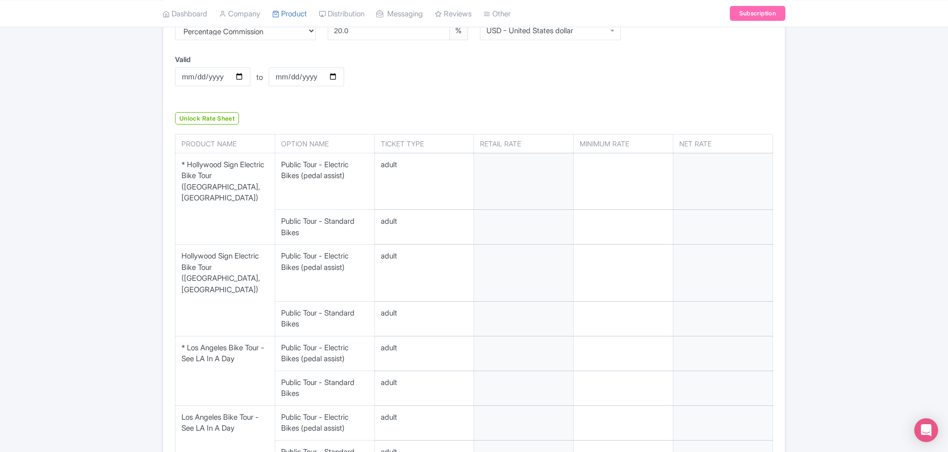
scroll to position [149, 0]
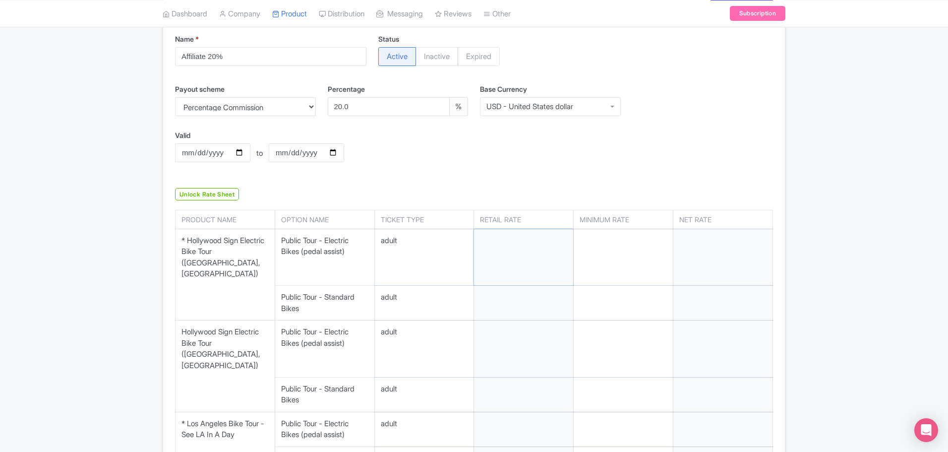
click at [521, 253] on input "number" at bounding box center [523, 257] width 99 height 57
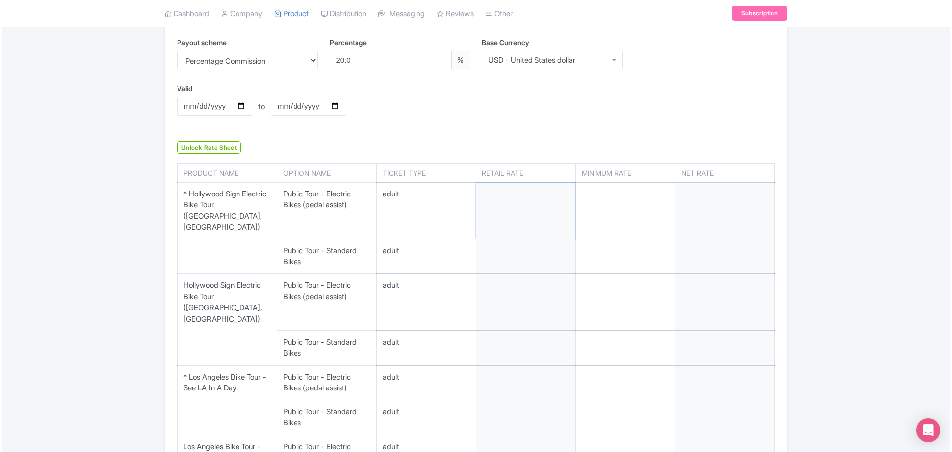
scroll to position [198, 0]
click at [194, 144] on link "Unlock Rate Sheet" at bounding box center [207, 144] width 64 height 12
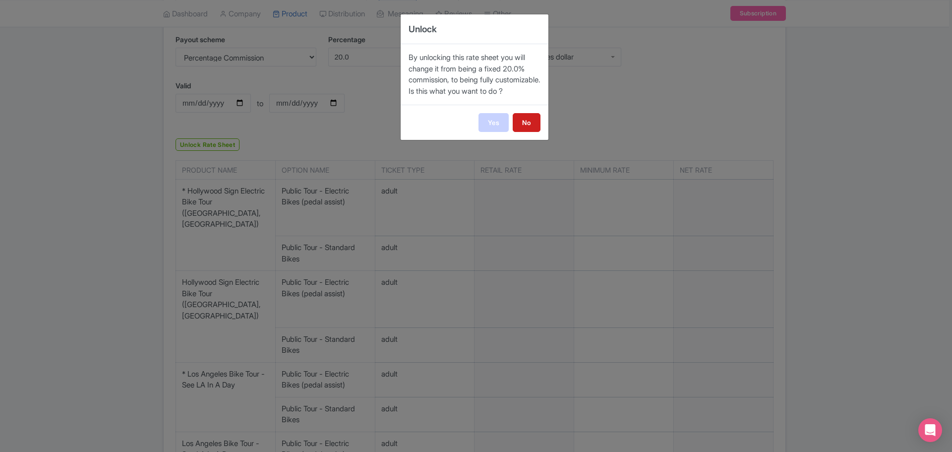
click at [487, 132] on link "Yes" at bounding box center [493, 122] width 30 height 19
select select "manual"
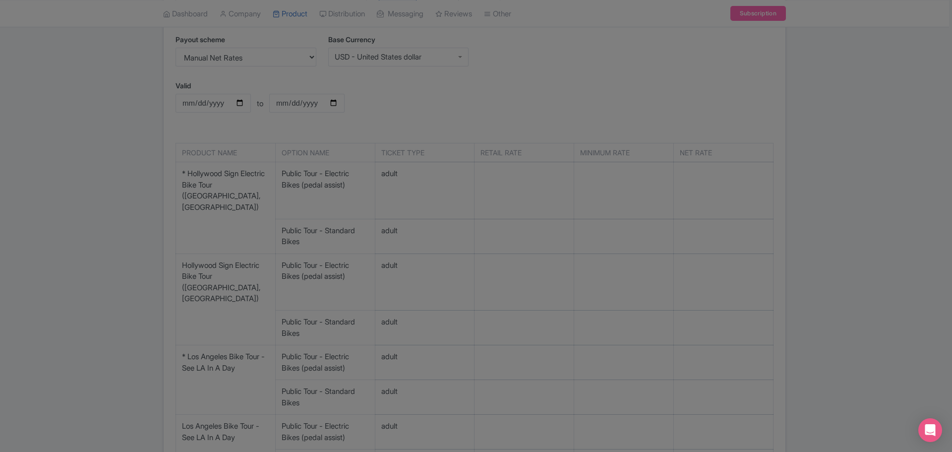
click at [568, 92] on div at bounding box center [476, 226] width 952 height 452
click at [693, 90] on div at bounding box center [476, 226] width 952 height 452
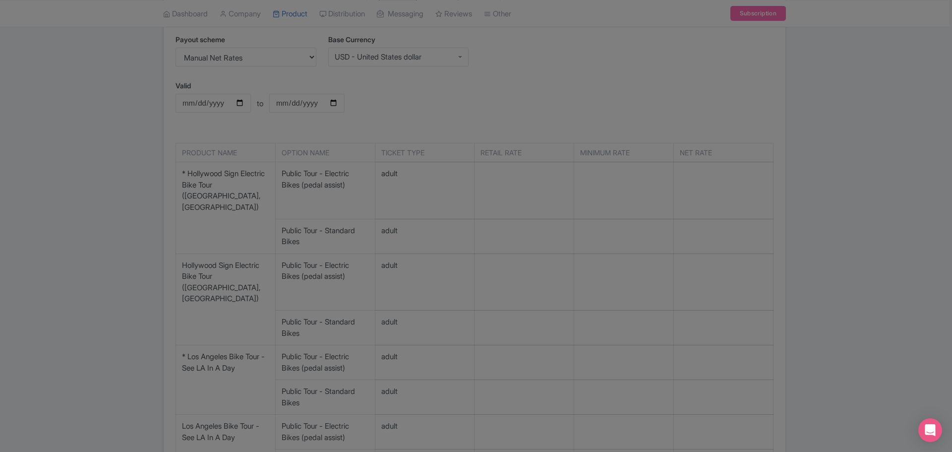
click at [693, 90] on div at bounding box center [476, 226] width 952 height 452
click at [520, 90] on div at bounding box center [476, 226] width 952 height 452
click at [547, 235] on div at bounding box center [476, 226] width 952 height 452
click at [875, 201] on div at bounding box center [476, 226] width 952 height 452
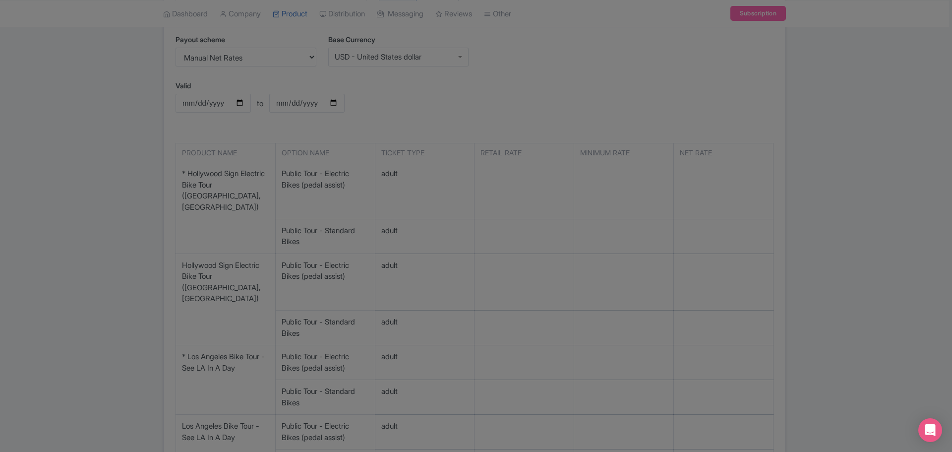
drag, startPoint x: 71, startPoint y: 166, endPoint x: 34, endPoint y: 15, distance: 154.7
click at [71, 154] on div at bounding box center [476, 226] width 952 height 452
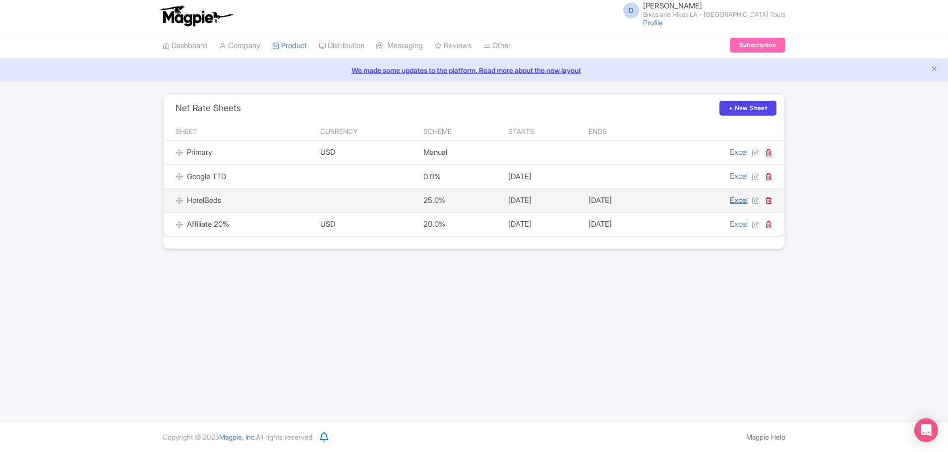
click at [732, 197] on link "Excel" at bounding box center [739, 199] width 18 height 9
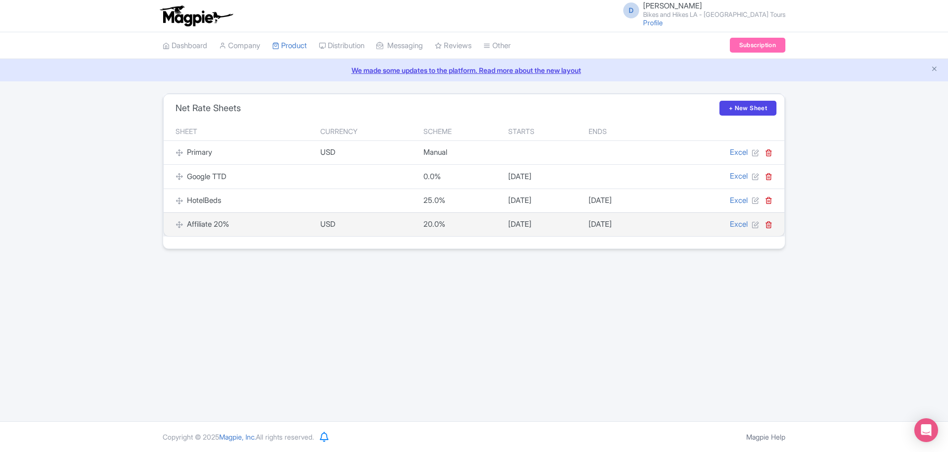
click at [597, 228] on td "2027-03-31" at bounding box center [619, 224] width 74 height 24
click at [735, 228] on link "Excel" at bounding box center [739, 223] width 18 height 9
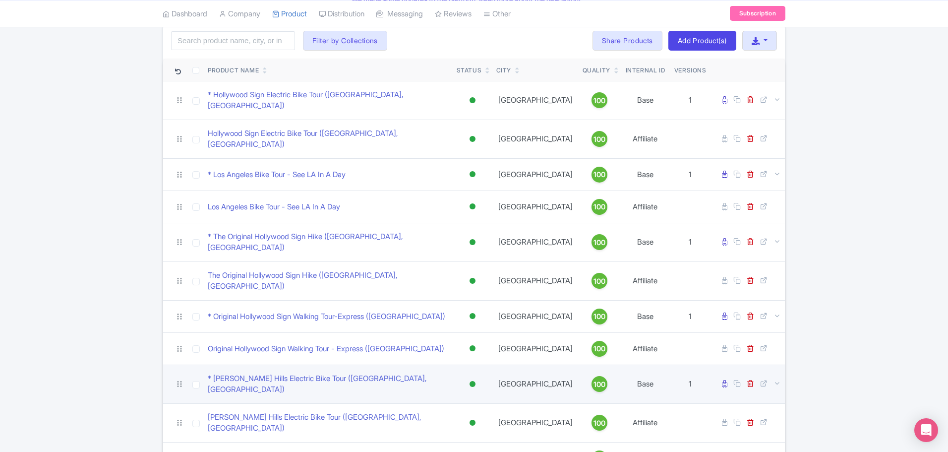
scroll to position [46, 0]
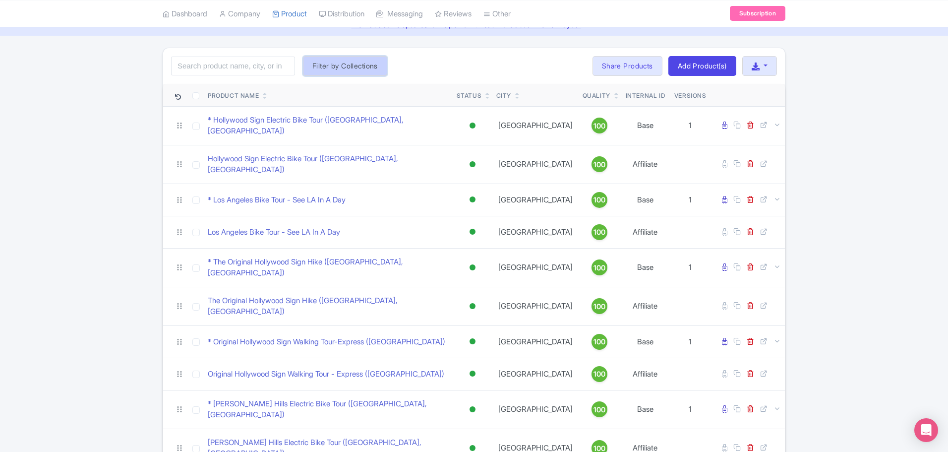
click at [375, 68] on button "Filter by Collections" at bounding box center [345, 66] width 84 height 20
click at [306, 84] on li "Affiliates" at bounding box center [392, 87] width 178 height 15
click at [311, 84] on input "Affiliates" at bounding box center [312, 85] width 6 height 6
checkbox input "true"
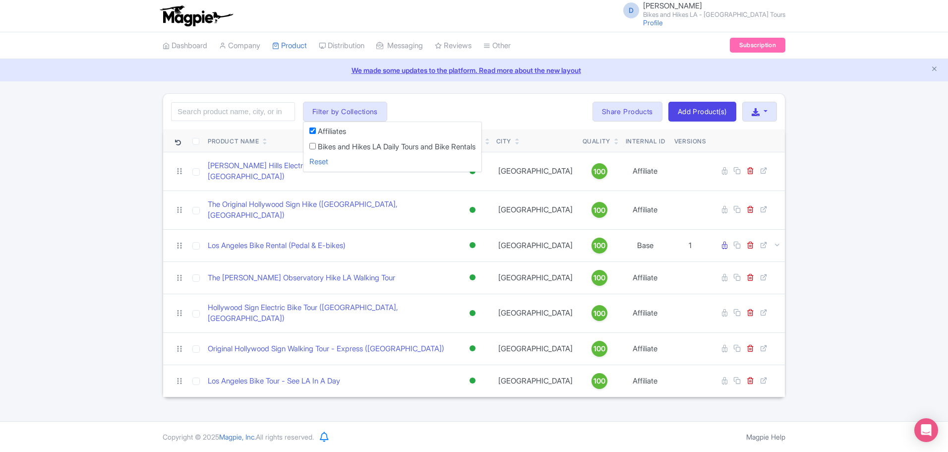
scroll to position [0, 0]
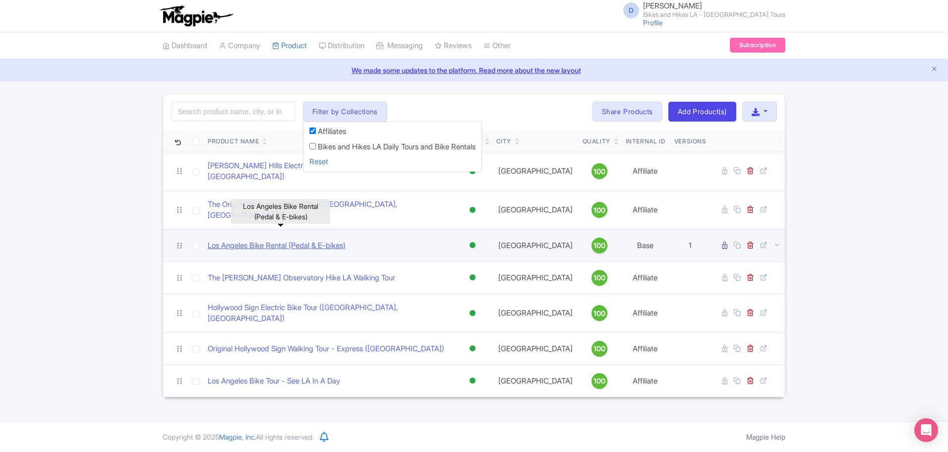
click at [341, 240] on link "Los Angeles Bike Rental (Pedal & E-bikes)" at bounding box center [277, 245] width 138 height 11
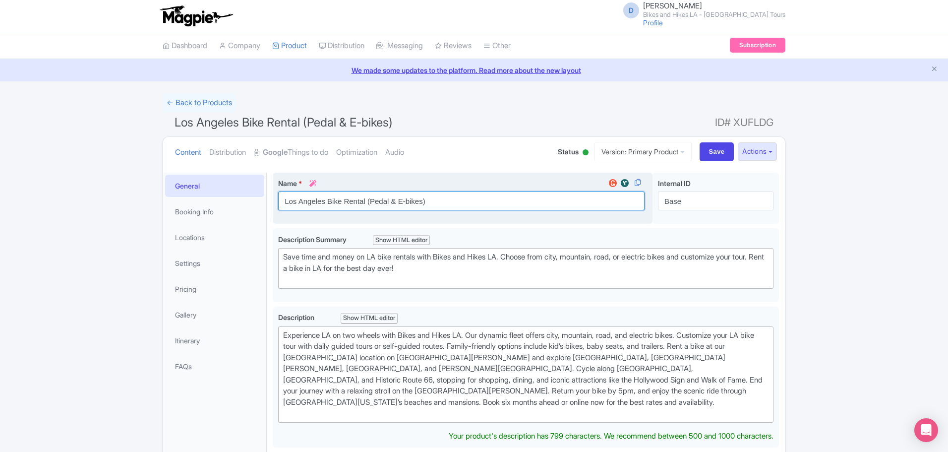
click at [283, 204] on input "Los Angeles Bike Rental (Pedal & E-bikes)" at bounding box center [461, 200] width 366 height 19
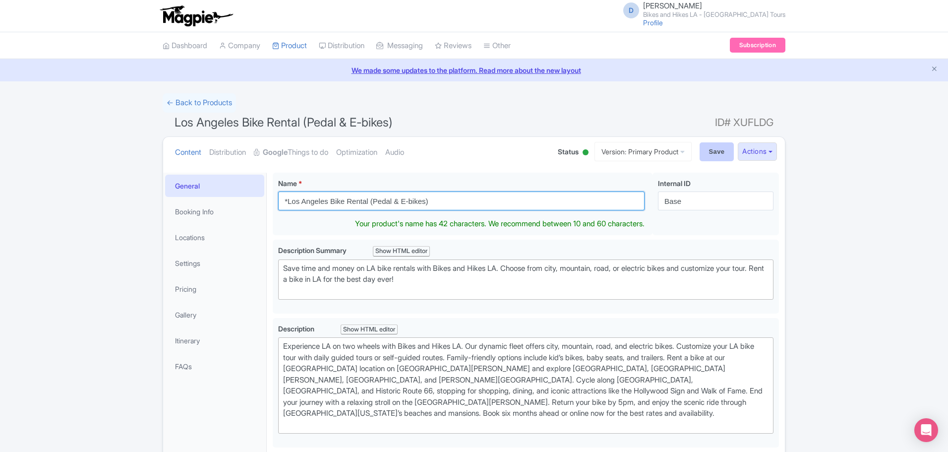
type input "*Los Angeles Bike Rental (Pedal & E-bikes)"
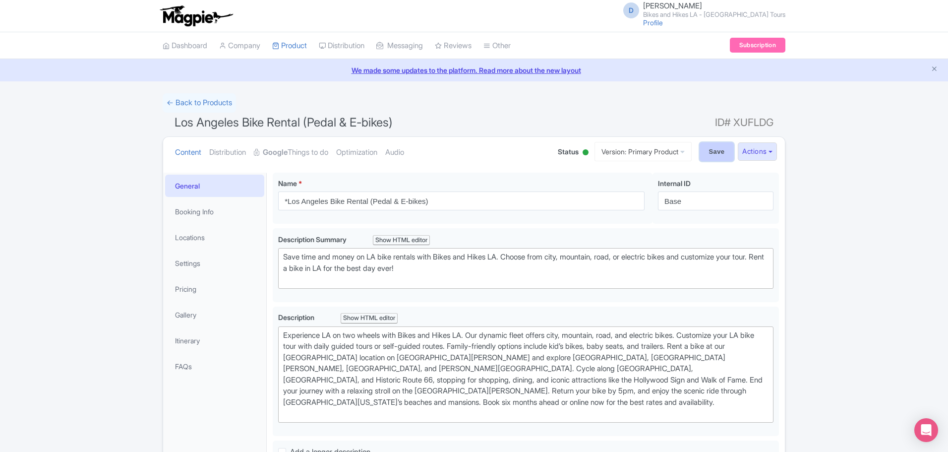
click at [699, 150] on input "Save" at bounding box center [716, 151] width 35 height 19
type input "Saving..."
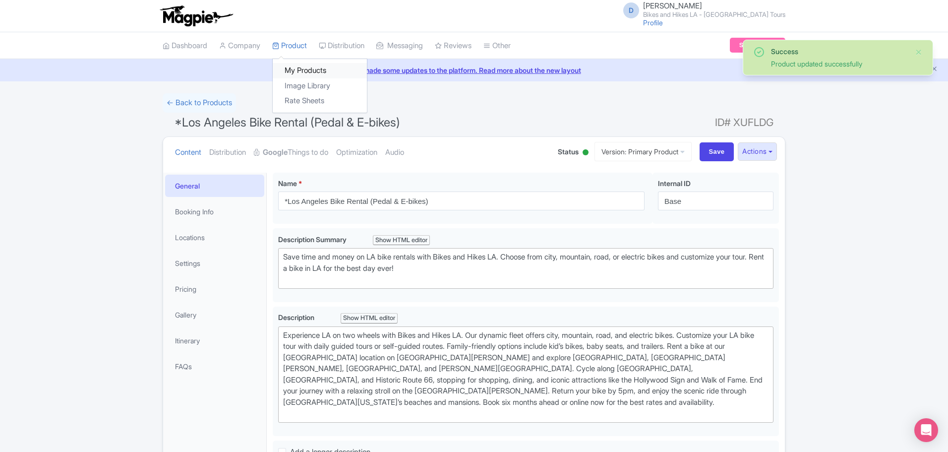
click at [297, 66] on link "My Products" at bounding box center [320, 70] width 94 height 15
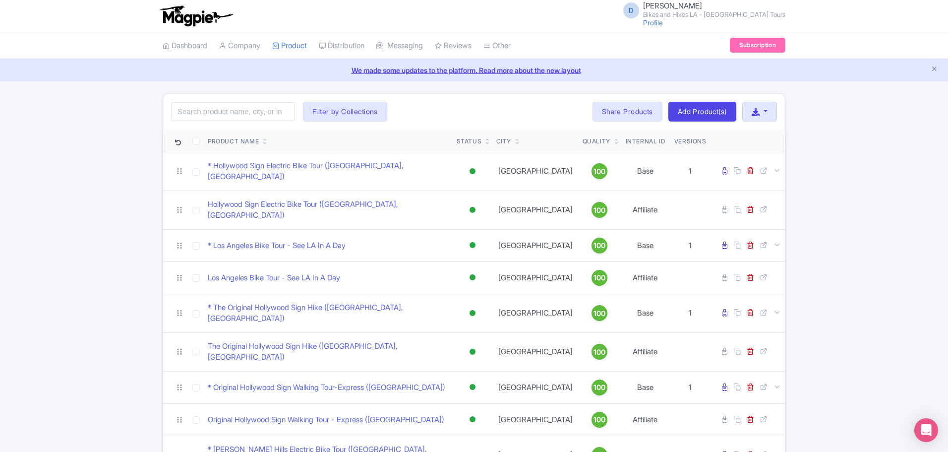
click at [637, 151] on th "Internal ID" at bounding box center [645, 140] width 50 height 23
click at [642, 142] on th "Internal ID" at bounding box center [645, 140] width 50 height 23
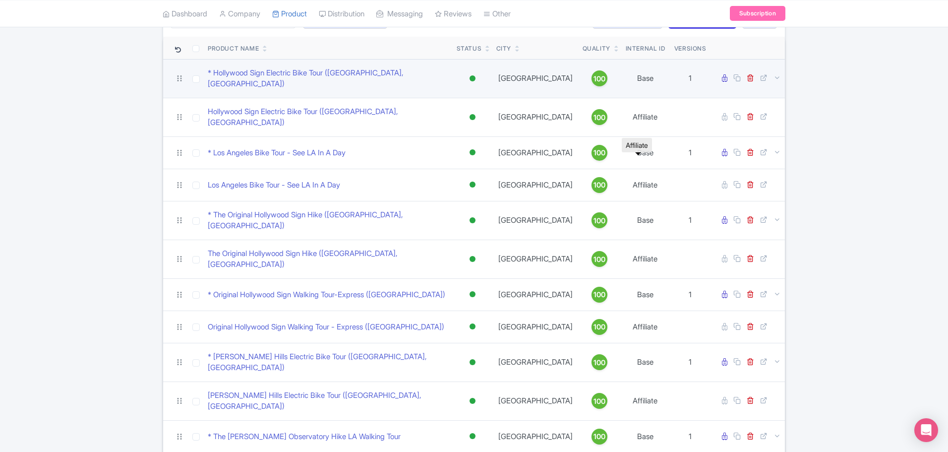
scroll to position [194, 0]
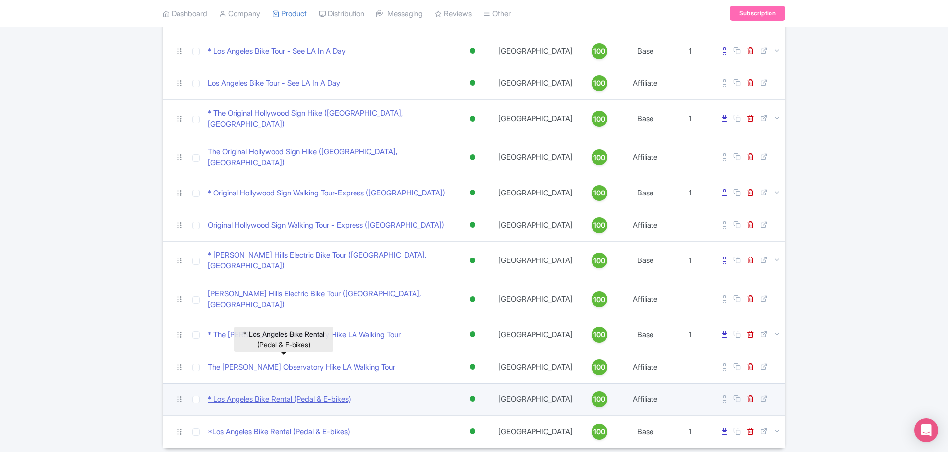
click at [247, 394] on link "* Los Angeles Bike Rental (Pedal & E-bikes)" at bounding box center [279, 399] width 143 height 11
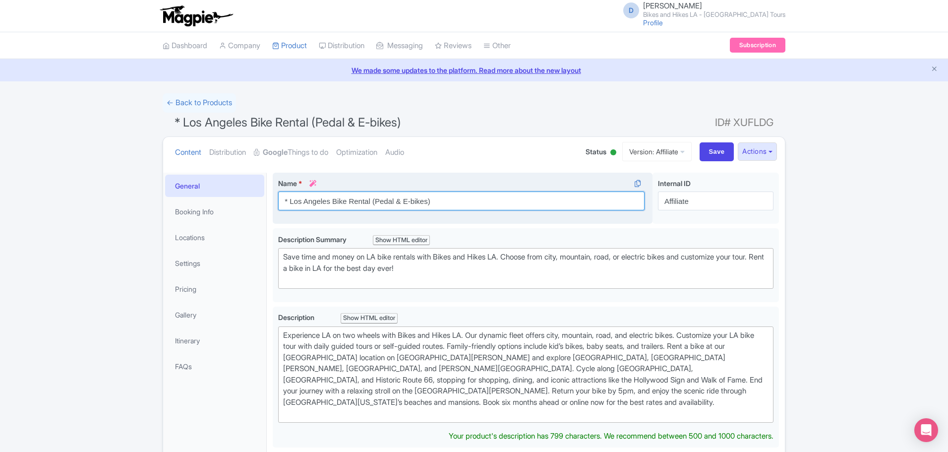
click at [288, 199] on input "* Los Angeles Bike Rental (Pedal & E-bikes)" at bounding box center [461, 200] width 366 height 19
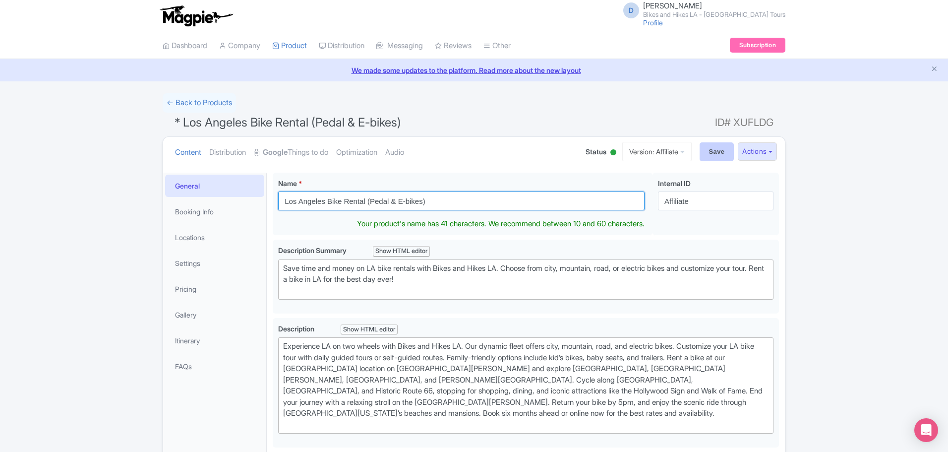
type input "Los Angeles Bike Rental (Pedal & E-bikes)"
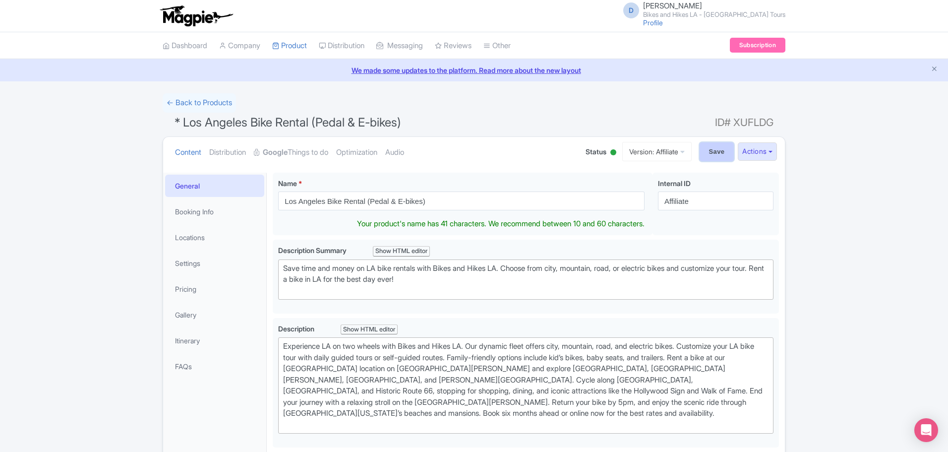
click at [712, 152] on input "Save" at bounding box center [716, 151] width 35 height 19
type input "Saving..."
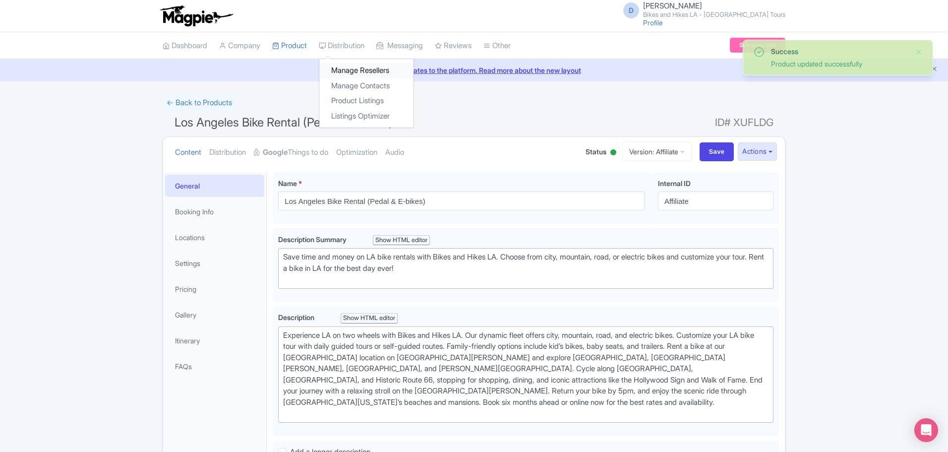
click at [341, 68] on link "Manage Resellers" at bounding box center [366, 70] width 94 height 15
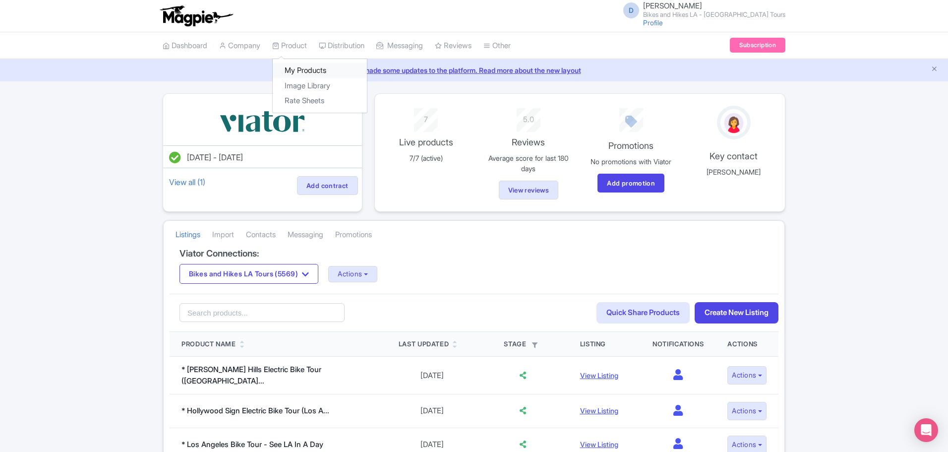
click at [322, 72] on link "My Products" at bounding box center [320, 70] width 94 height 15
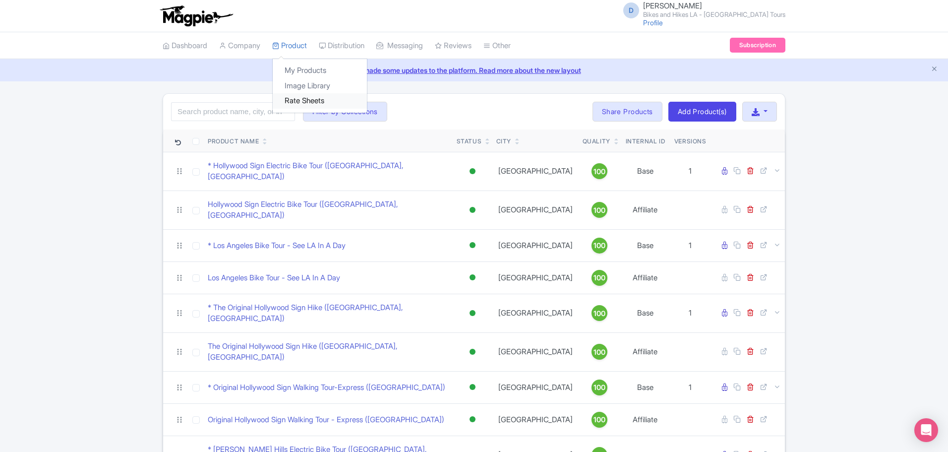
click at [295, 105] on link "Rate Sheets" at bounding box center [320, 100] width 94 height 15
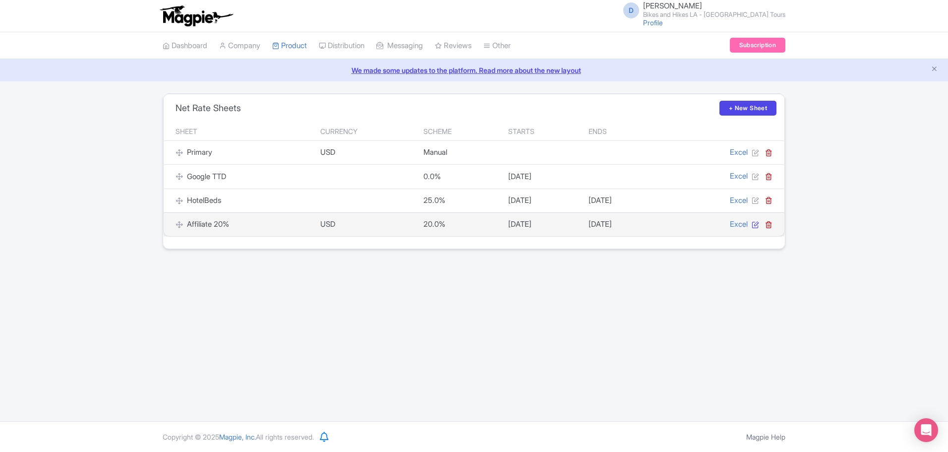
click at [753, 224] on icon at bounding box center [754, 224] width 7 height 7
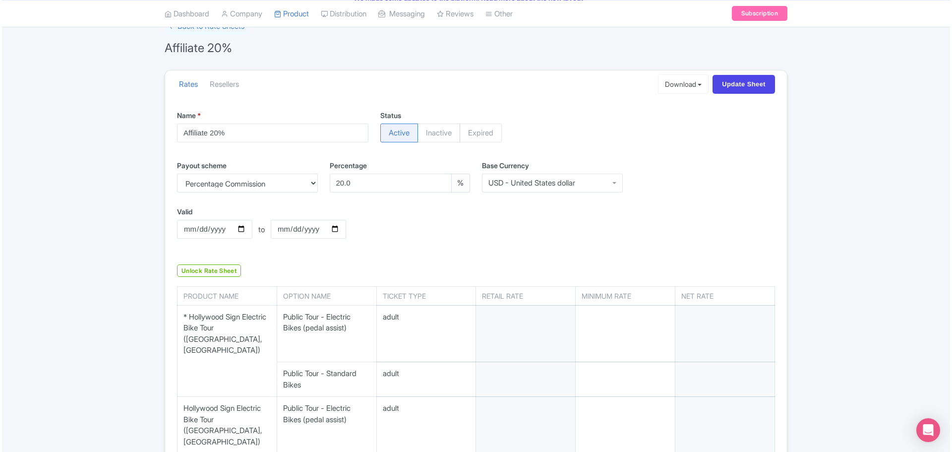
scroll to position [149, 0]
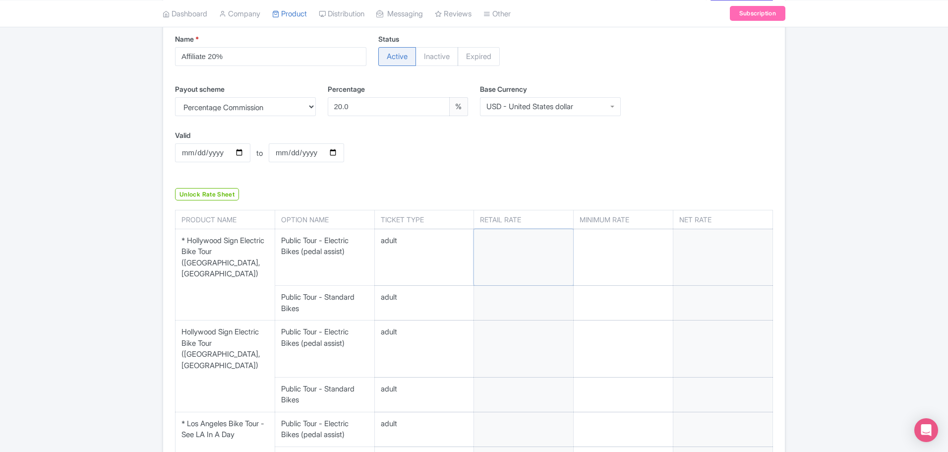
click at [526, 251] on input "number" at bounding box center [523, 257] width 99 height 57
click at [223, 194] on link "Unlock Rate Sheet" at bounding box center [207, 194] width 64 height 12
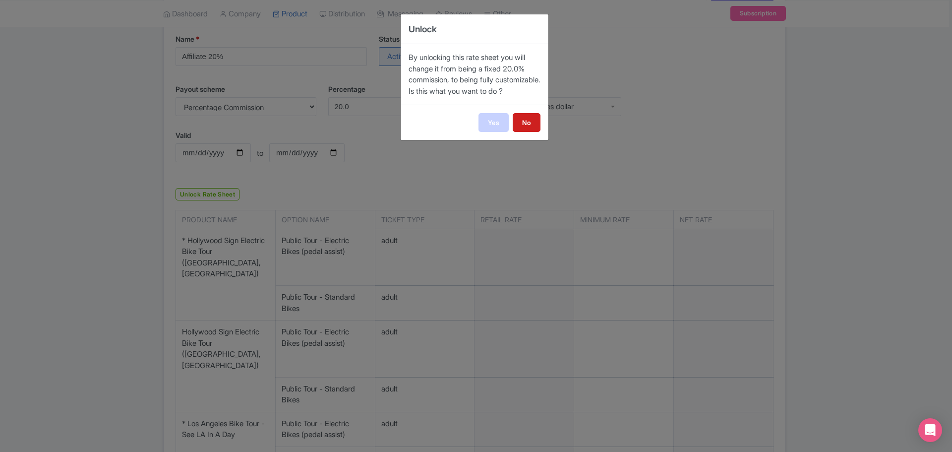
click at [487, 132] on link "Yes" at bounding box center [493, 122] width 30 height 19
select select "manual"
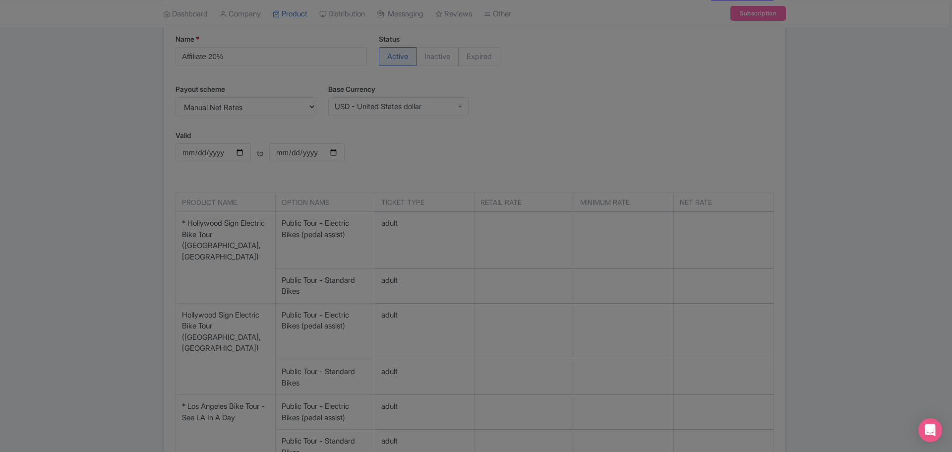
click at [537, 106] on div at bounding box center [476, 226] width 952 height 452
click at [631, 104] on div at bounding box center [476, 226] width 952 height 452
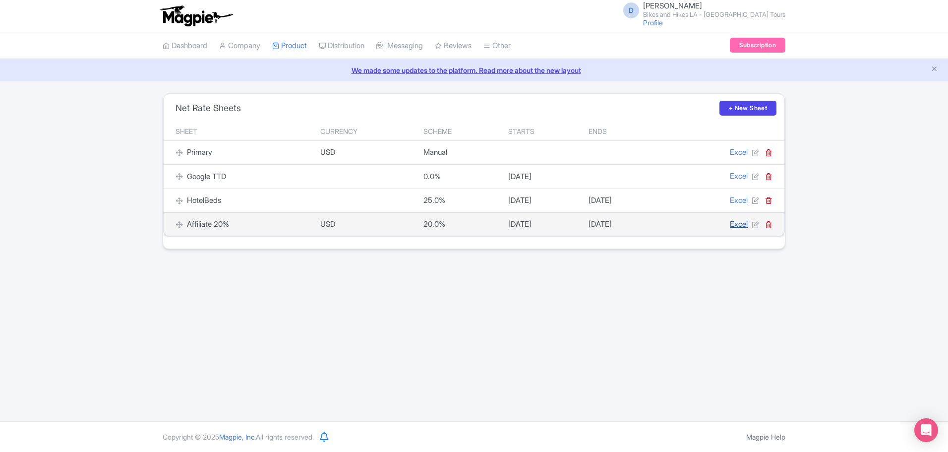
click at [739, 220] on link "Excel" at bounding box center [739, 223] width 18 height 9
